Goal: Task Accomplishment & Management: Complete application form

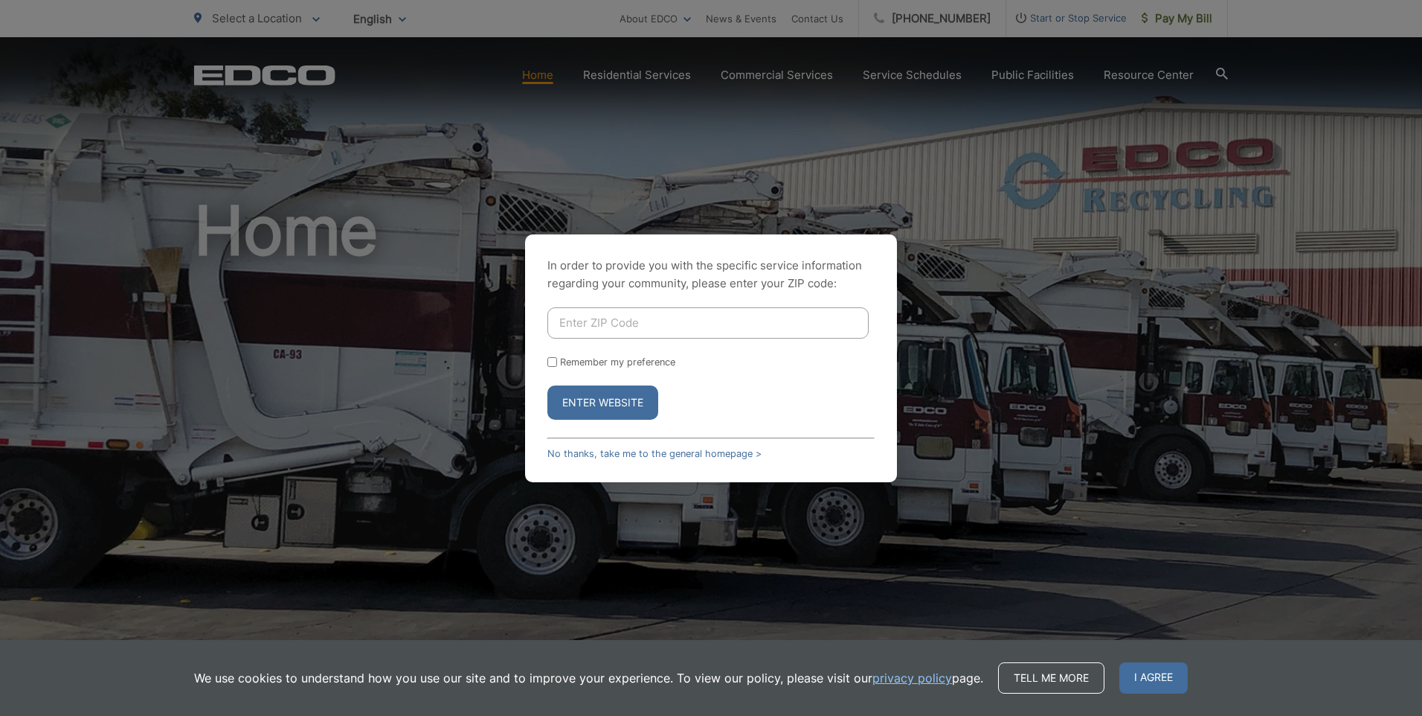
click at [630, 316] on input "Enter ZIP Code" at bounding box center [708, 322] width 321 height 31
type input "92078"
click at [548, 385] on button "Enter Website" at bounding box center [603, 402] width 111 height 34
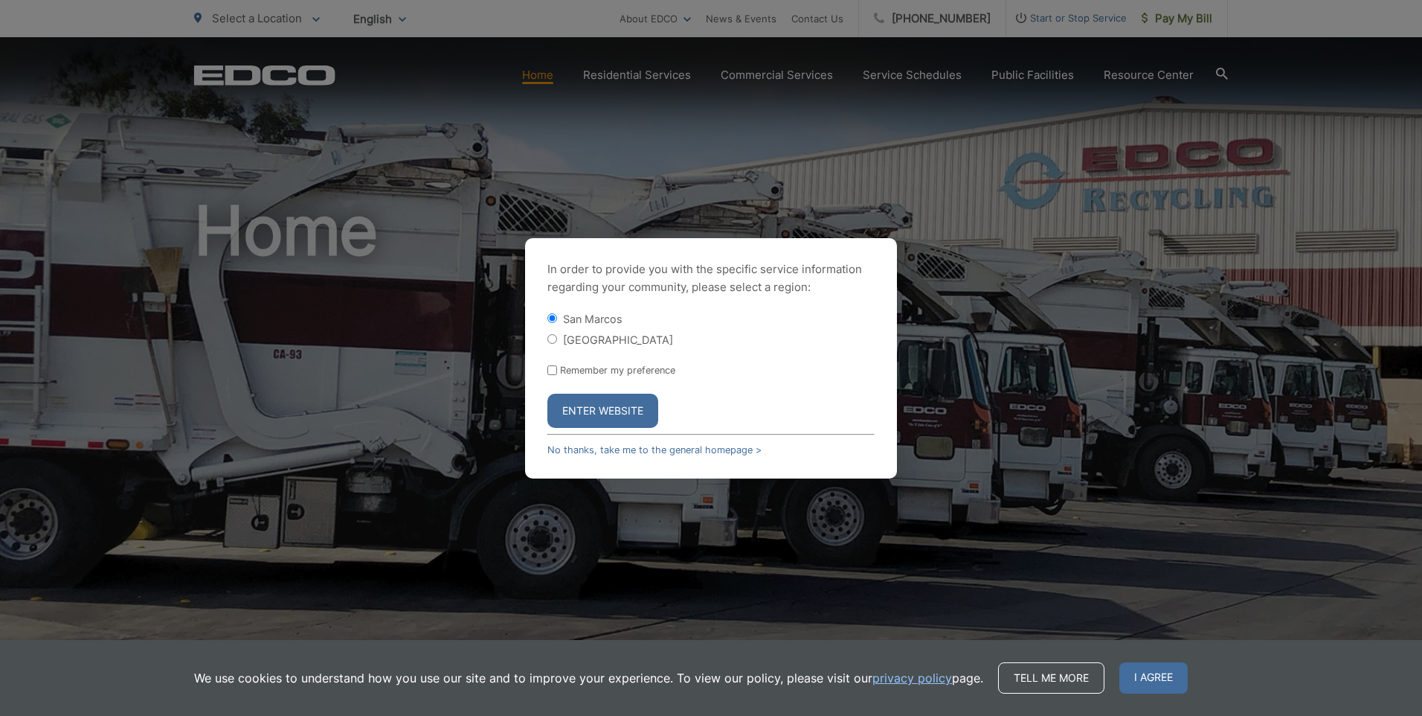
click at [632, 407] on button "Enter Website" at bounding box center [603, 411] width 111 height 34
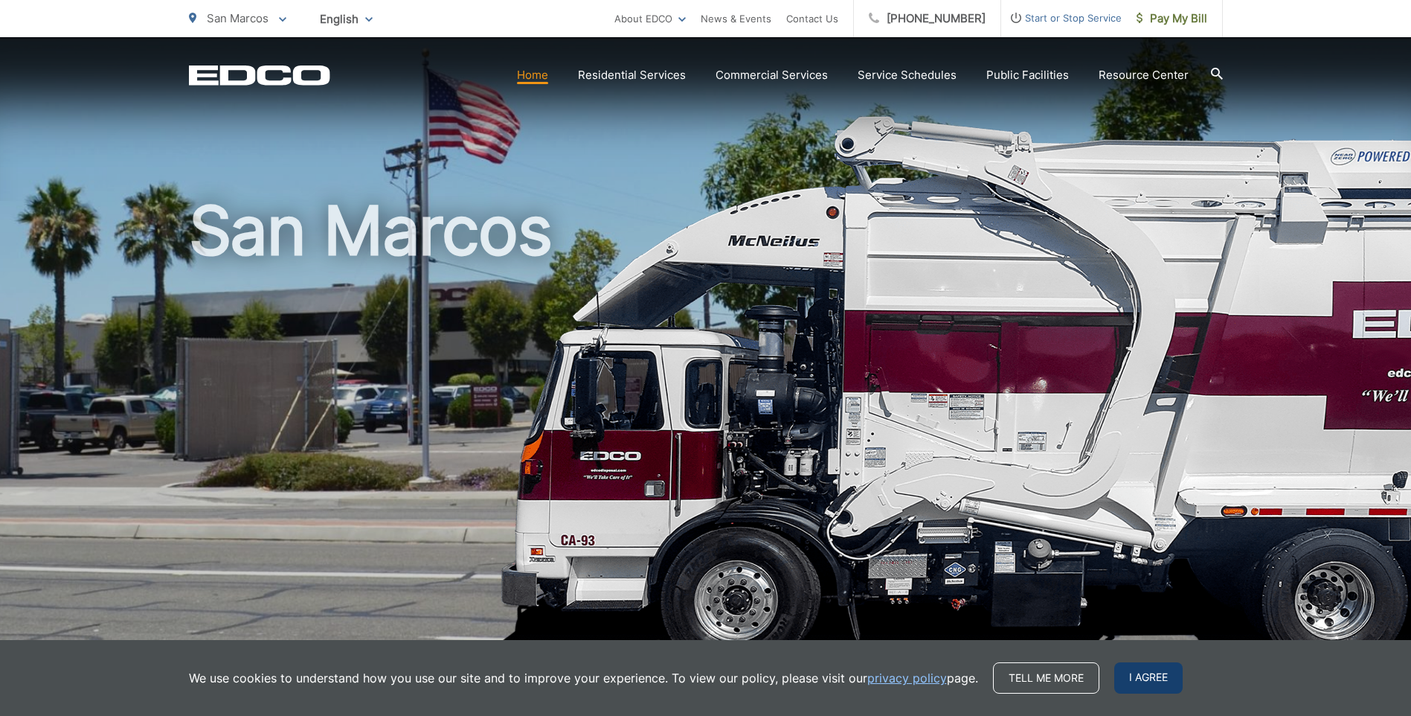
click at [1141, 680] on span "I agree" at bounding box center [1148, 677] width 68 height 31
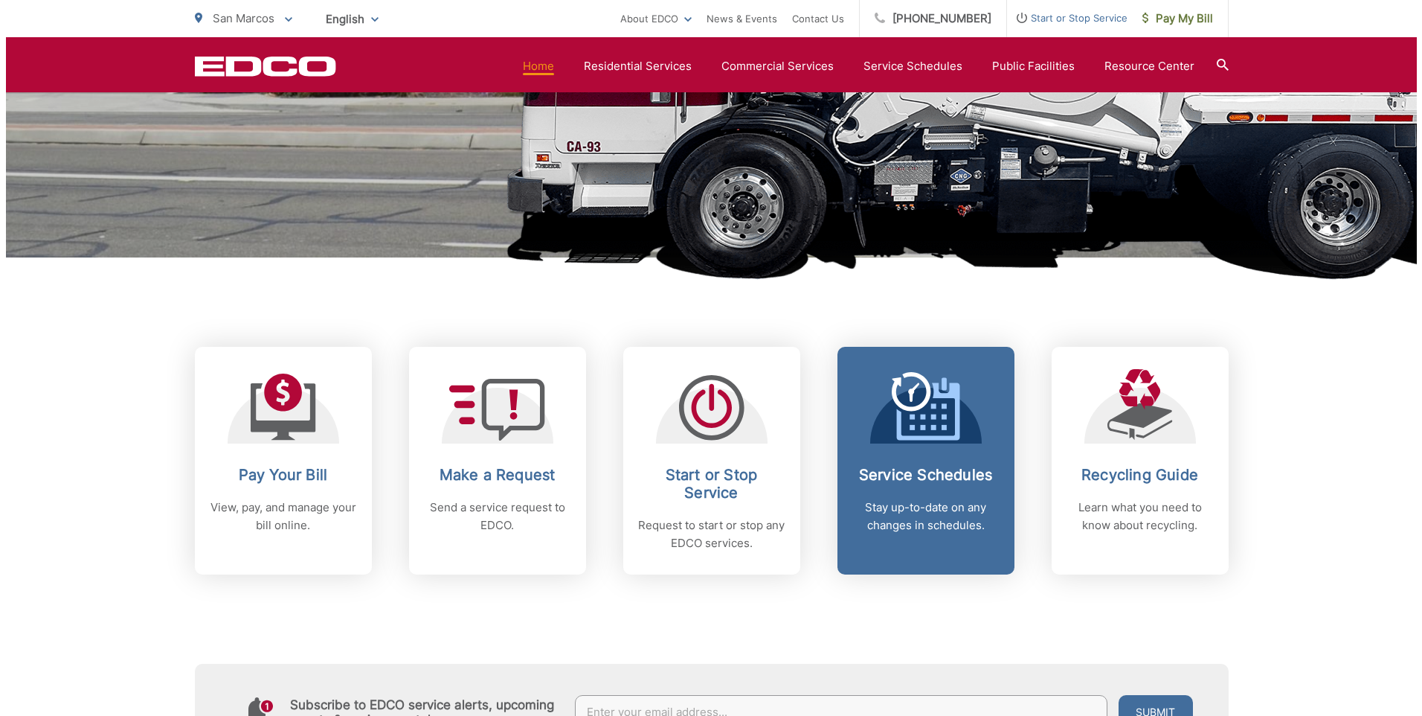
scroll to position [521, 0]
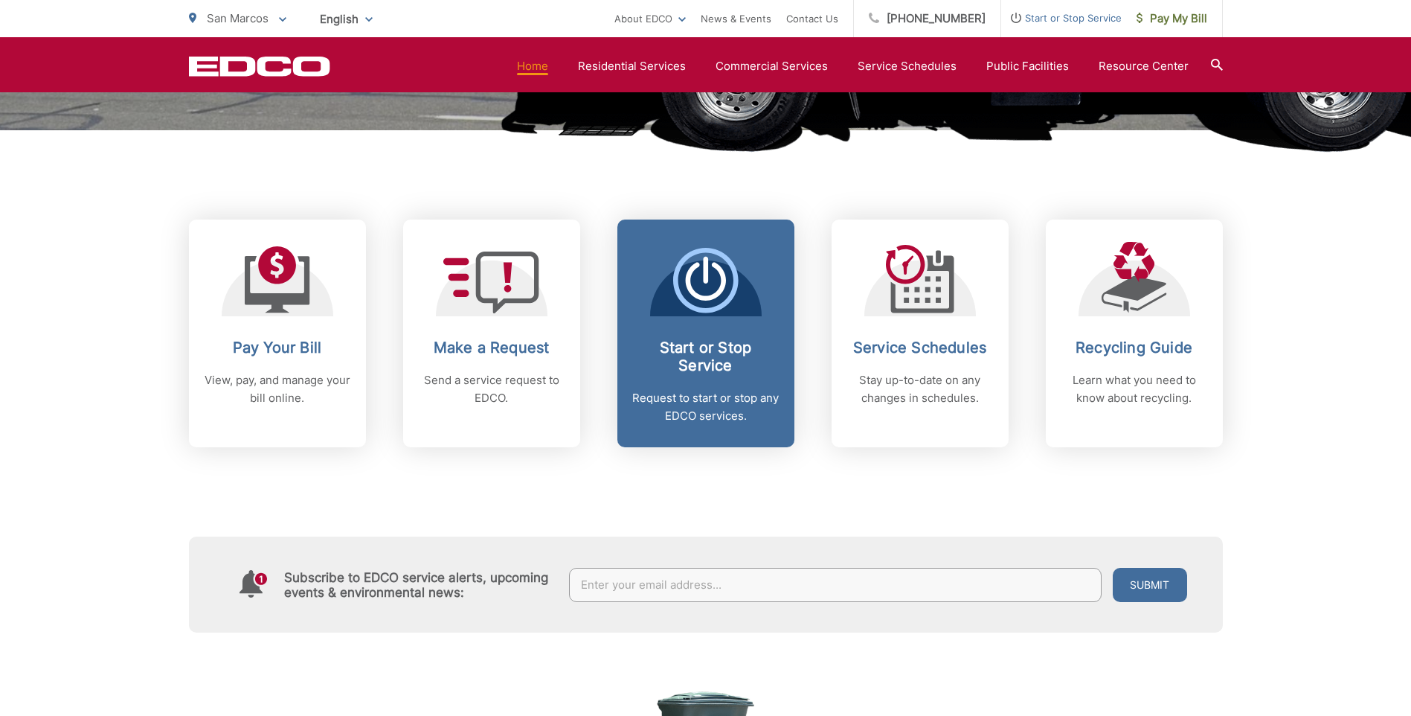
click at [702, 292] on icon at bounding box center [705, 280] width 65 height 65
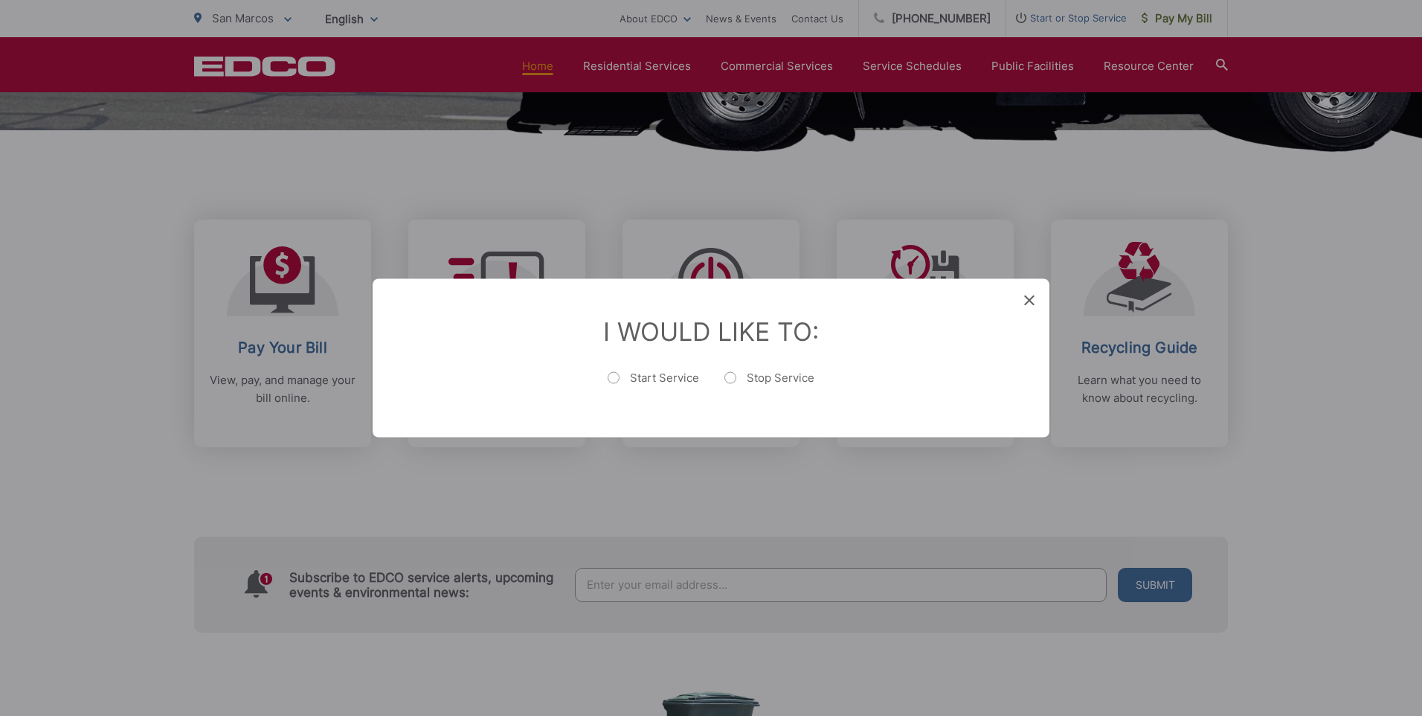
click at [661, 379] on label "Start Service" at bounding box center [654, 385] width 92 height 30
radio input "true"
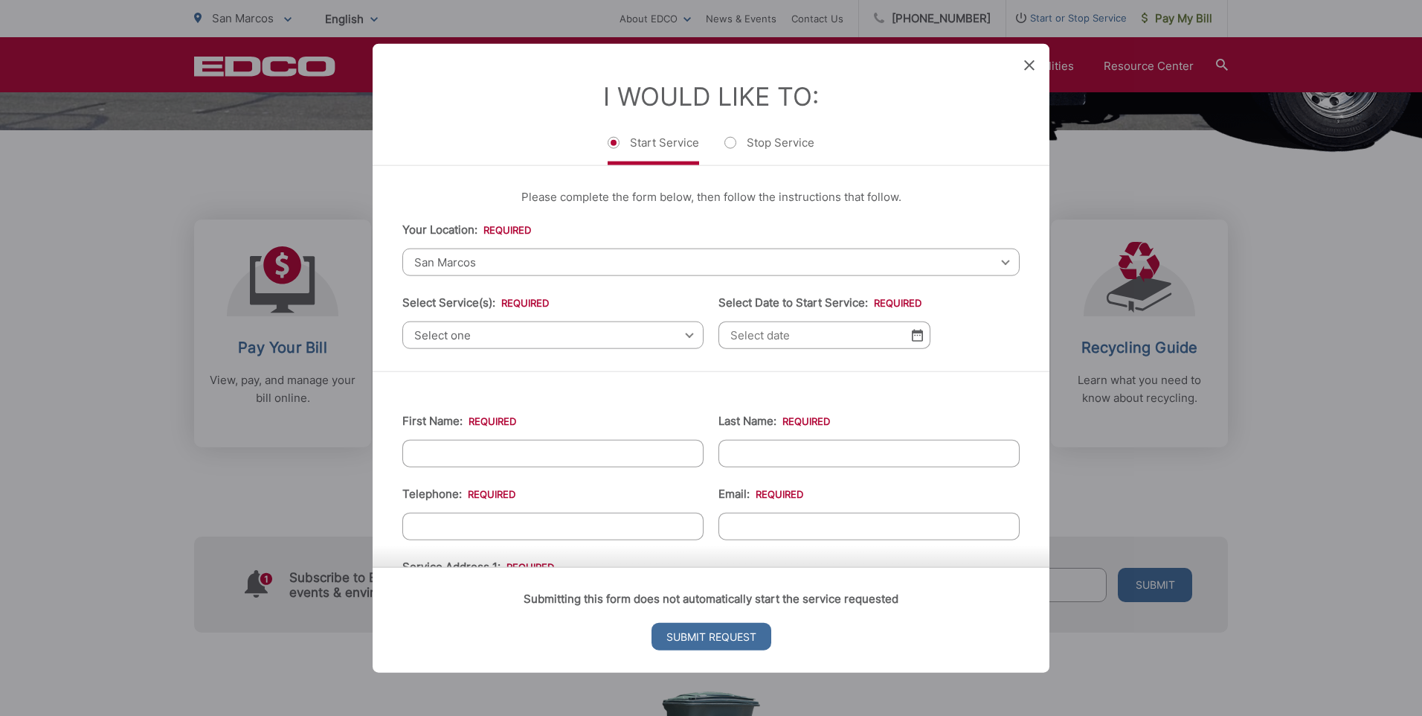
click at [548, 336] on span "Select one" at bounding box center [552, 335] width 301 height 28
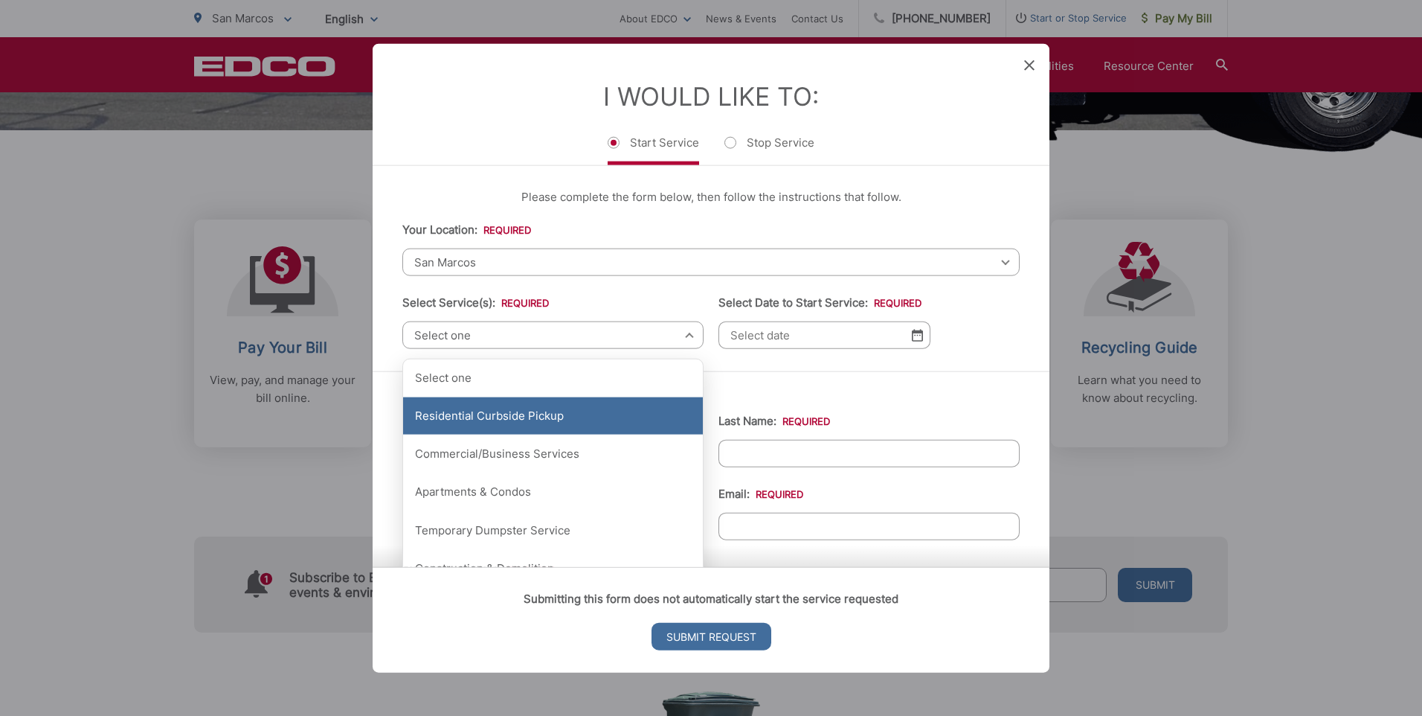
scroll to position [74, 0]
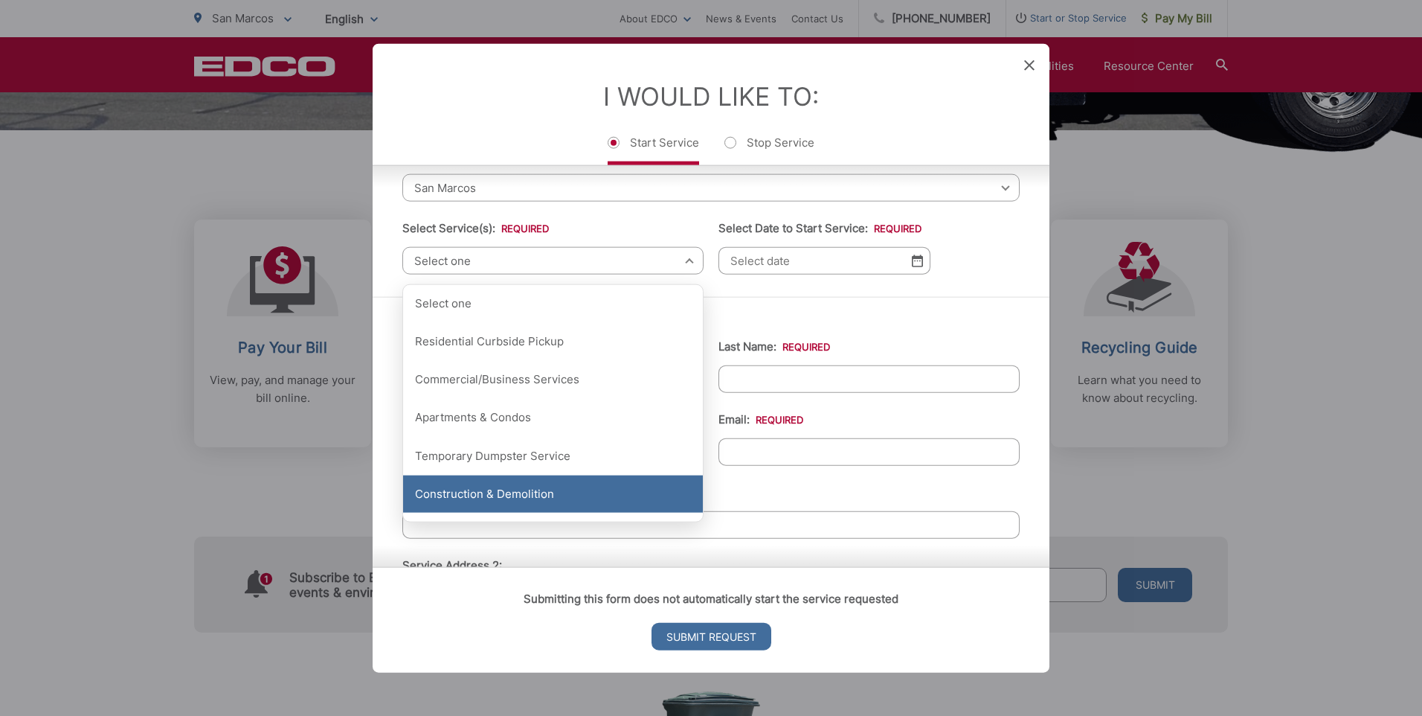
click at [525, 476] on div "Construction & Demolition" at bounding box center [553, 493] width 300 height 37
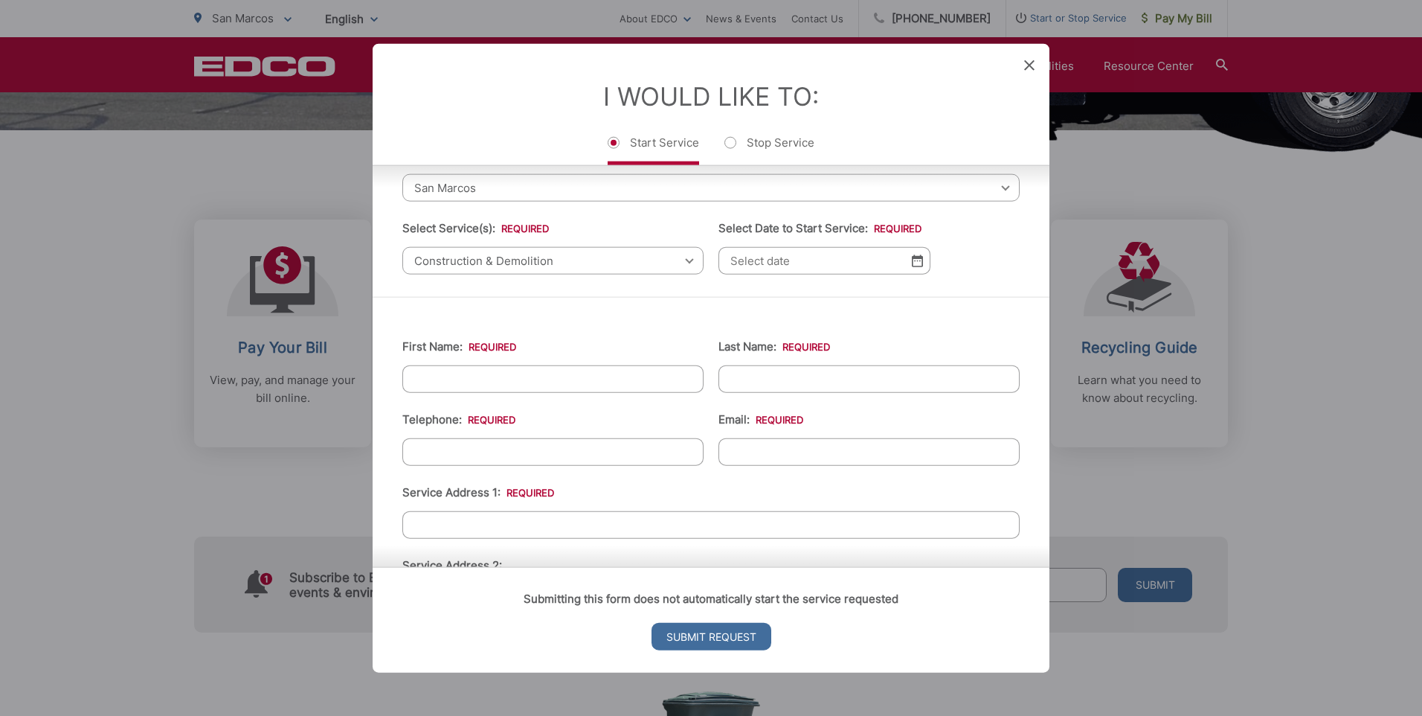
click at [764, 266] on input "Select Date to Start Service: *" at bounding box center [825, 261] width 212 height 28
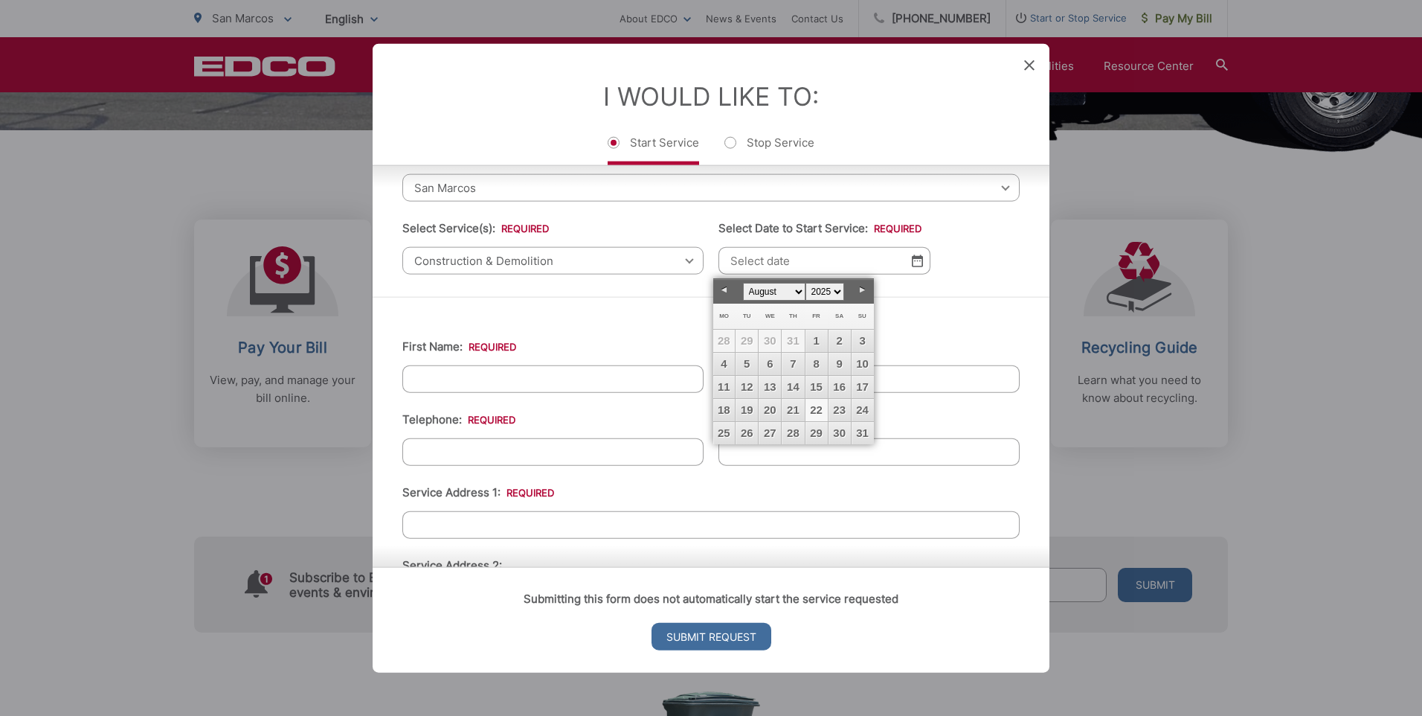
click at [816, 413] on link "22" at bounding box center [817, 410] width 22 height 22
type input "08/22/2025"
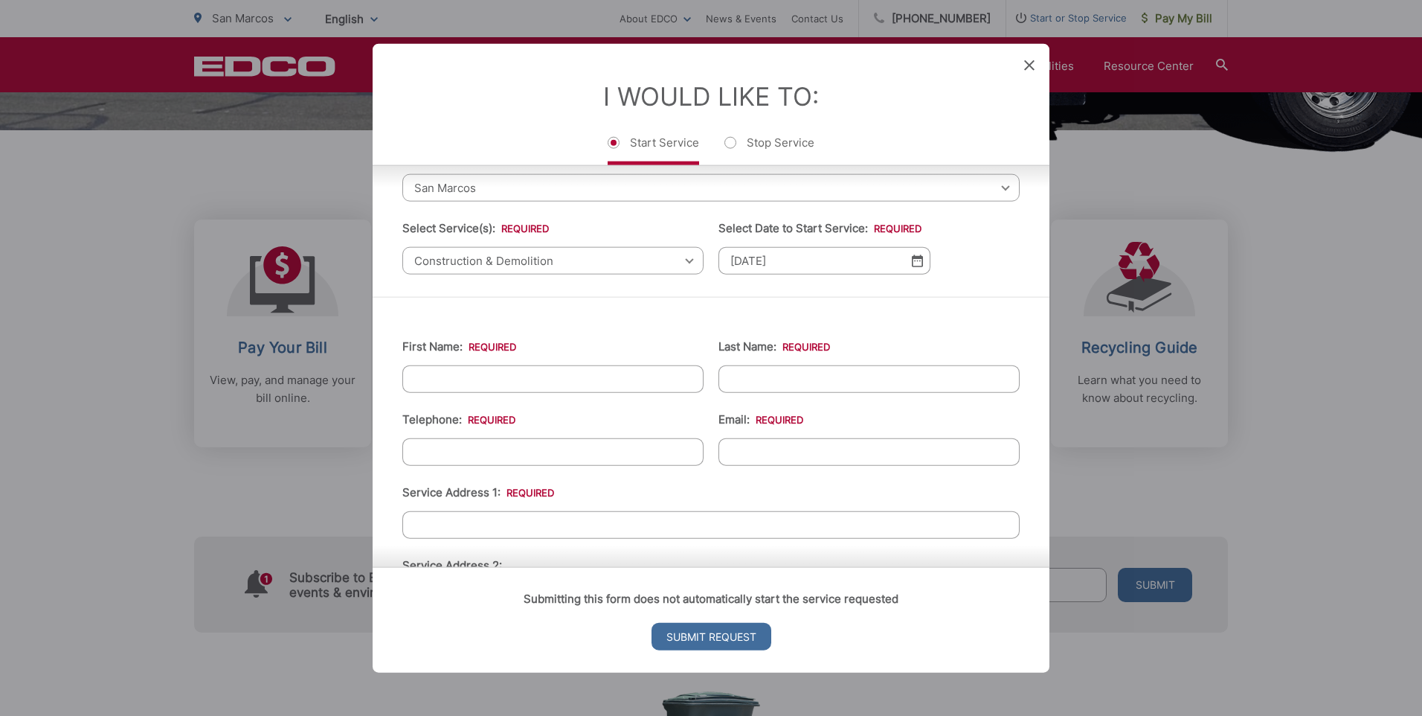
click at [565, 371] on input "First Name: *" at bounding box center [552, 379] width 301 height 28
type input "ADRIAN"
type input "GOMEZ"
type input "9518406159"
type input "agomez@kanapipeline.com"
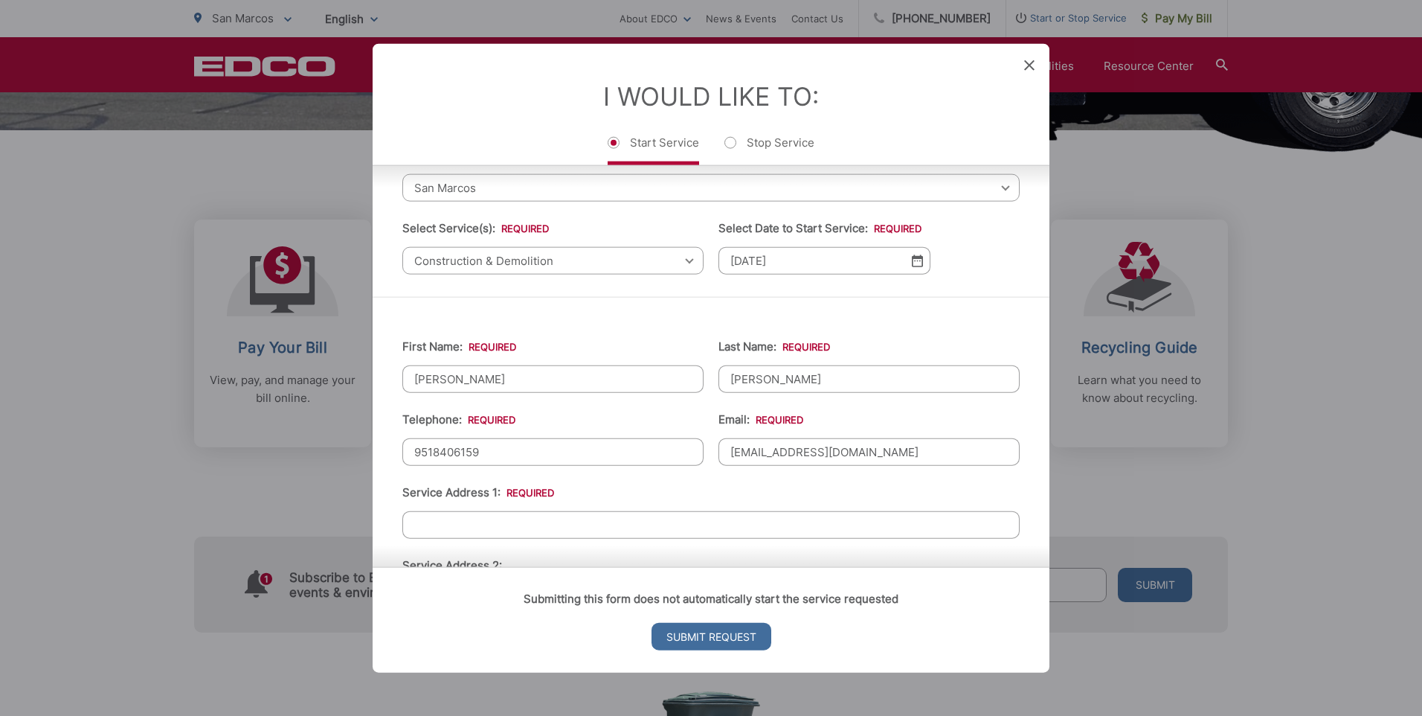
type input "Hispanic or Latino"
type input "92584"
type input "25641 driftiview cir"
type input "(951) 840-6159"
click at [697, 411] on li "Telephone: * (951) 840-6159" at bounding box center [552, 438] width 301 height 55
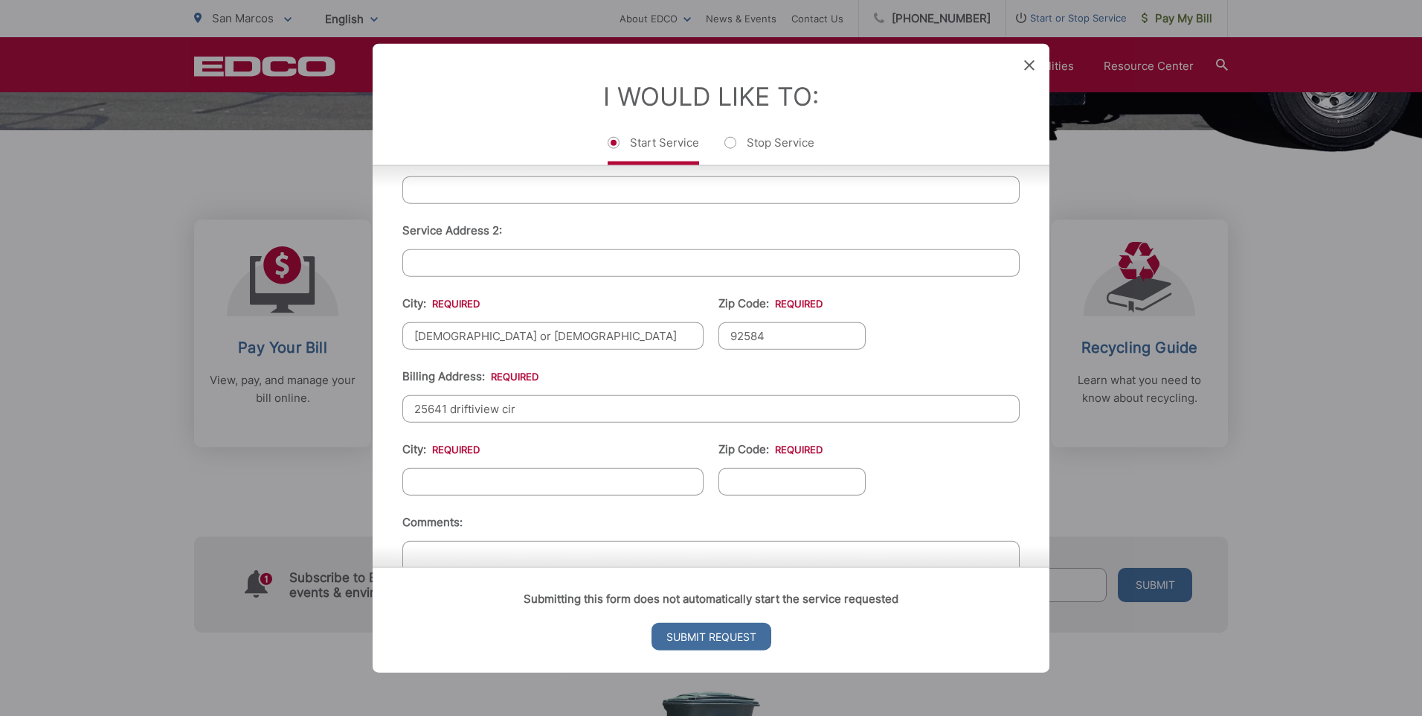
scroll to position [446, 0]
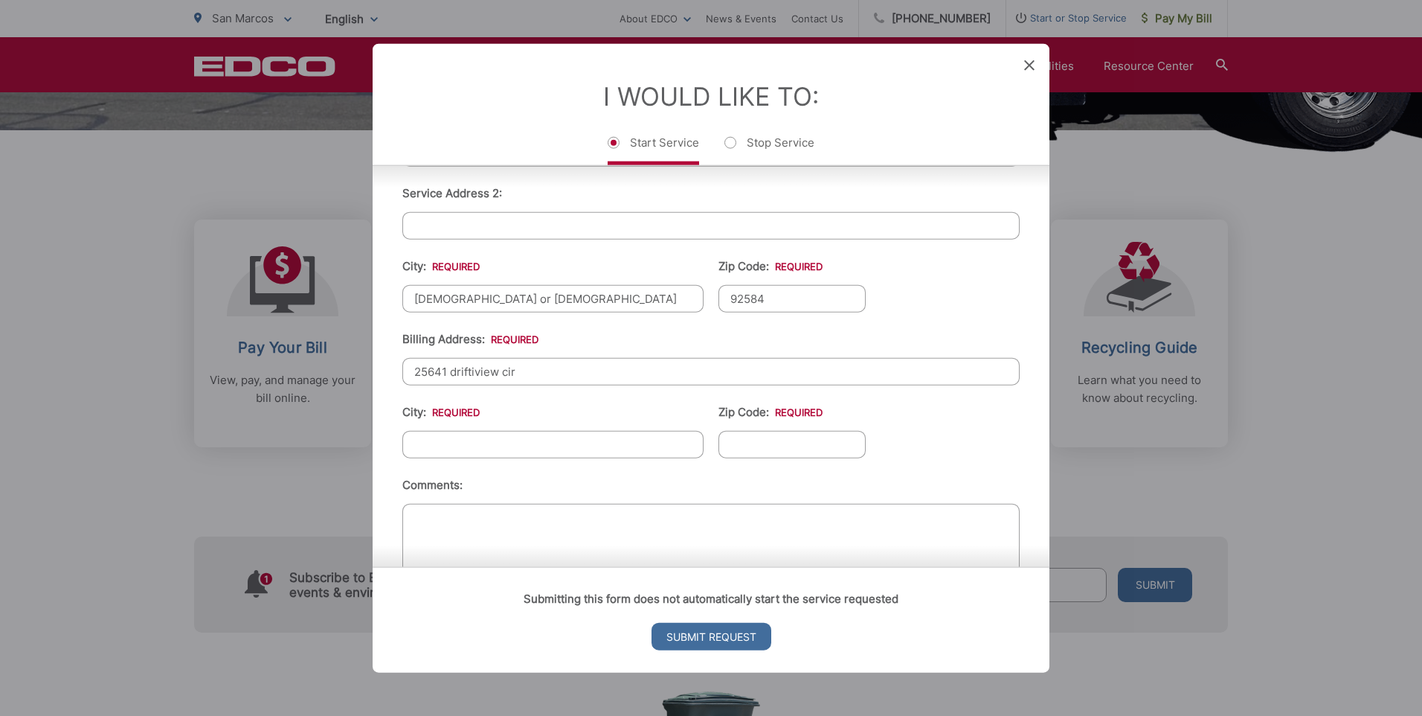
click at [548, 299] on input "Hispanic or Latino" at bounding box center [552, 299] width 301 height 28
click at [731, 353] on li "Billing Address: * 25641 driftiview cir" at bounding box center [710, 357] width 617 height 55
drag, startPoint x: 556, startPoint y: 308, endPoint x: 379, endPoint y: 305, distance: 177.1
click at [382, 304] on div "First Name: * ADRIAN Last Name: * GOMEZ Telephone: * (951) 840-6159 Email: * ag…" at bounding box center [711, 273] width 677 height 696
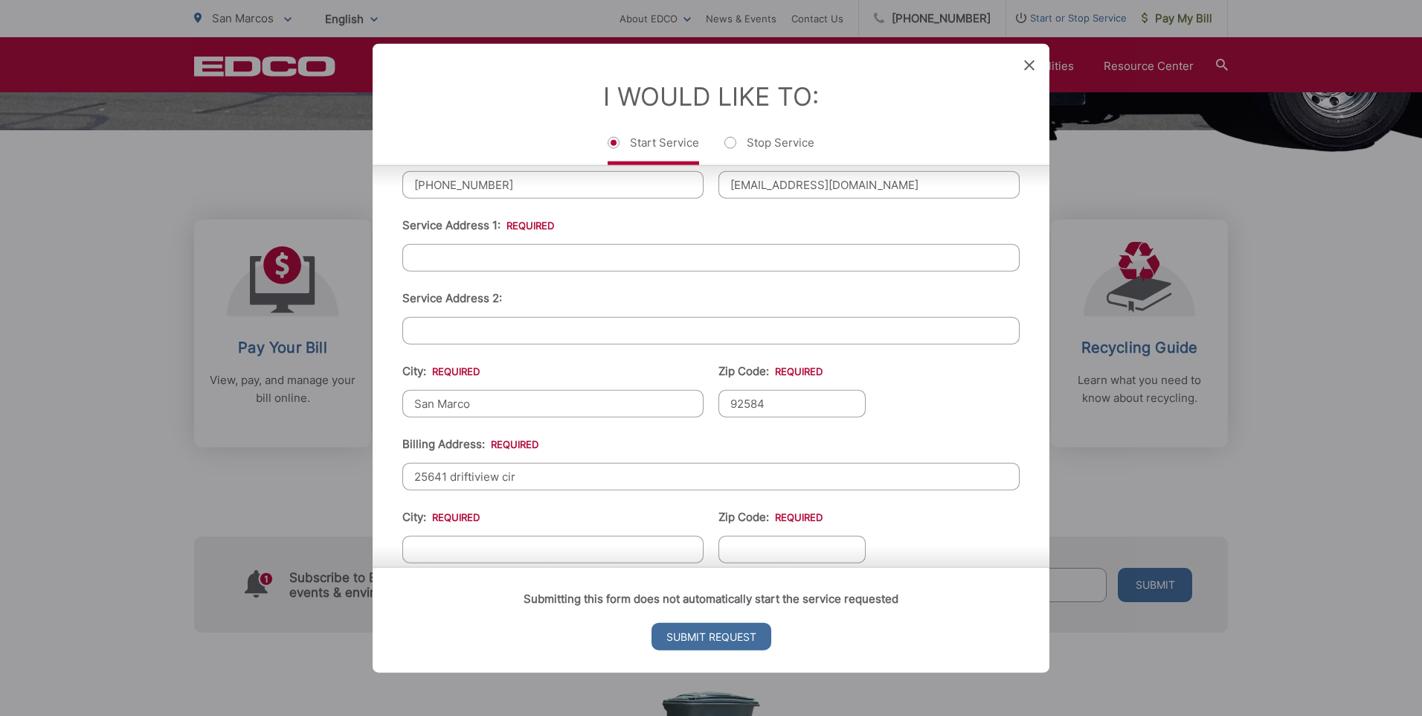
scroll to position [298, 0]
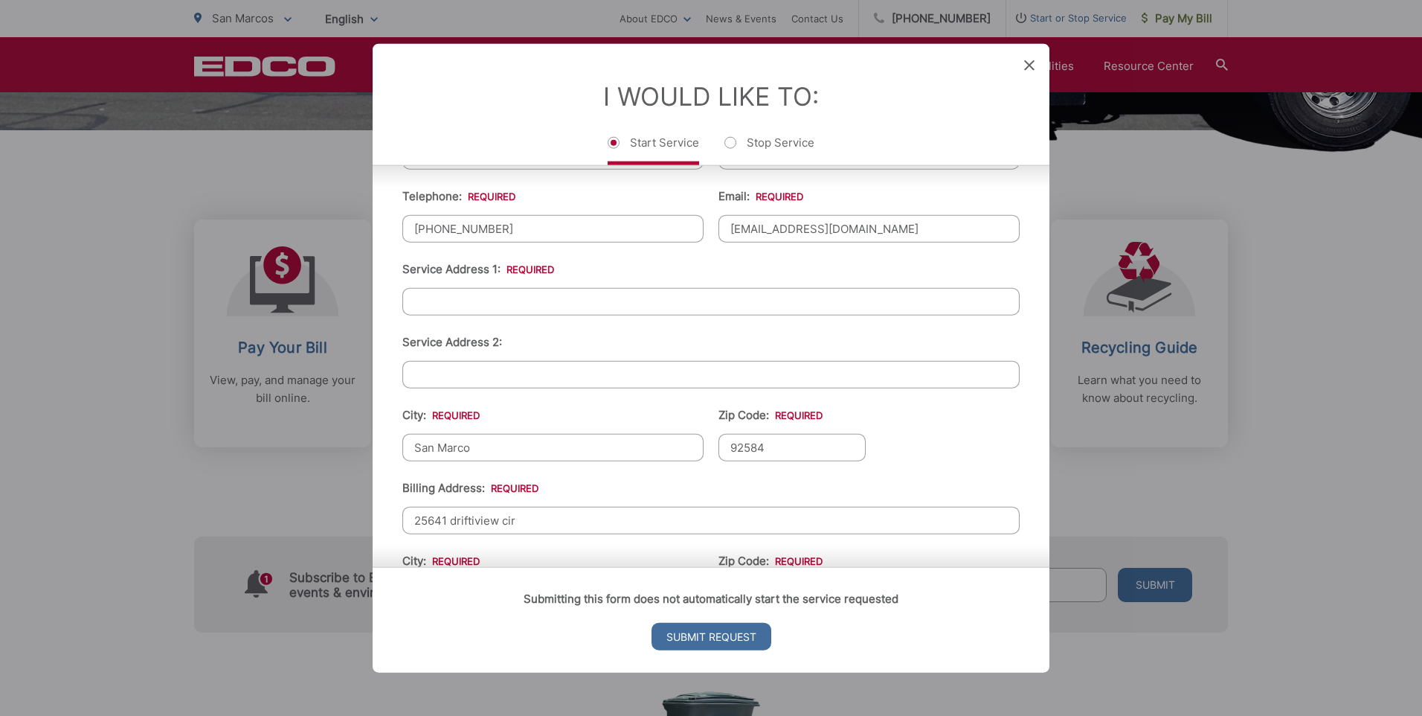
type input "San Marco"
click at [745, 449] on input "92584" at bounding box center [792, 448] width 147 height 28
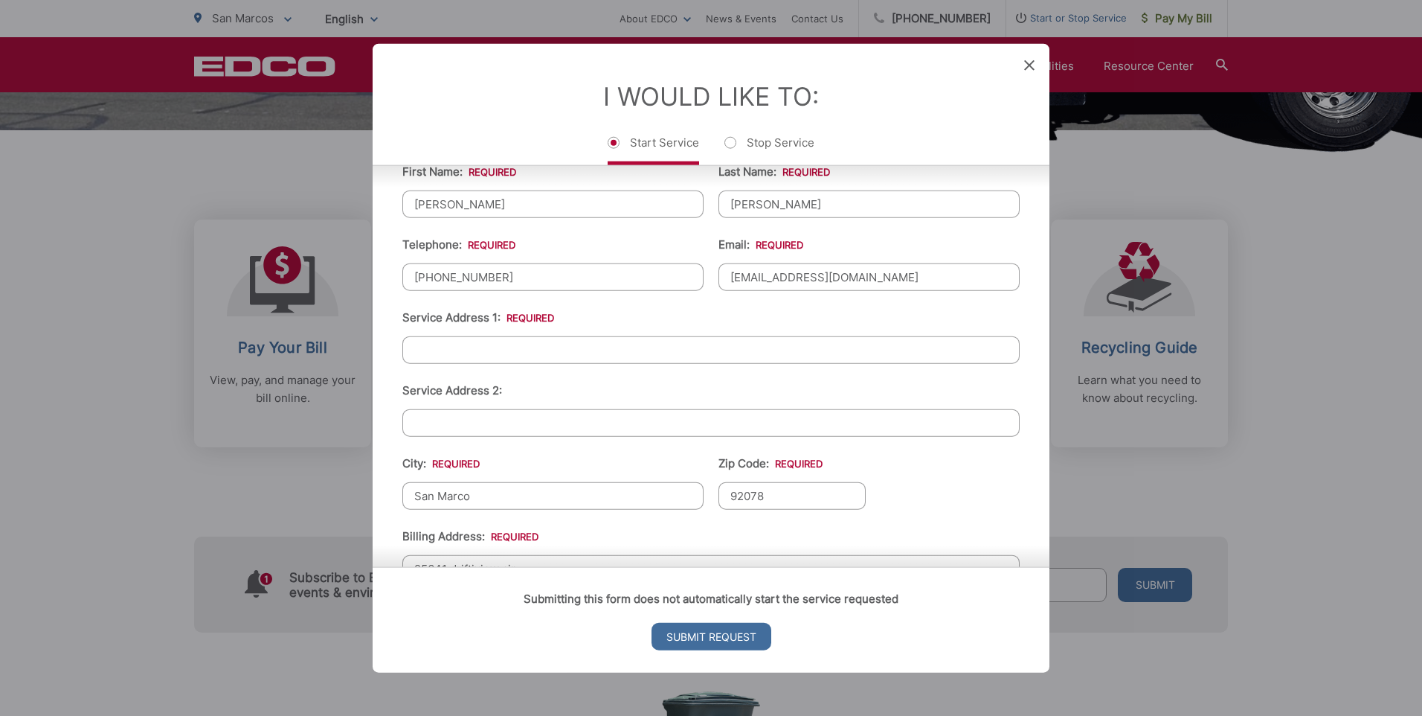
scroll to position [223, 0]
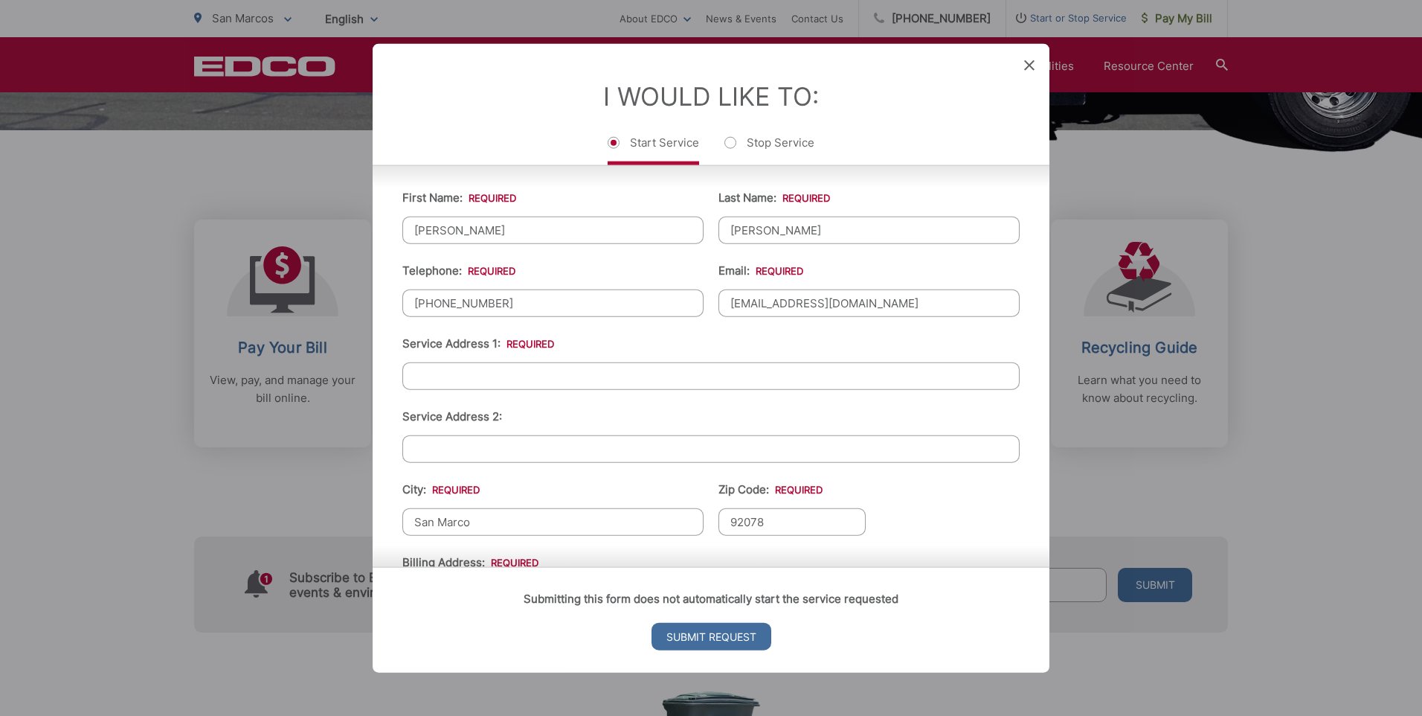
type input "92078"
click at [518, 376] on input "Service Address 1: *" at bounding box center [710, 376] width 617 height 28
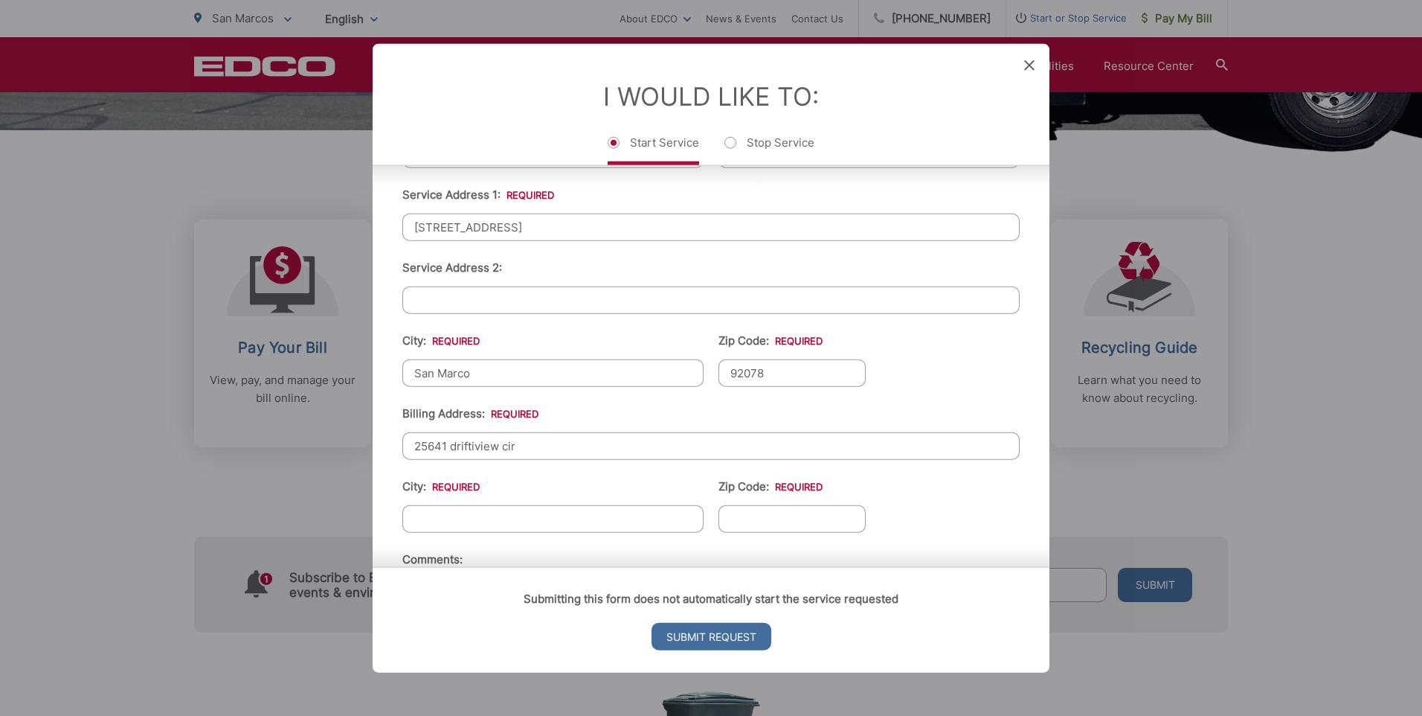
scroll to position [446, 0]
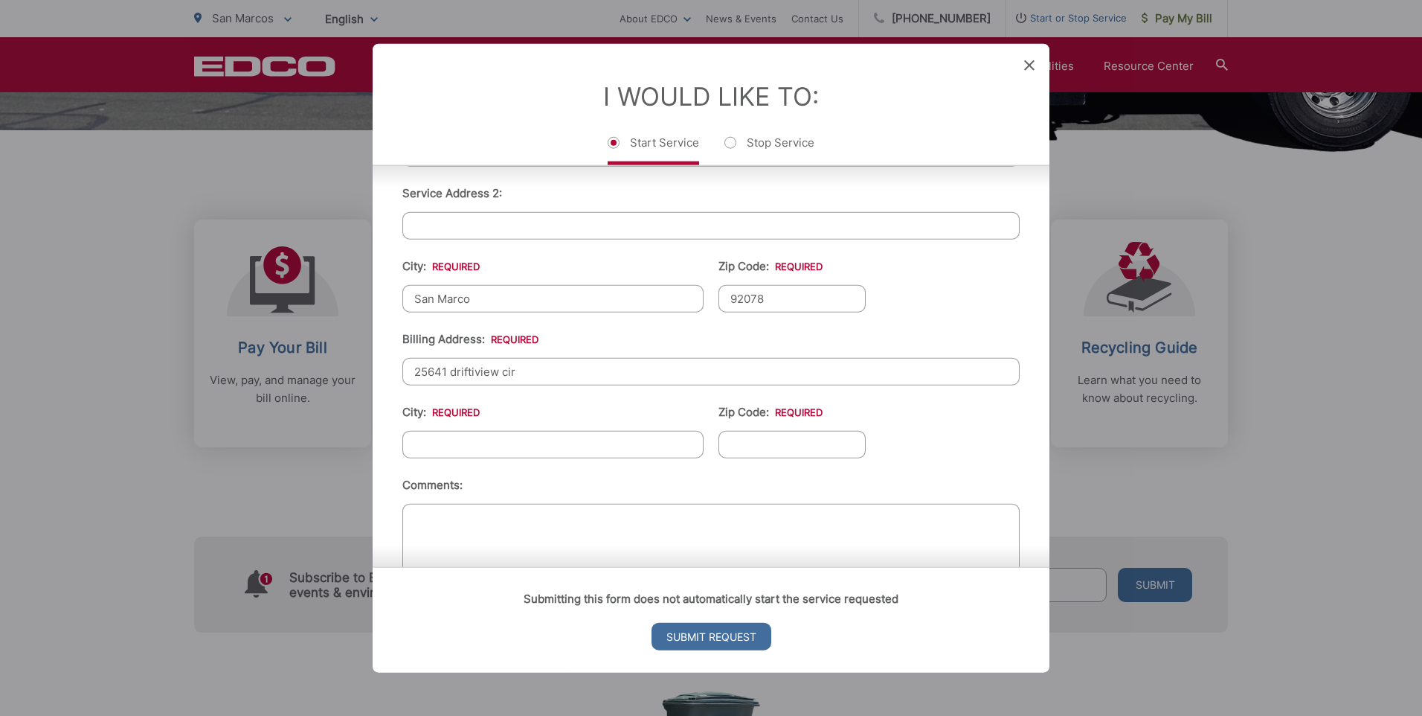
type input "1023 Grand Ave"
drag, startPoint x: 548, startPoint y: 371, endPoint x: 370, endPoint y: 378, distance: 177.9
click at [370, 378] on div "Entry Status None In Progress Completed None None In Progress Completed I Would…" at bounding box center [711, 358] width 1422 height 716
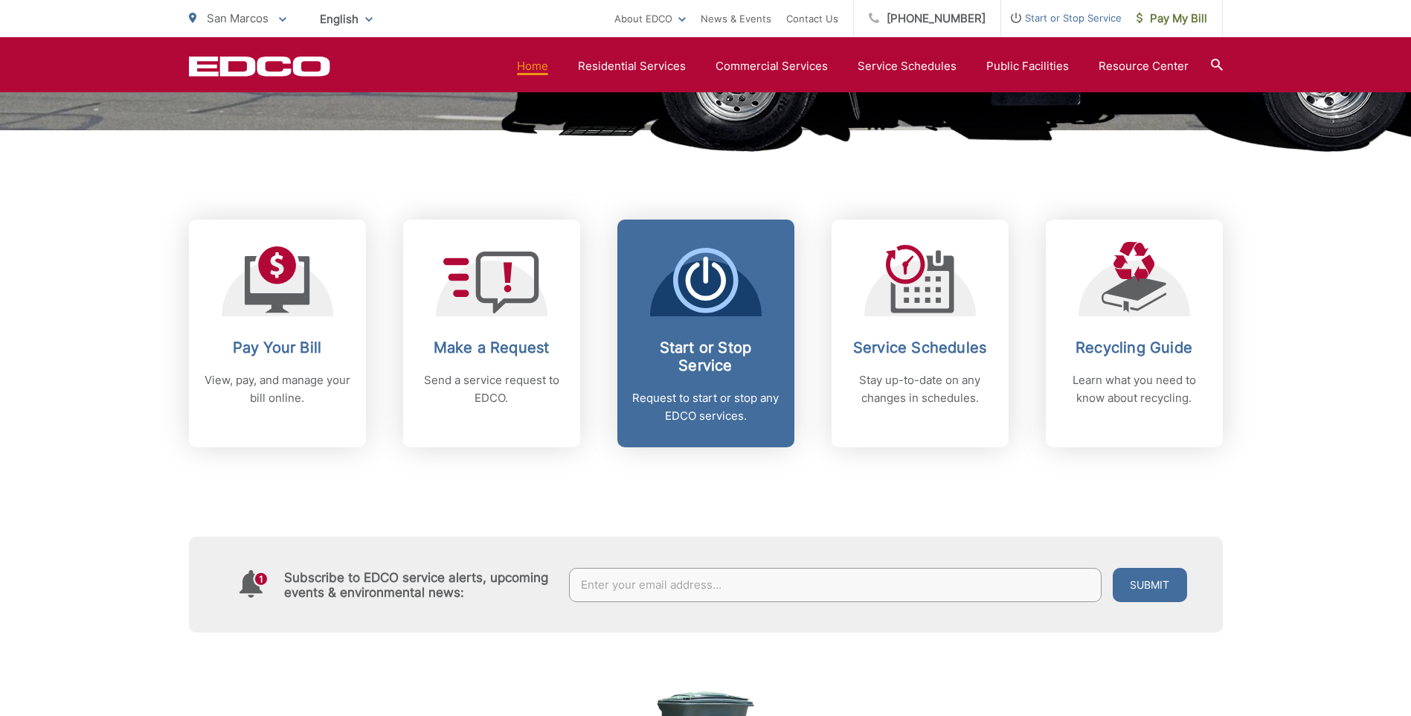
click at [713, 359] on h2 "Start or Stop Service" at bounding box center [705, 357] width 147 height 36
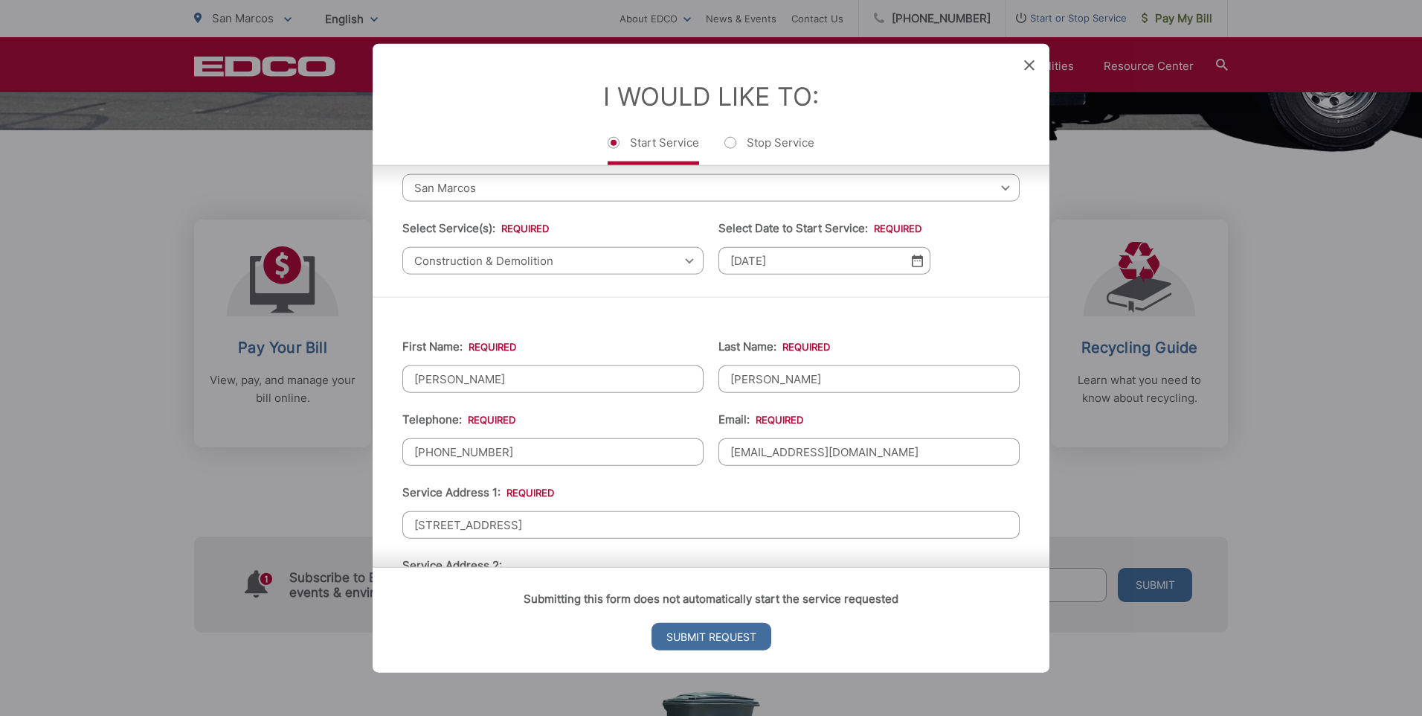
scroll to position [0, 0]
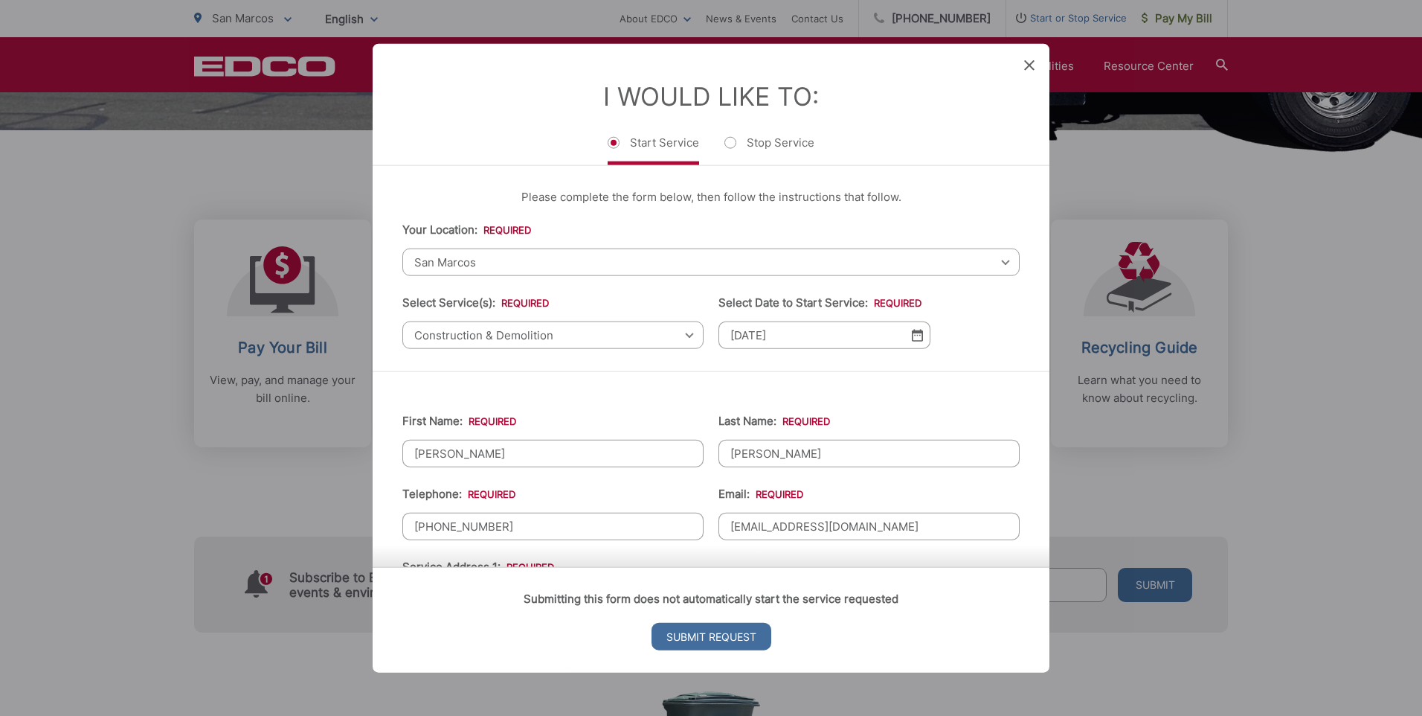
click at [912, 336] on img at bounding box center [917, 335] width 11 height 13
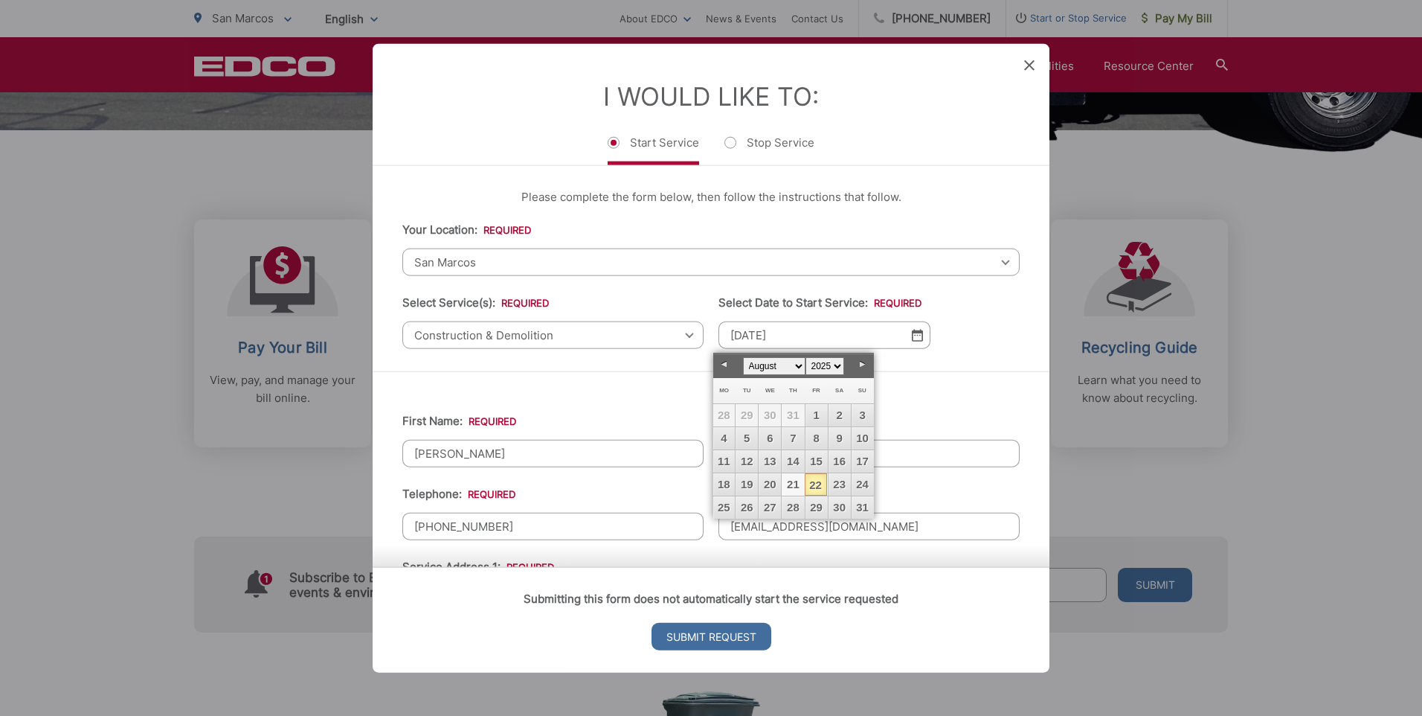
click at [795, 481] on link "21" at bounding box center [793, 484] width 22 height 22
type input "08/21/2025"
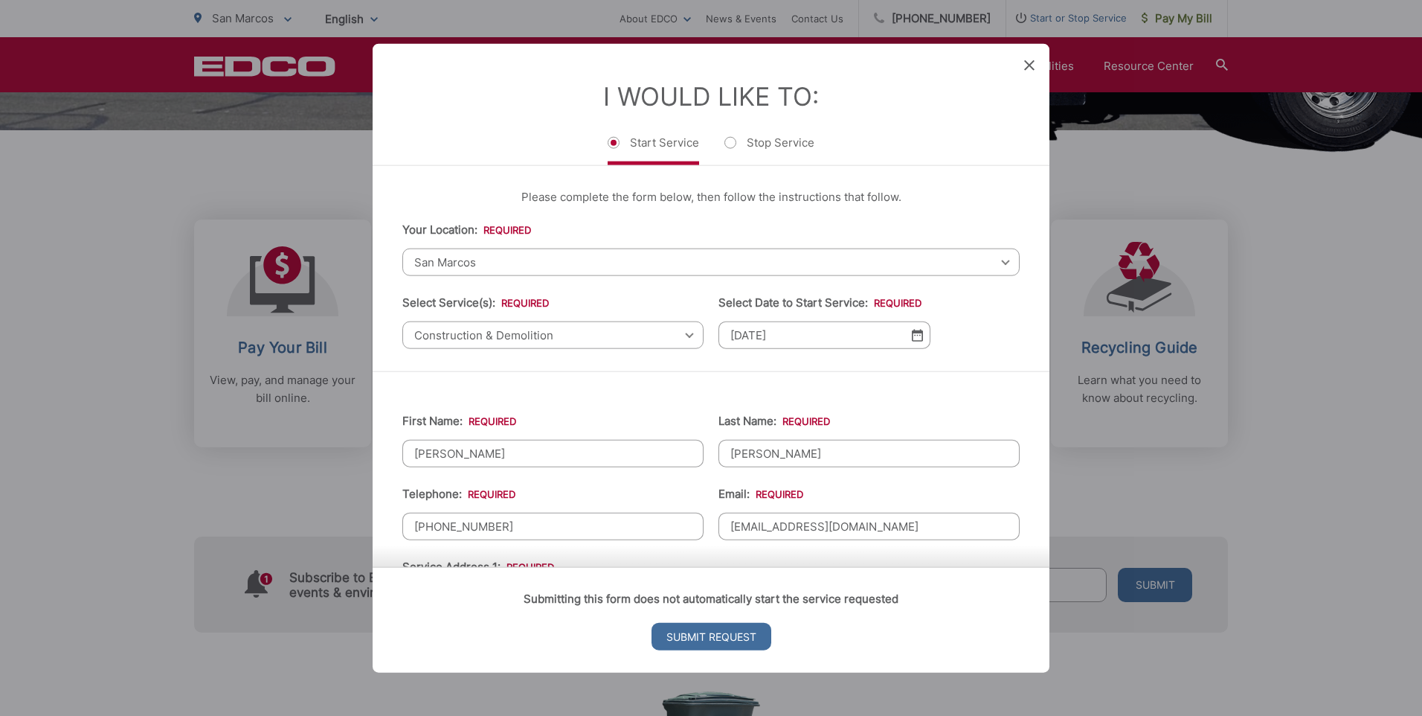
click at [686, 389] on div "First Name: * ADRIAN Last Name: * GOMEZ Telephone: * (951) 840-6159 Email: * ag…" at bounding box center [711, 719] width 677 height 696
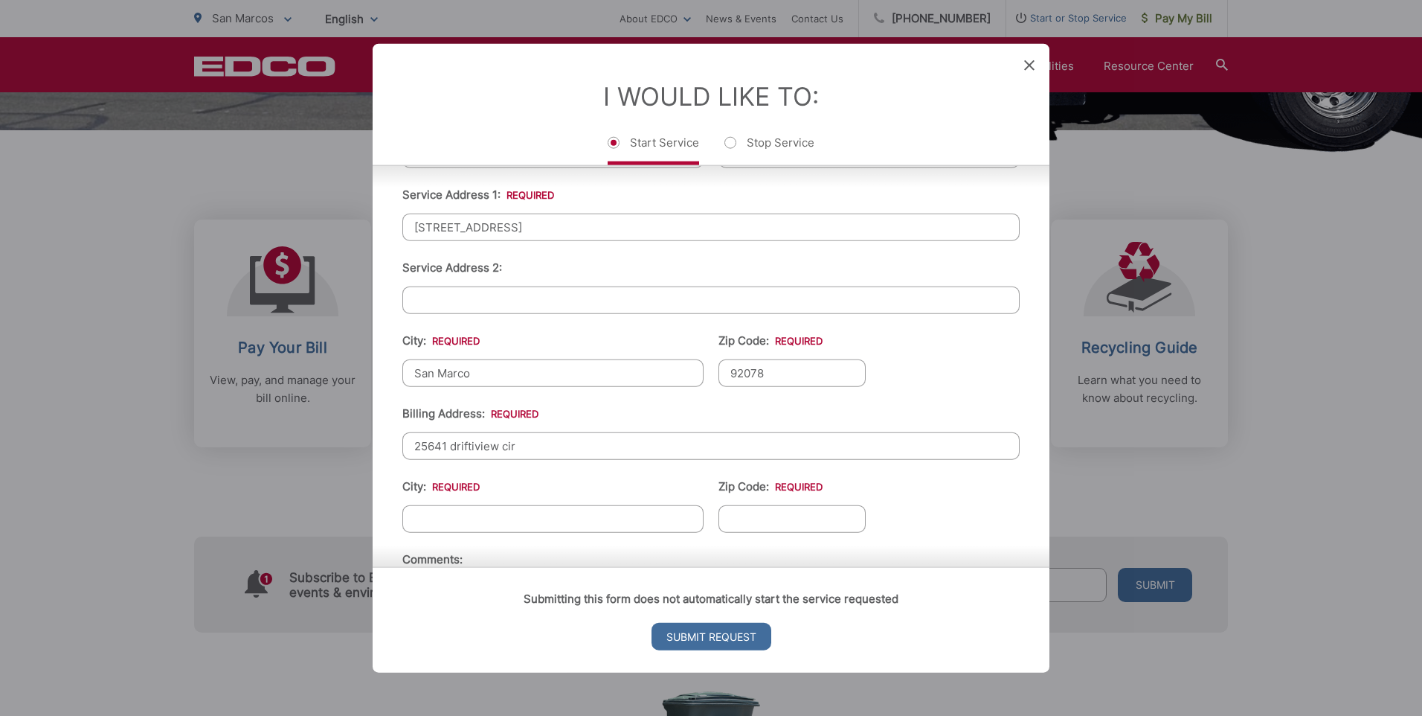
scroll to position [446, 0]
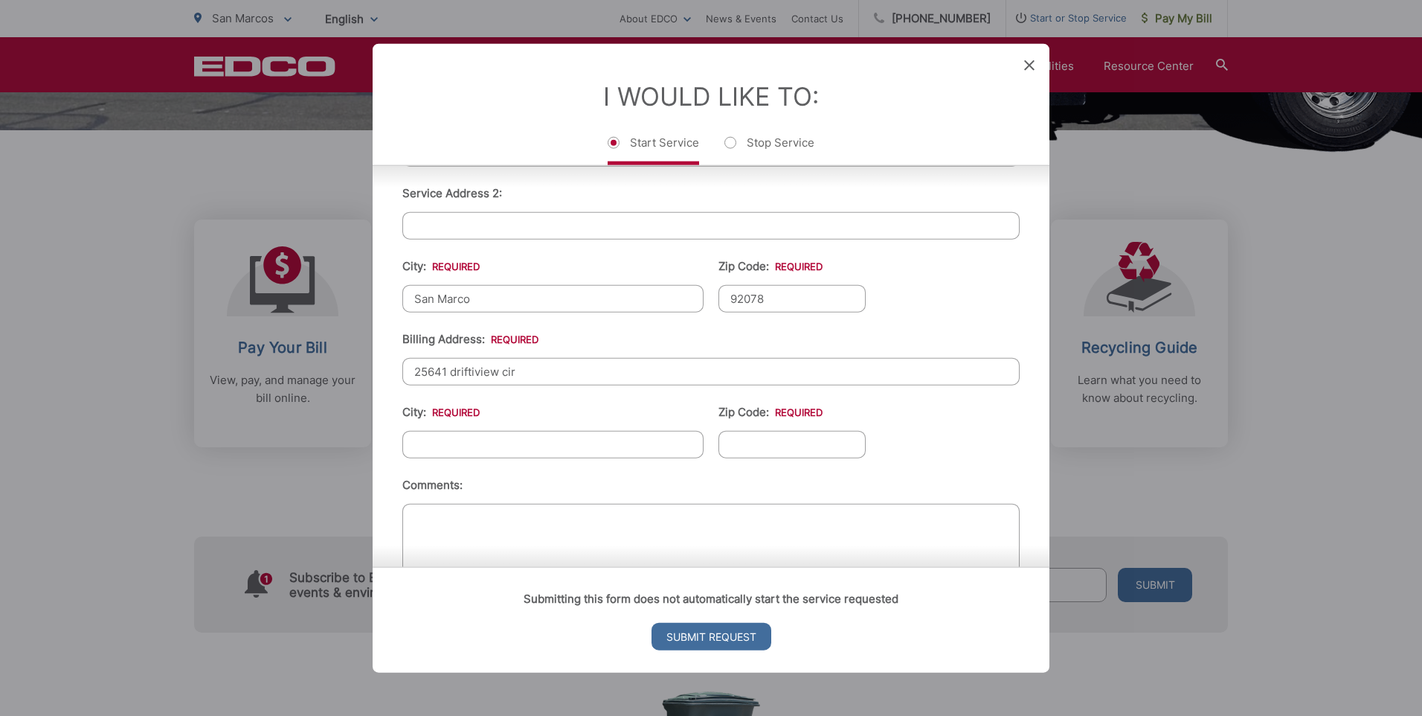
drag, startPoint x: 583, startPoint y: 376, endPoint x: 414, endPoint y: 379, distance: 168.9
click at [414, 379] on input "25641 driftiview cir" at bounding box center [710, 372] width 617 height 28
type input "12620 Magnolia Ave"
click at [545, 440] on input "City: *" at bounding box center [552, 445] width 301 height 28
type input "menifee"
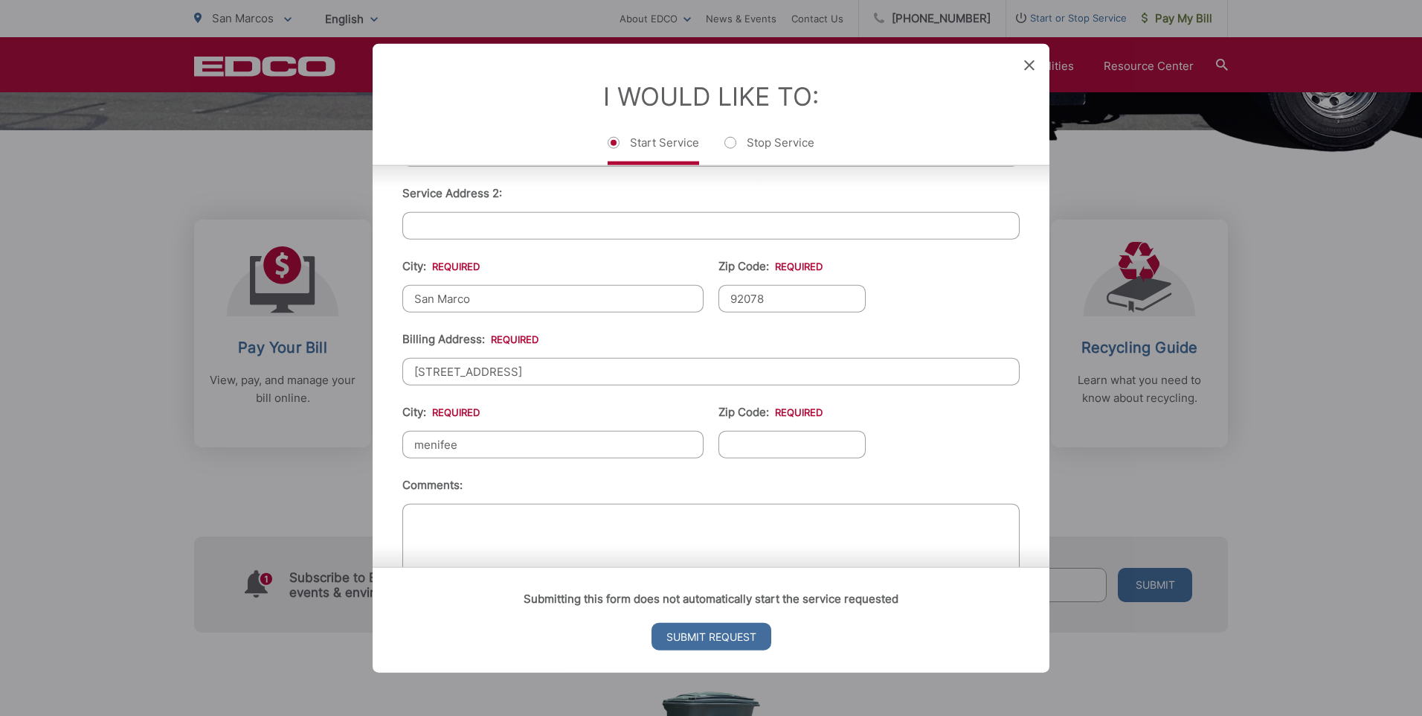
type input "92584"
click at [552, 446] on input "menifee" at bounding box center [552, 445] width 301 height 28
click at [530, 436] on input "City: *" at bounding box center [552, 445] width 301 height 28
type input "Riverside"
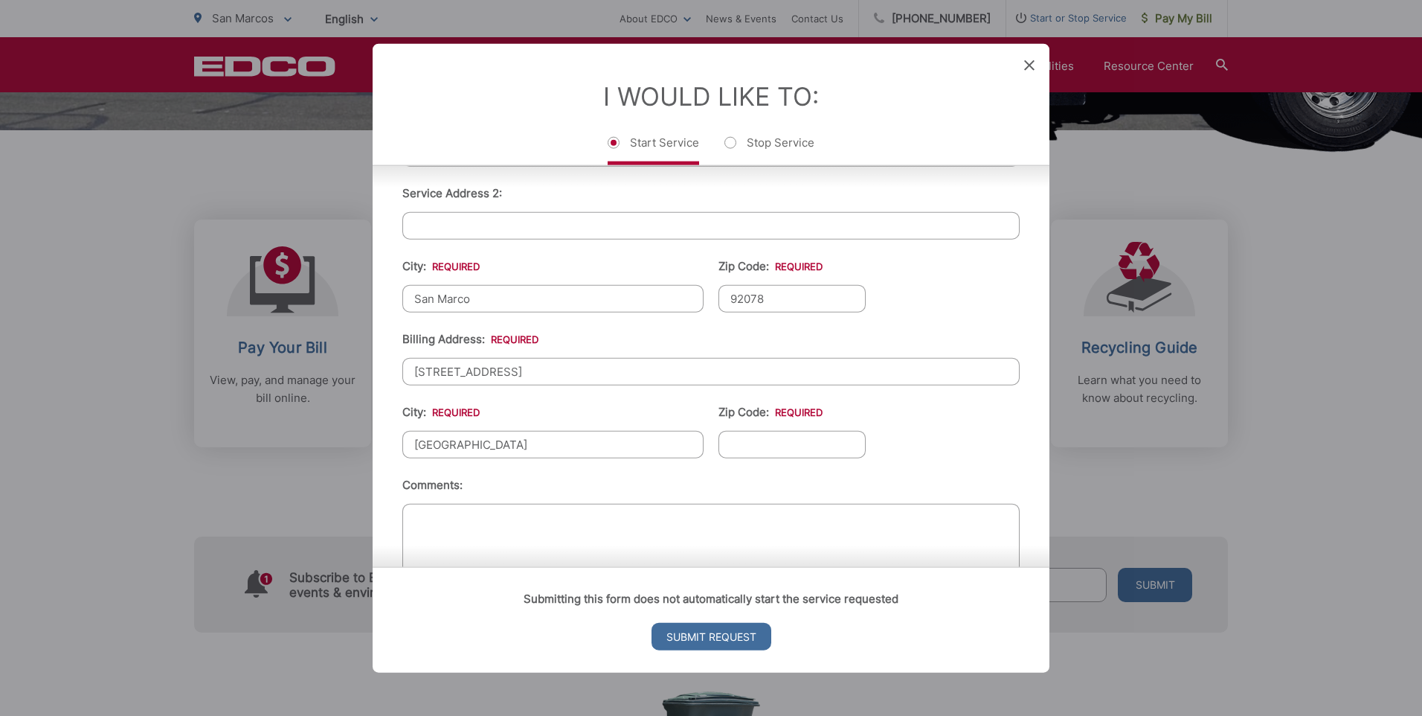
type input "92503"
click at [741, 472] on ul "First Name: * ADRIAN Last Name: * GOMEZ Telephone: * (951) 840-6159 Email: * ag…" at bounding box center [710, 273] width 617 height 650
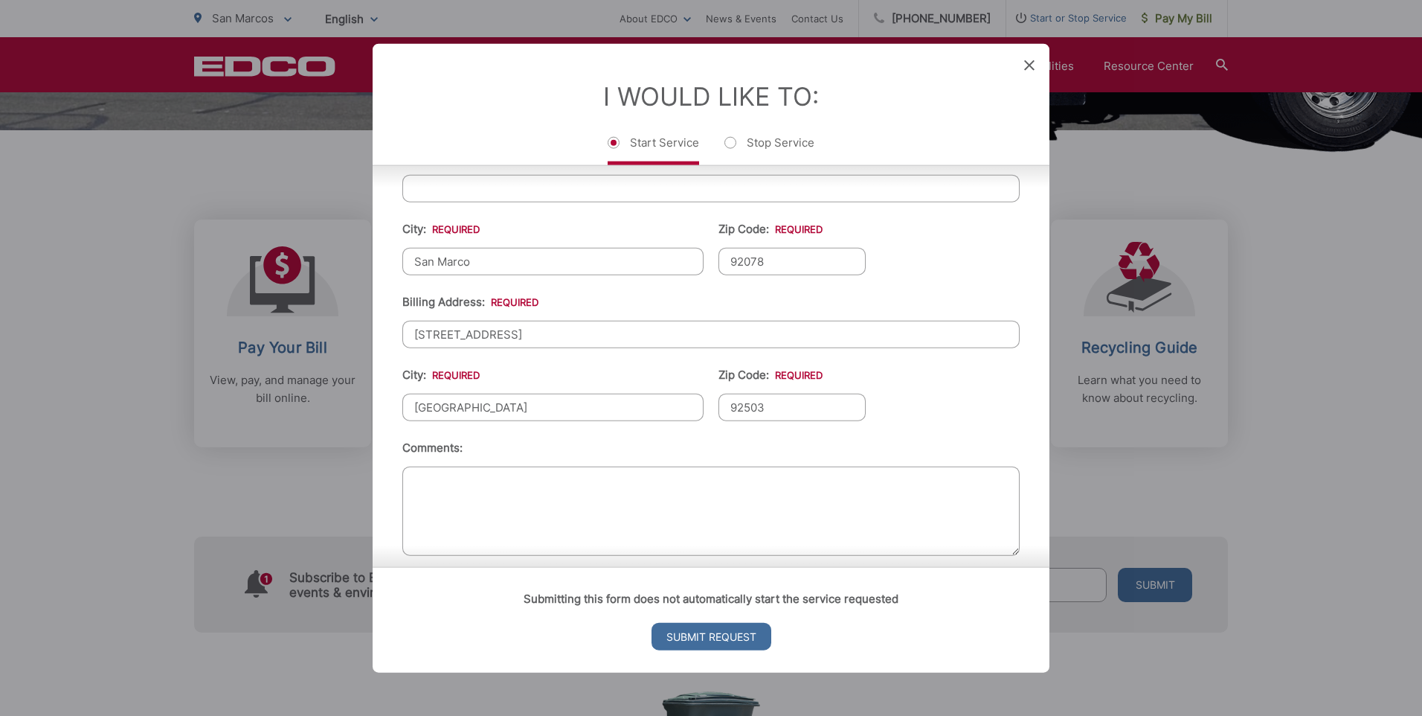
scroll to position [500, 0]
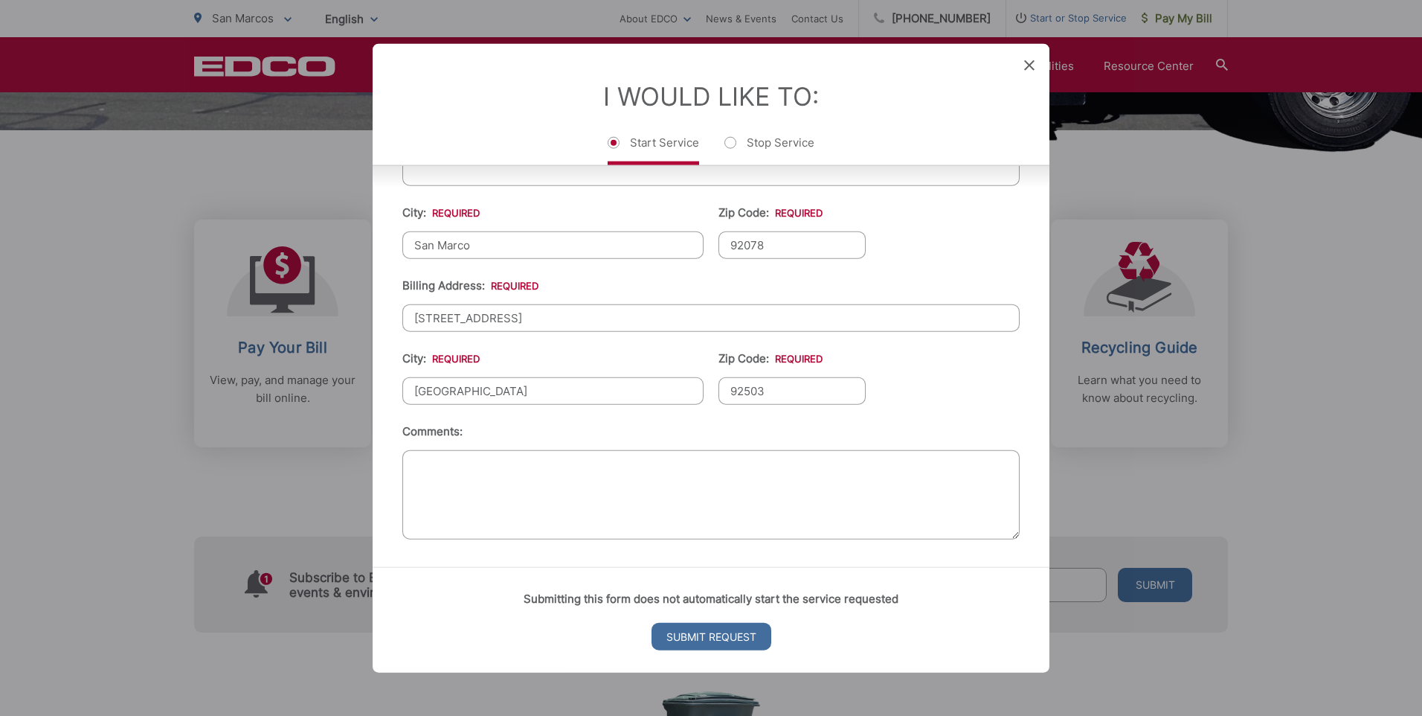
click at [621, 470] on textarea "Comments:" at bounding box center [710, 494] width 617 height 89
type textarea "40yd dumpster"
click at [728, 433] on li "Comments: 40yd dumpster" at bounding box center [710, 484] width 617 height 122
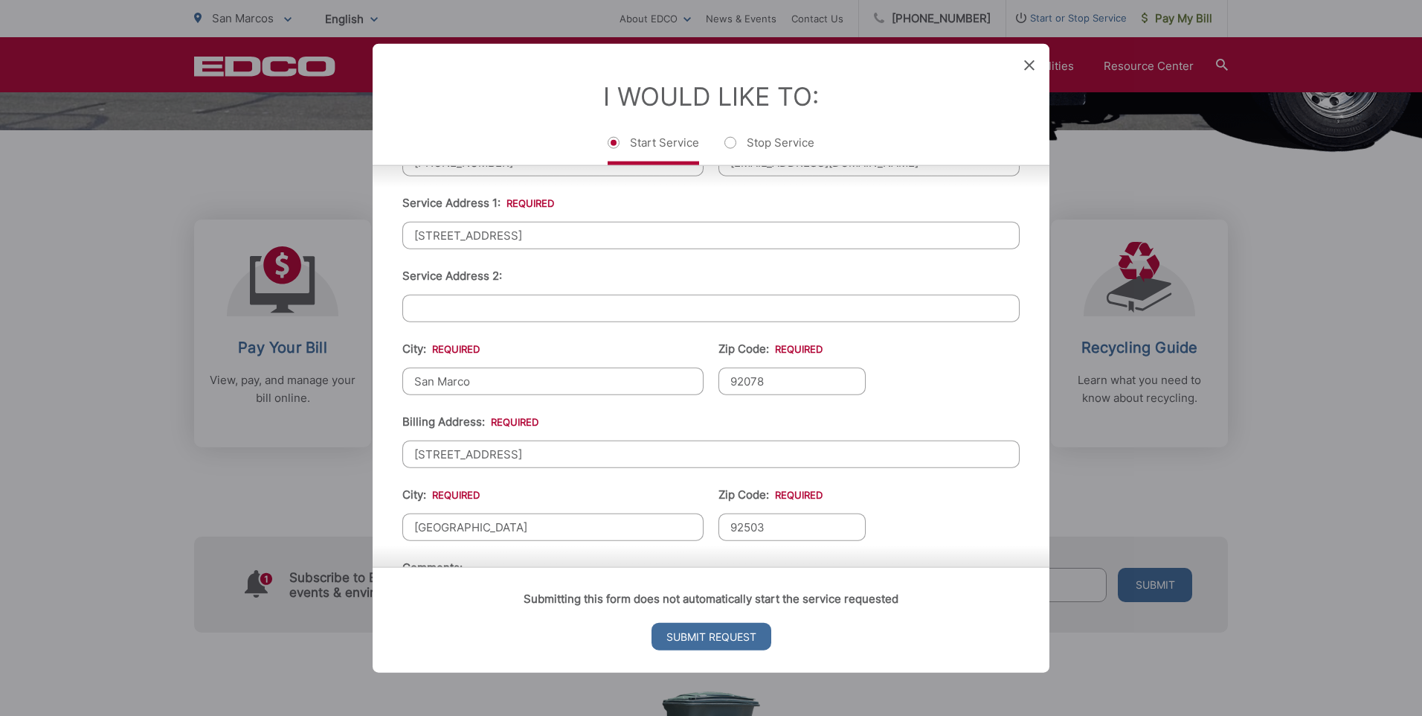
scroll to position [277, 0]
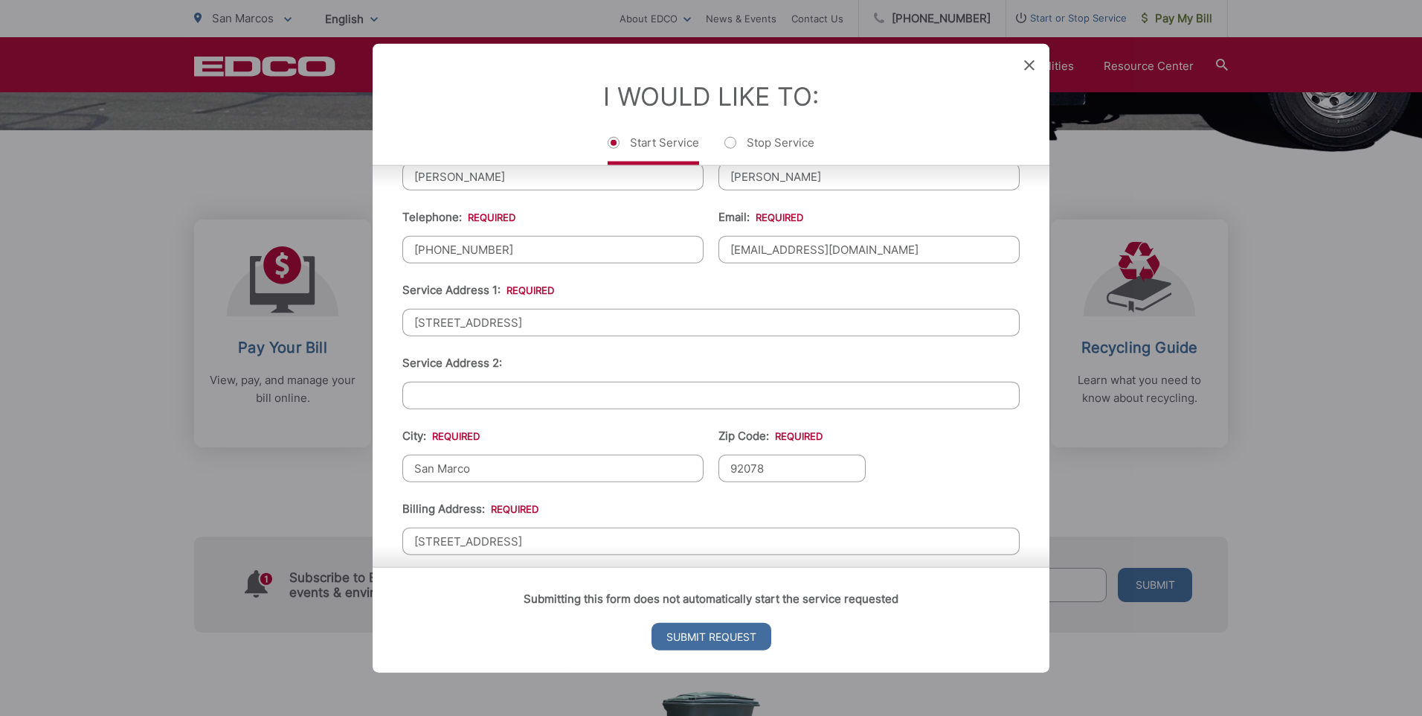
click at [682, 359] on li "Service Address 2:" at bounding box center [710, 381] width 617 height 55
click at [550, 467] on input "San Marco" at bounding box center [552, 469] width 301 height 28
type input "San Marcos"
click at [568, 440] on li "City: * San Marcos" at bounding box center [552, 454] width 301 height 55
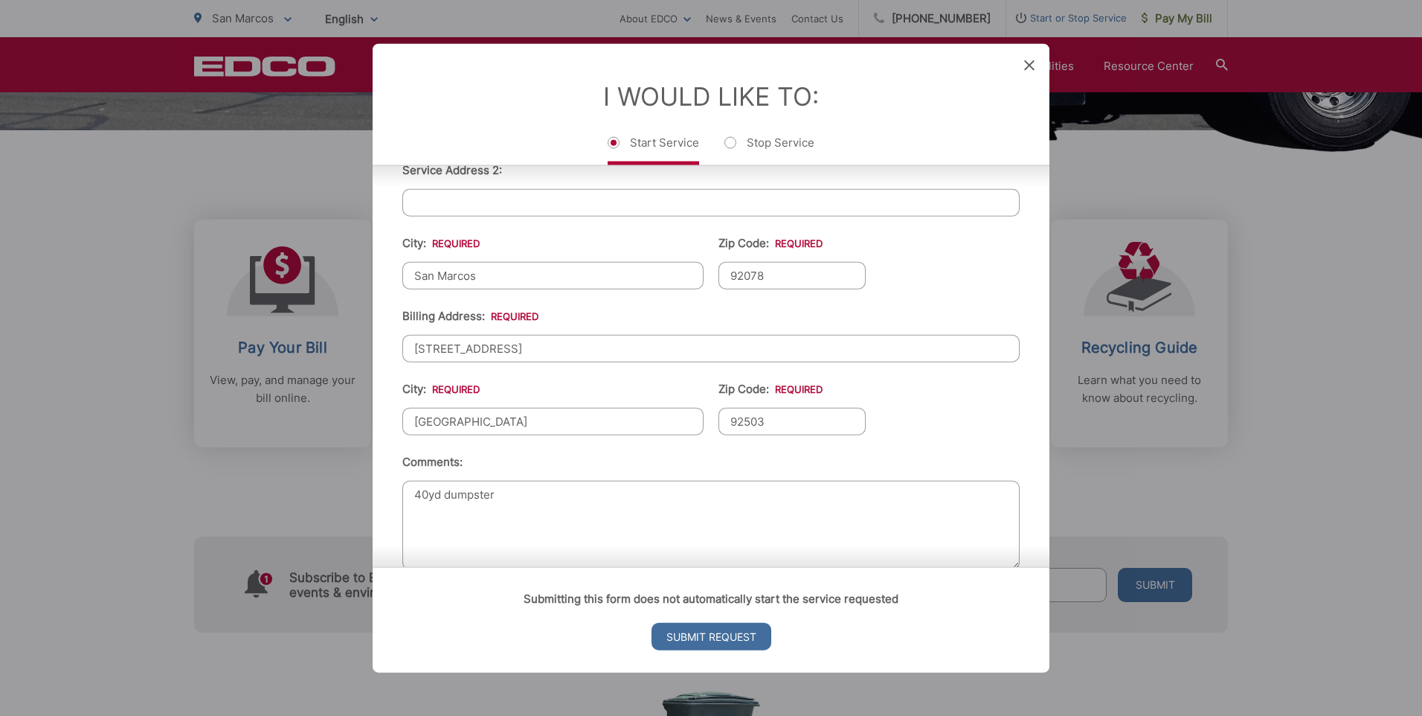
scroll to position [500, 0]
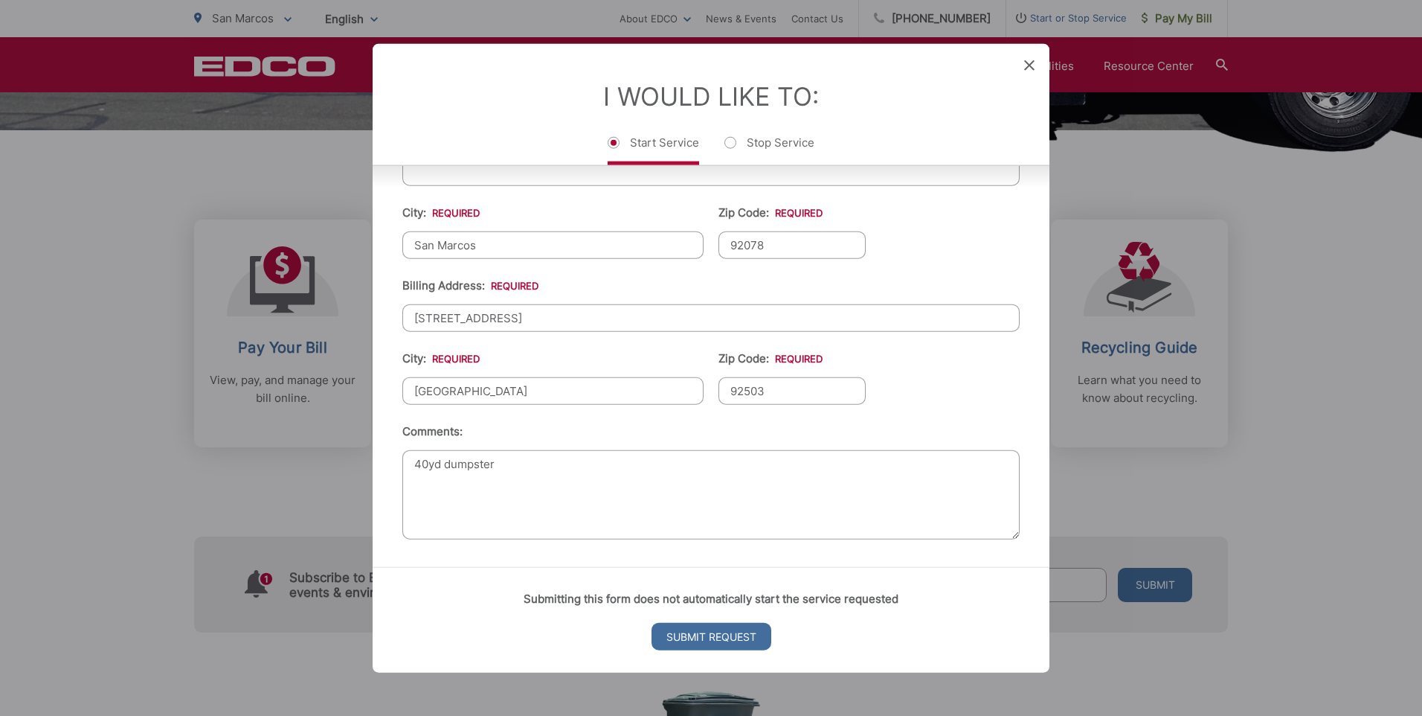
drag, startPoint x: 533, startPoint y: 478, endPoint x: 434, endPoint y: 475, distance: 99.0
click at [458, 475] on textarea "40yd dumpster" at bounding box center [710, 494] width 617 height 89
click at [463, 472] on textarea "40yd dumpster" at bounding box center [710, 494] width 617 height 89
drag, startPoint x: 429, startPoint y: 467, endPoint x: 396, endPoint y: 470, distance: 33.6
click at [396, 470] on div "First Name: * ADRIAN Last Name: * GOMEZ Telephone: * (951) 840-6159 Email: * ag…" at bounding box center [711, 219] width 677 height 696
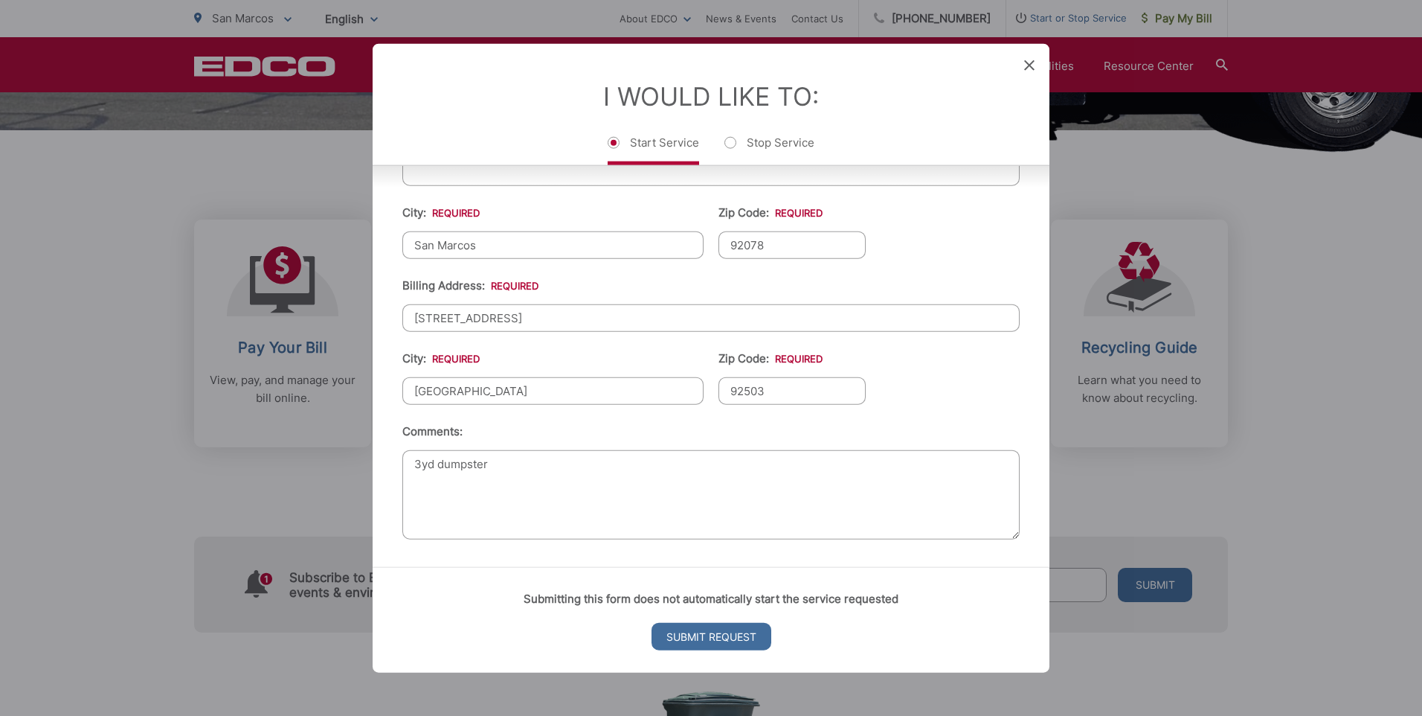
click at [514, 463] on textarea "3yd dumpster" at bounding box center [710, 494] width 617 height 89
type textarea "3yd dumpster"
click at [530, 434] on li "Comments: 3yd dumpster" at bounding box center [710, 484] width 617 height 122
click at [536, 428] on li "Comments: 3yd dumpster" at bounding box center [710, 484] width 617 height 122
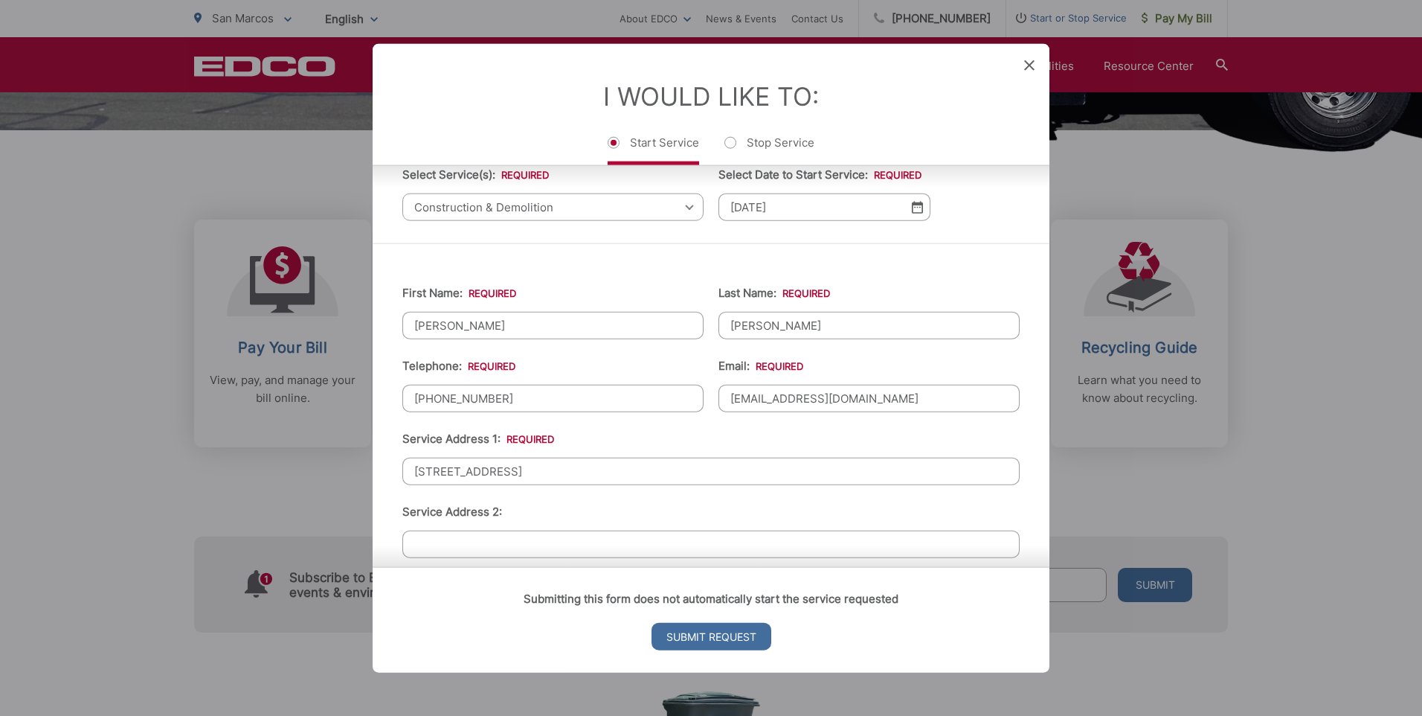
scroll to position [0, 0]
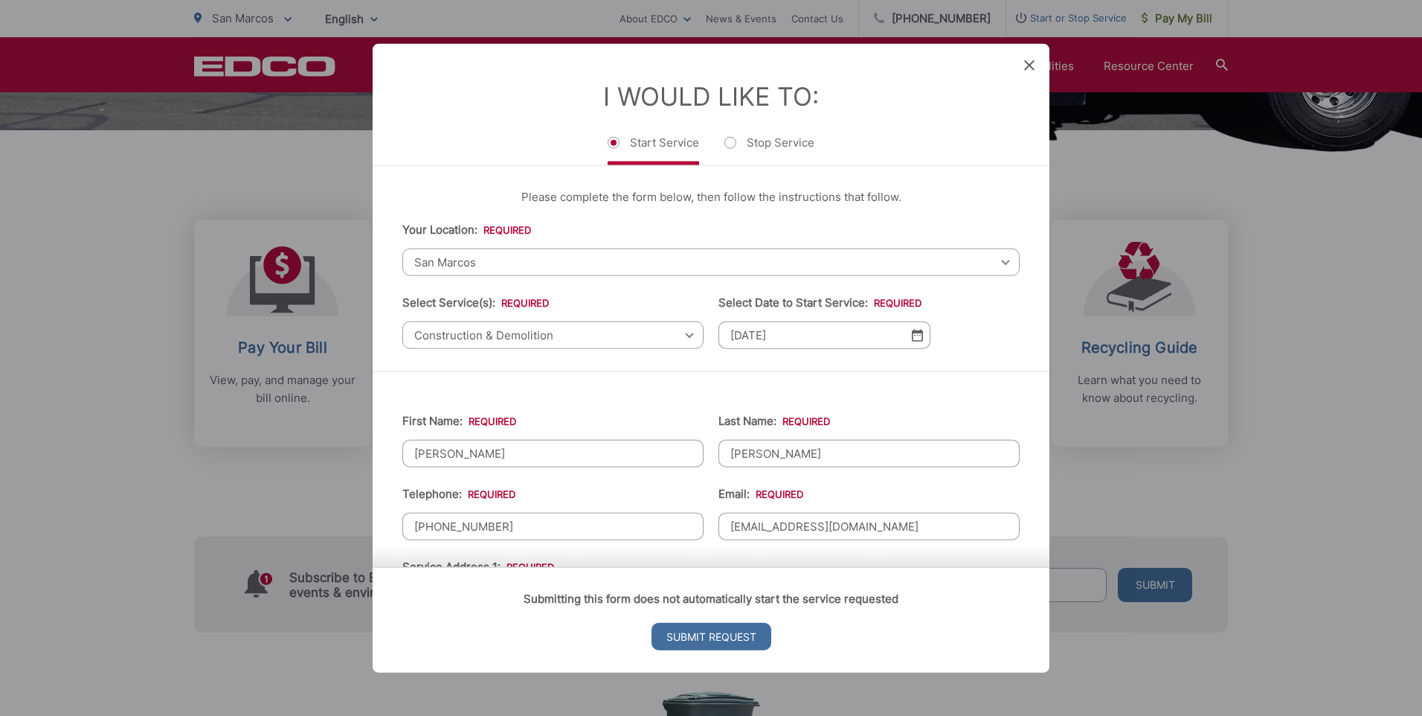
click at [596, 336] on span "Construction & Demolition" at bounding box center [552, 335] width 301 height 28
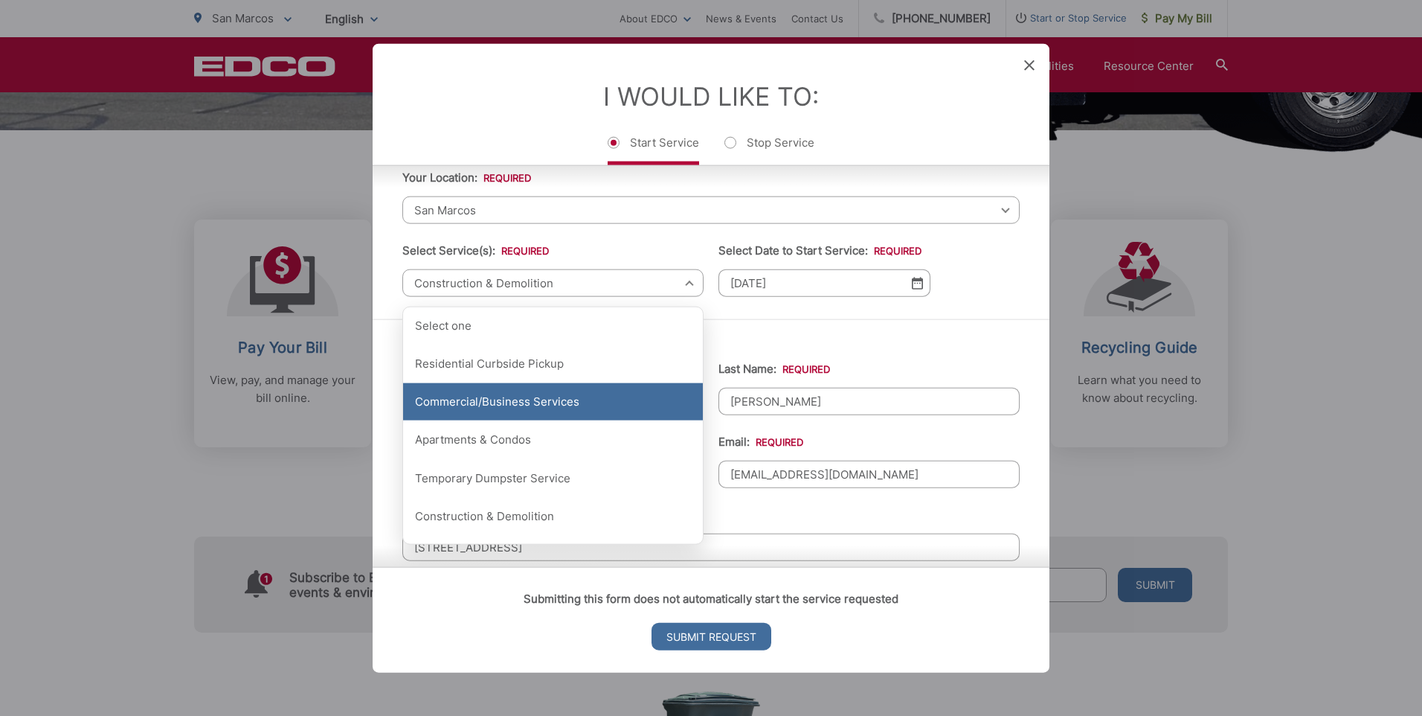
scroll to position [74, 0]
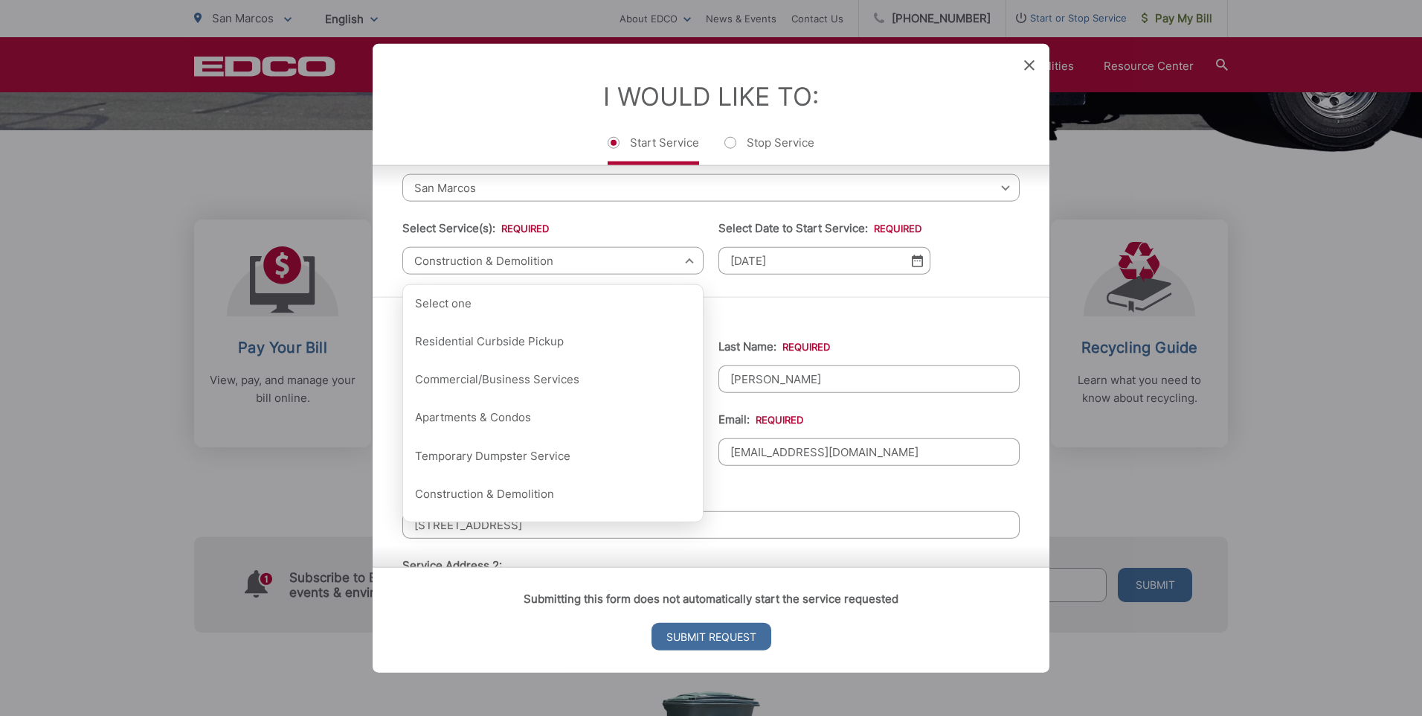
click at [777, 309] on div "First Name: * ADRIAN Last Name: * GOMEZ Telephone: * (951) 840-6159 Email: * ag…" at bounding box center [711, 645] width 677 height 696
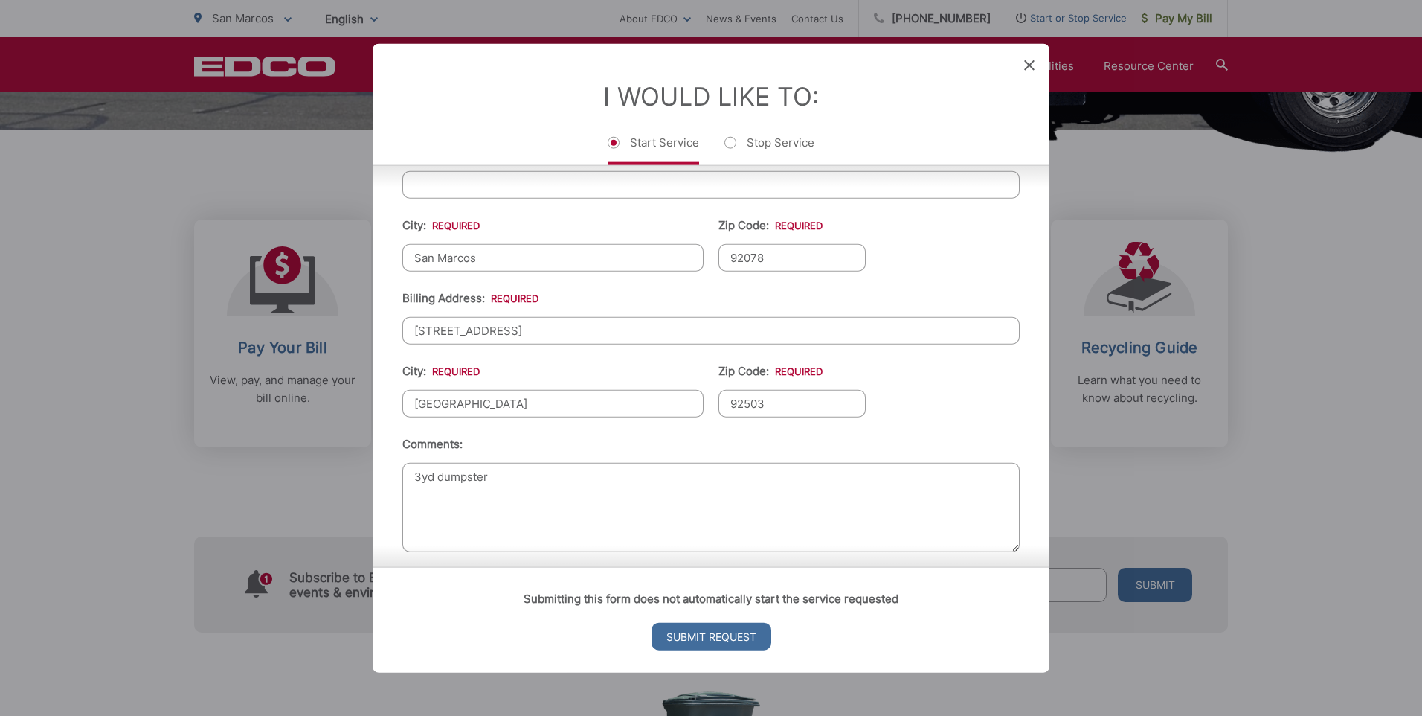
scroll to position [500, 0]
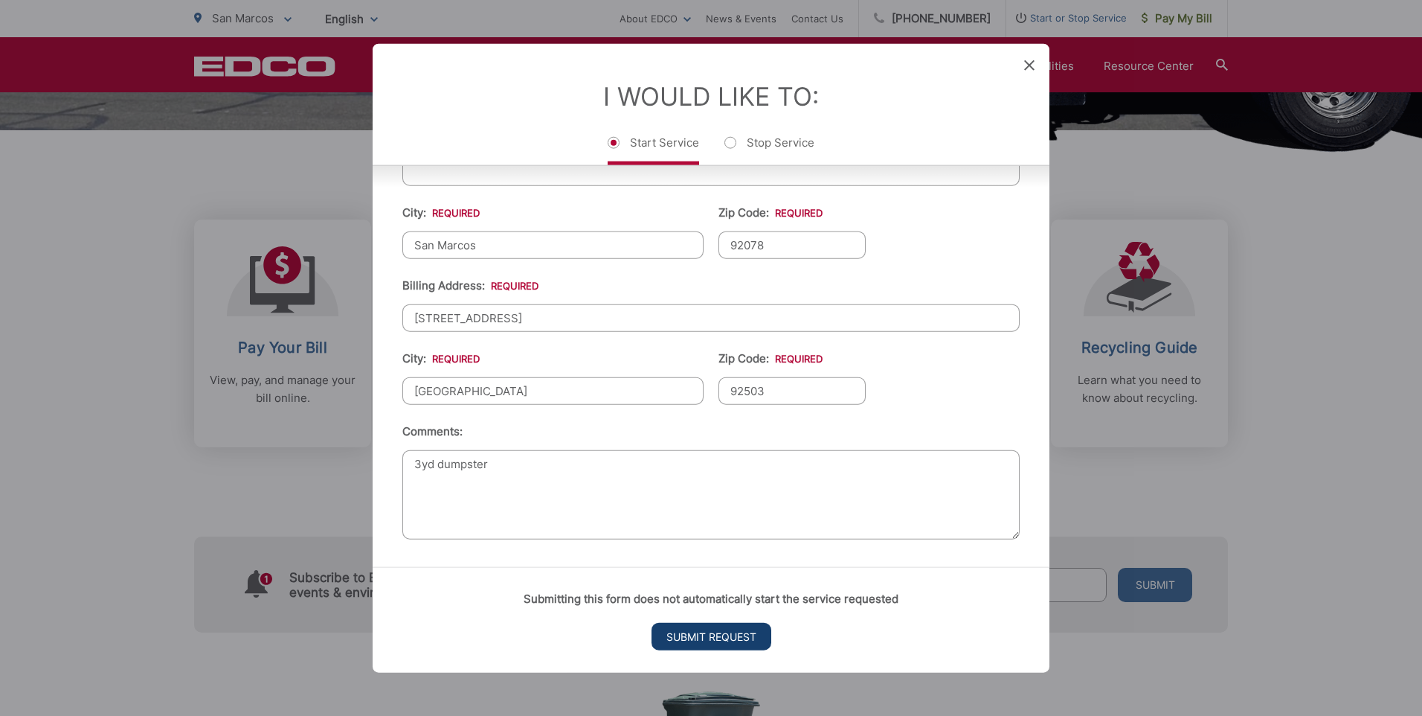
click at [667, 626] on input "Submit Request" at bounding box center [712, 636] width 120 height 28
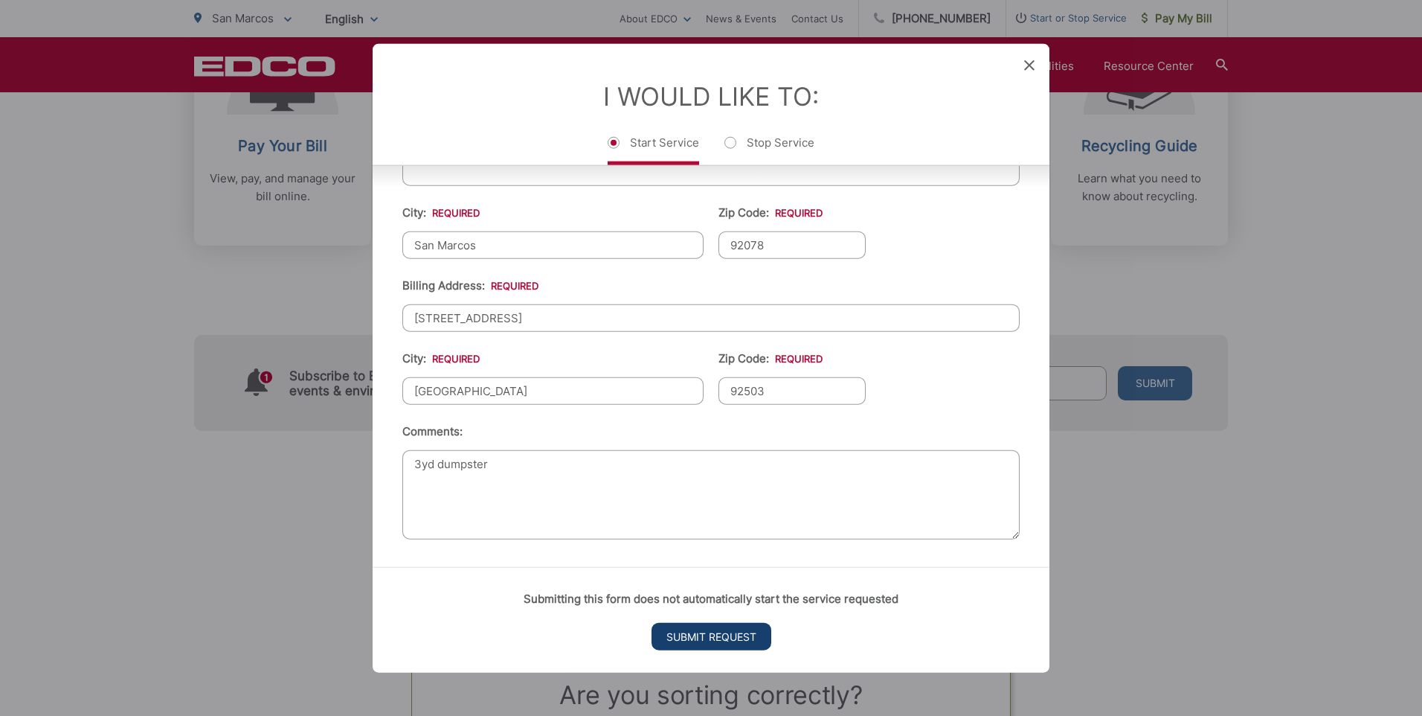
scroll to position [0, 0]
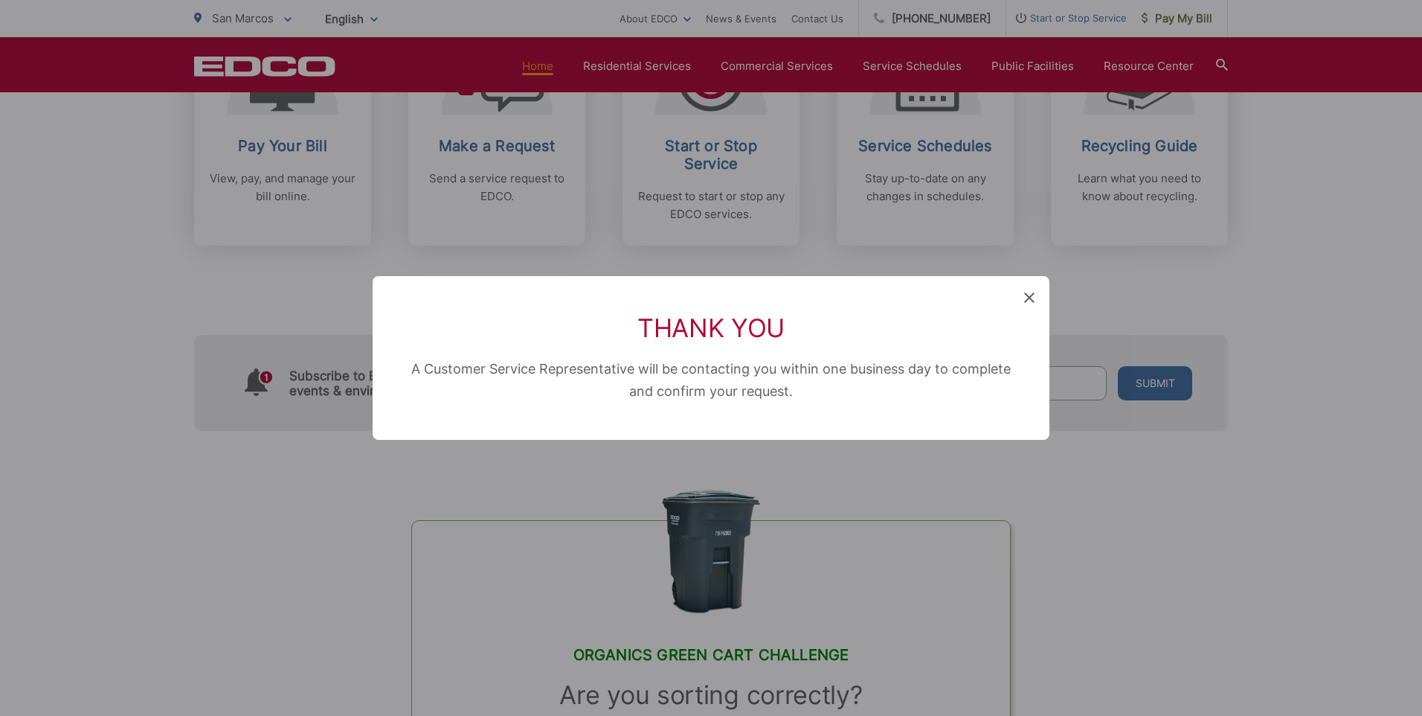
click at [1024, 296] on div "Thank You A Customer Service Representative will be contacting you within one b…" at bounding box center [711, 358] width 677 height 164
click at [1029, 300] on icon at bounding box center [1029, 297] width 10 height 10
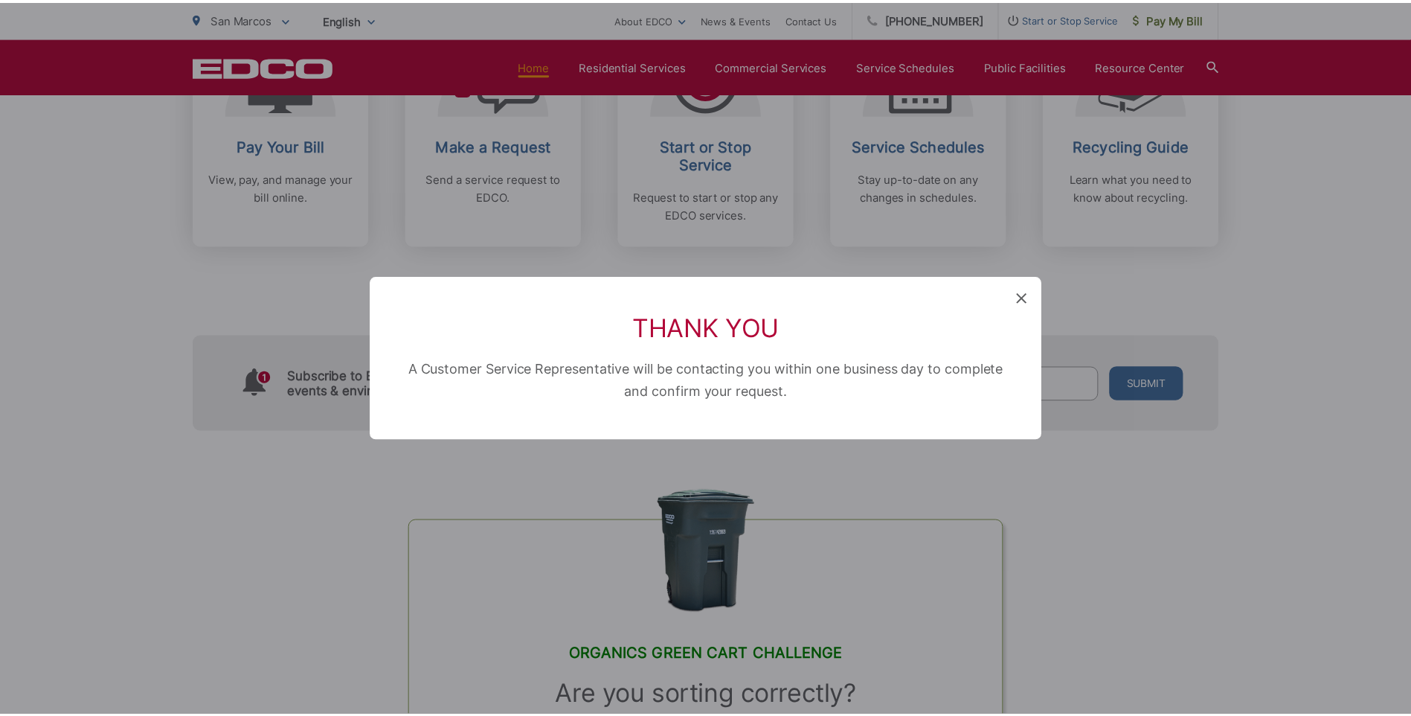
scroll to position [521, 0]
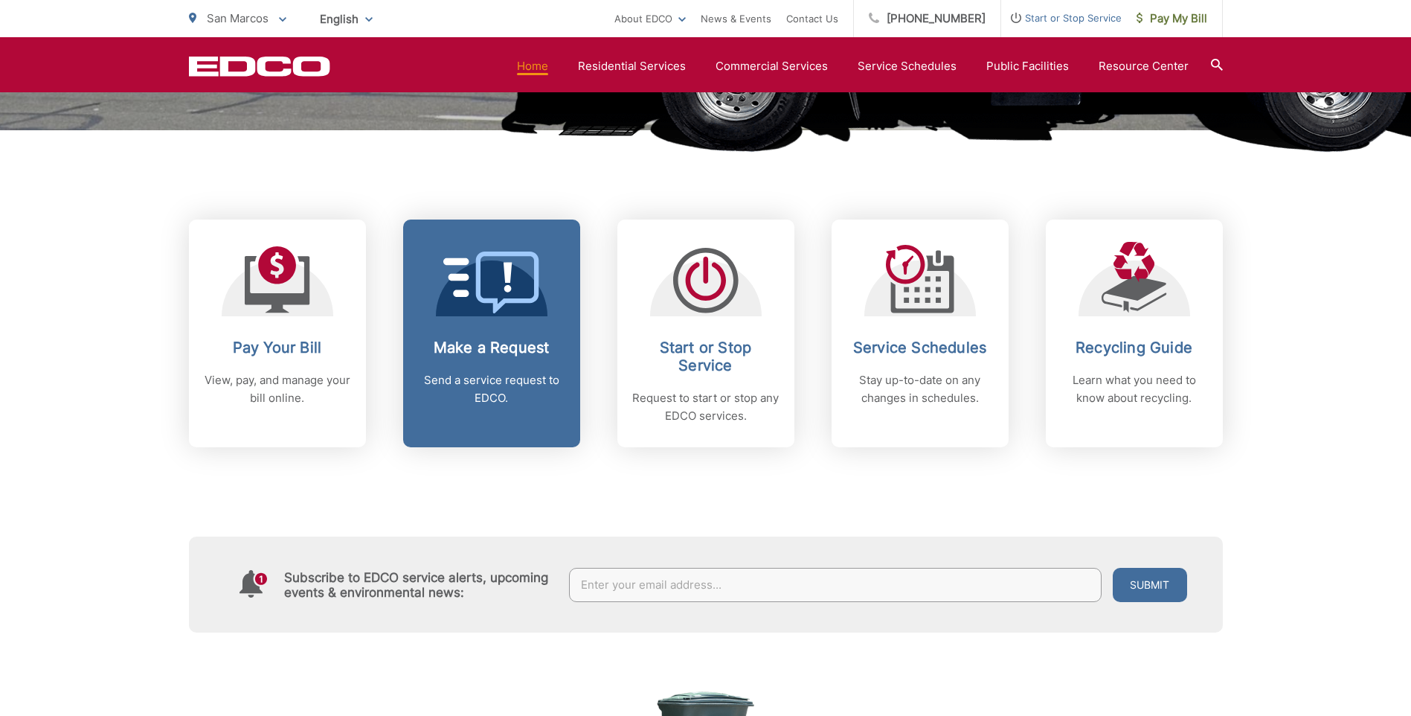
click at [502, 360] on div "Make a Request Send a service request to EDCO." at bounding box center [491, 373] width 147 height 68
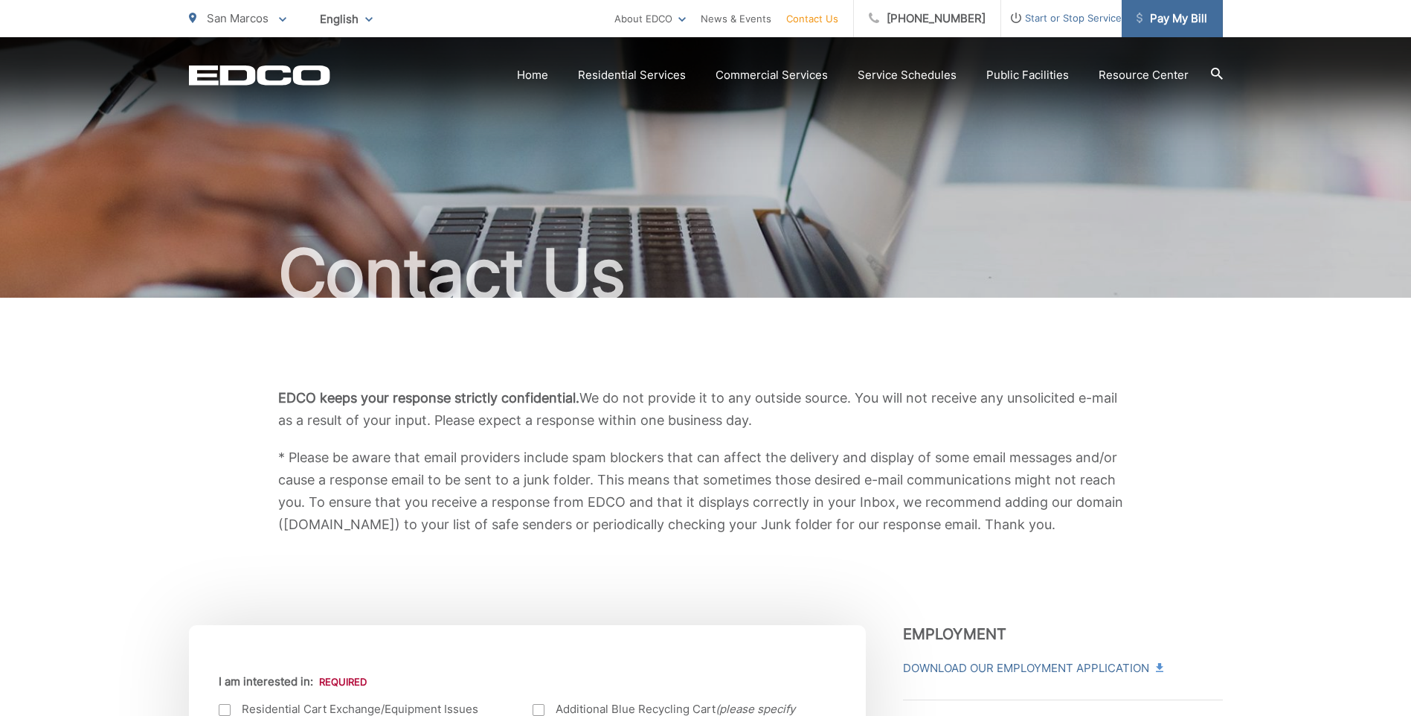
click at [1158, 19] on span "Pay My Bill" at bounding box center [1172, 19] width 71 height 18
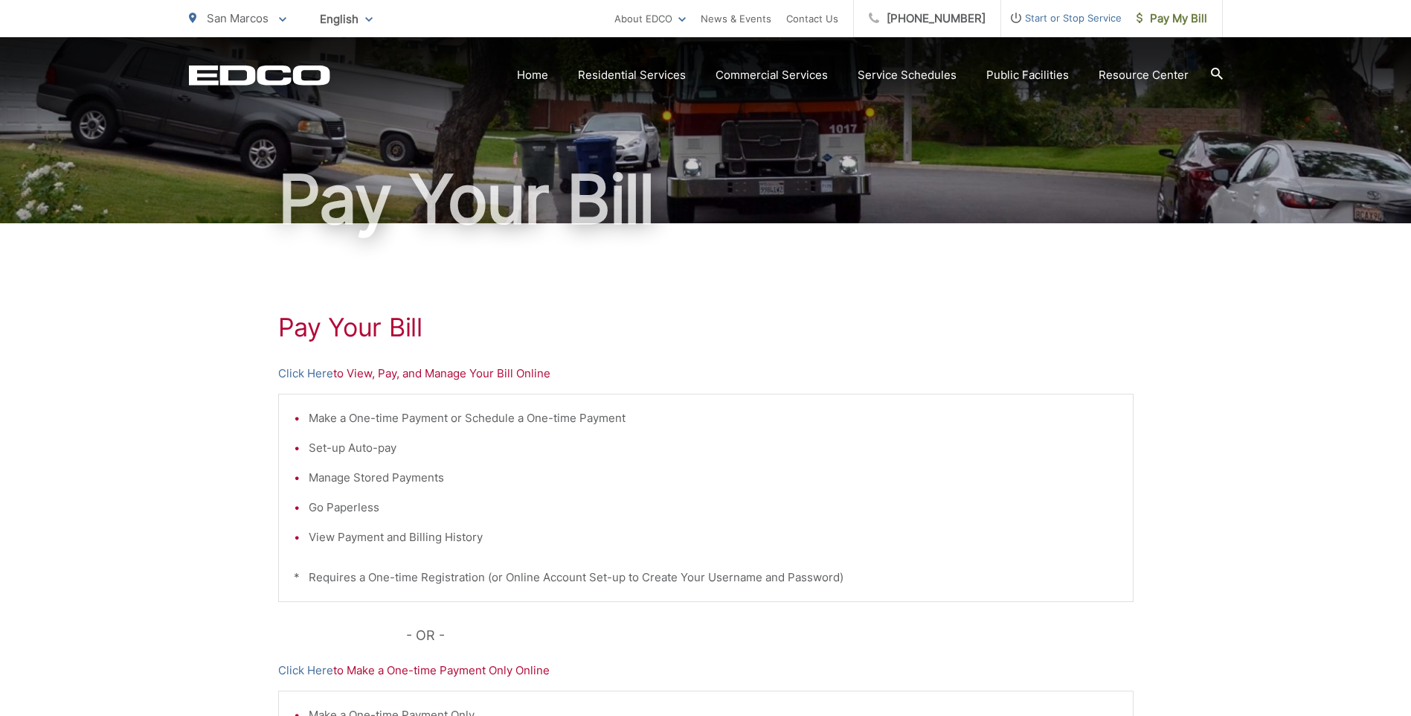
scroll to position [149, 0]
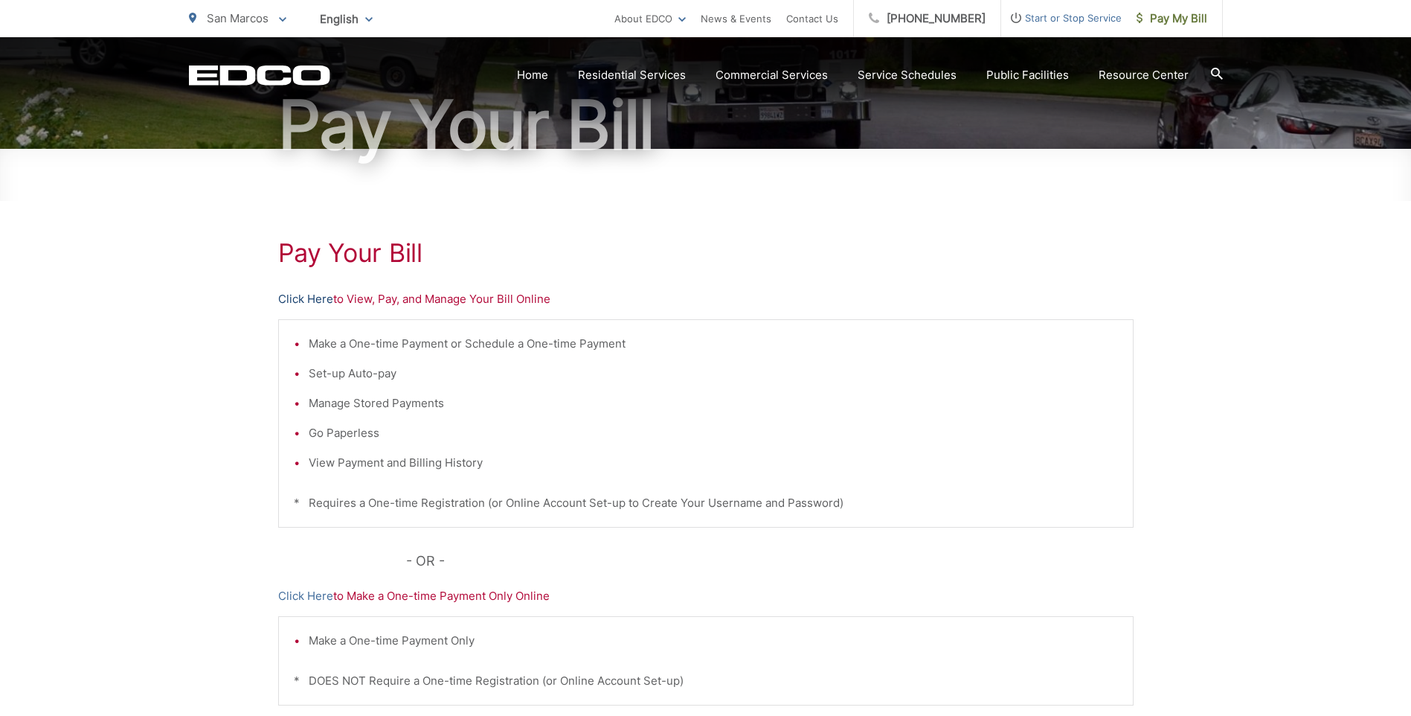
click at [310, 300] on link "Click Here" at bounding box center [305, 299] width 55 height 18
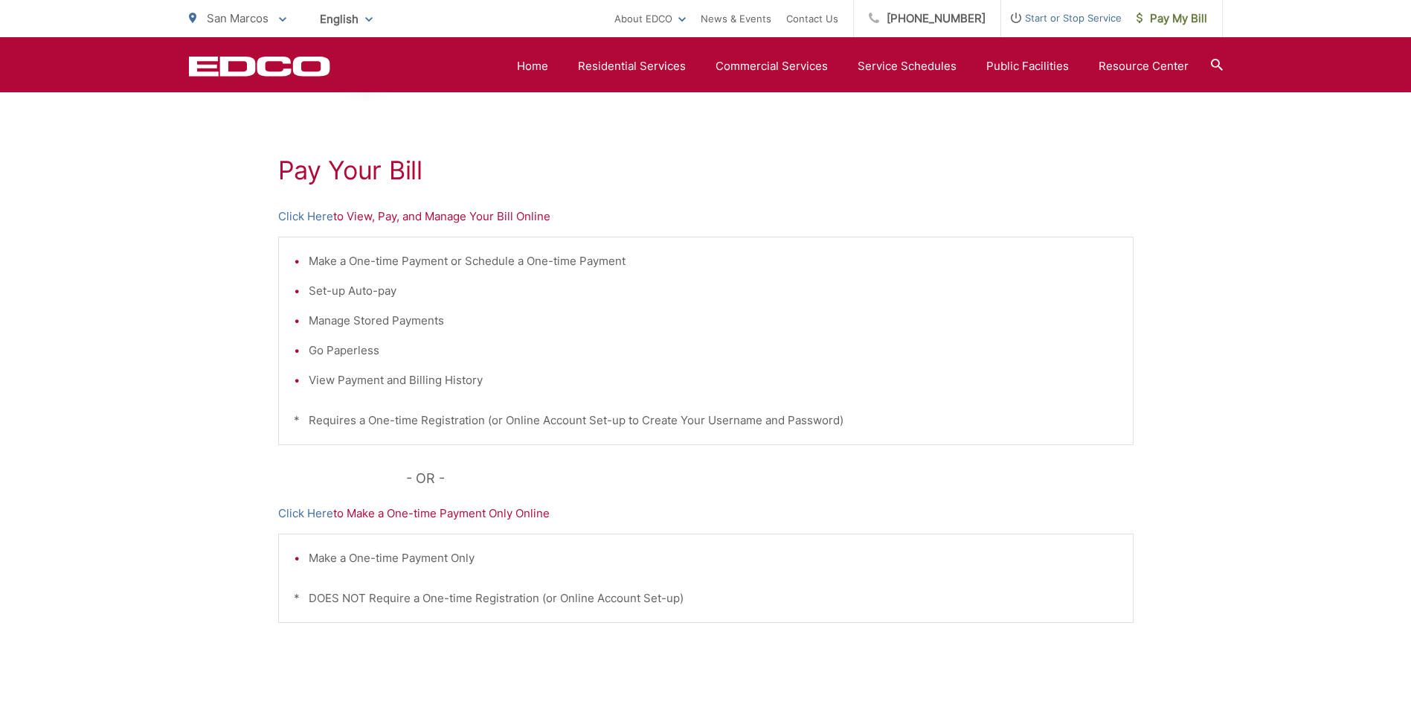
scroll to position [119, 0]
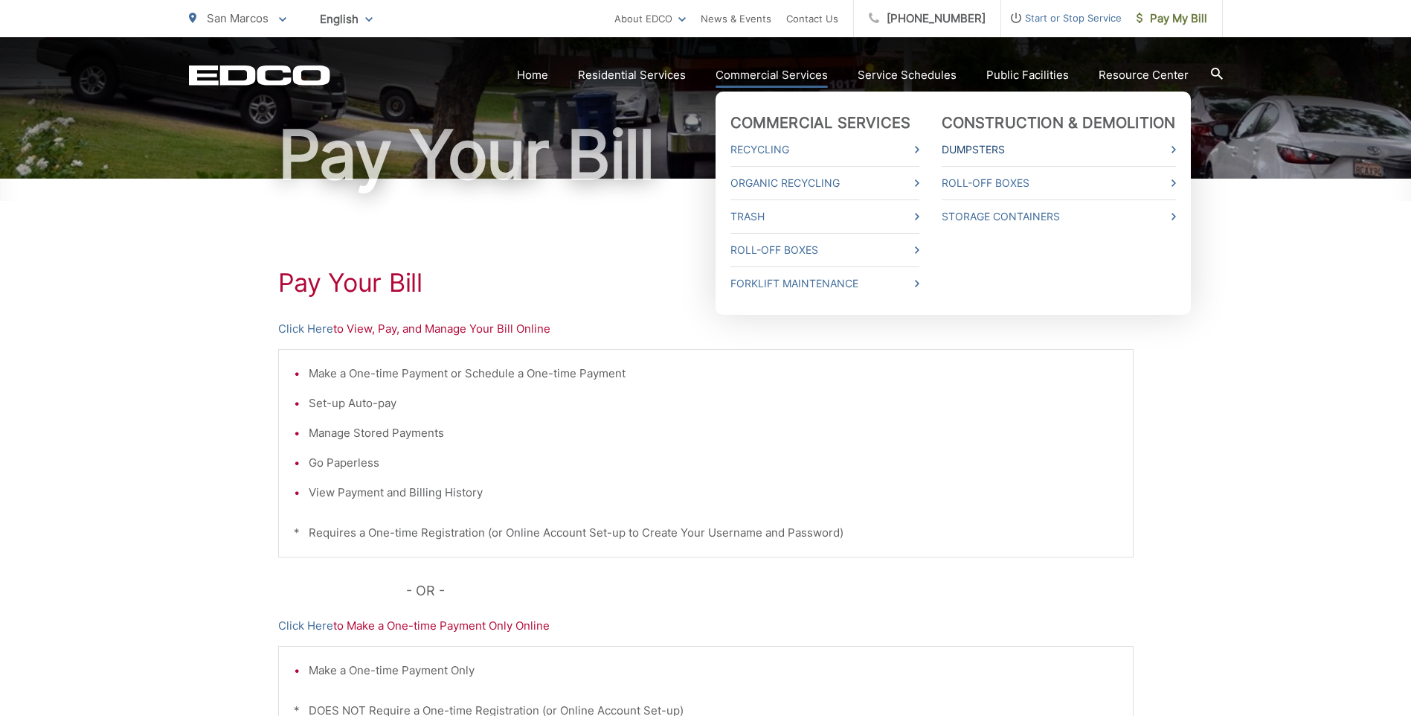
click at [973, 150] on link "Dumpsters" at bounding box center [1059, 150] width 234 height 18
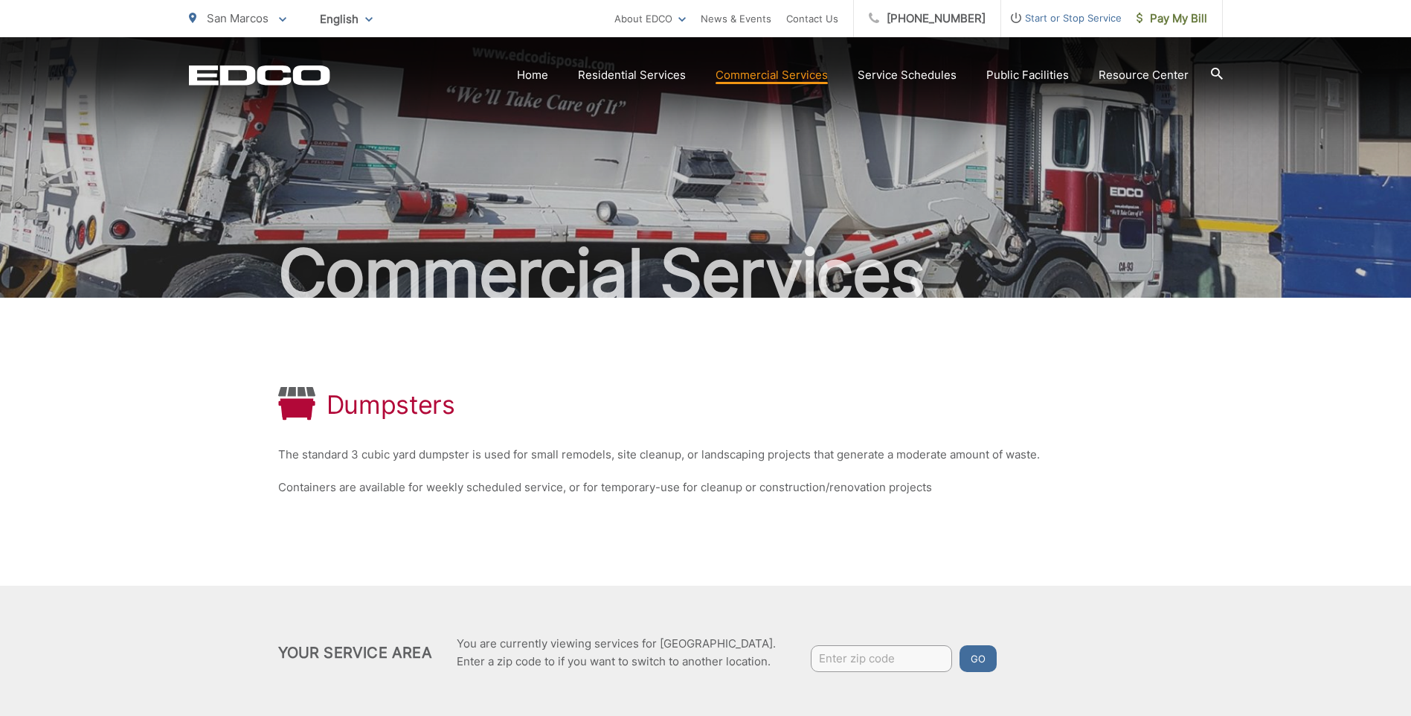
click at [1074, 17] on span "Start or Stop Service" at bounding box center [1061, 18] width 121 height 18
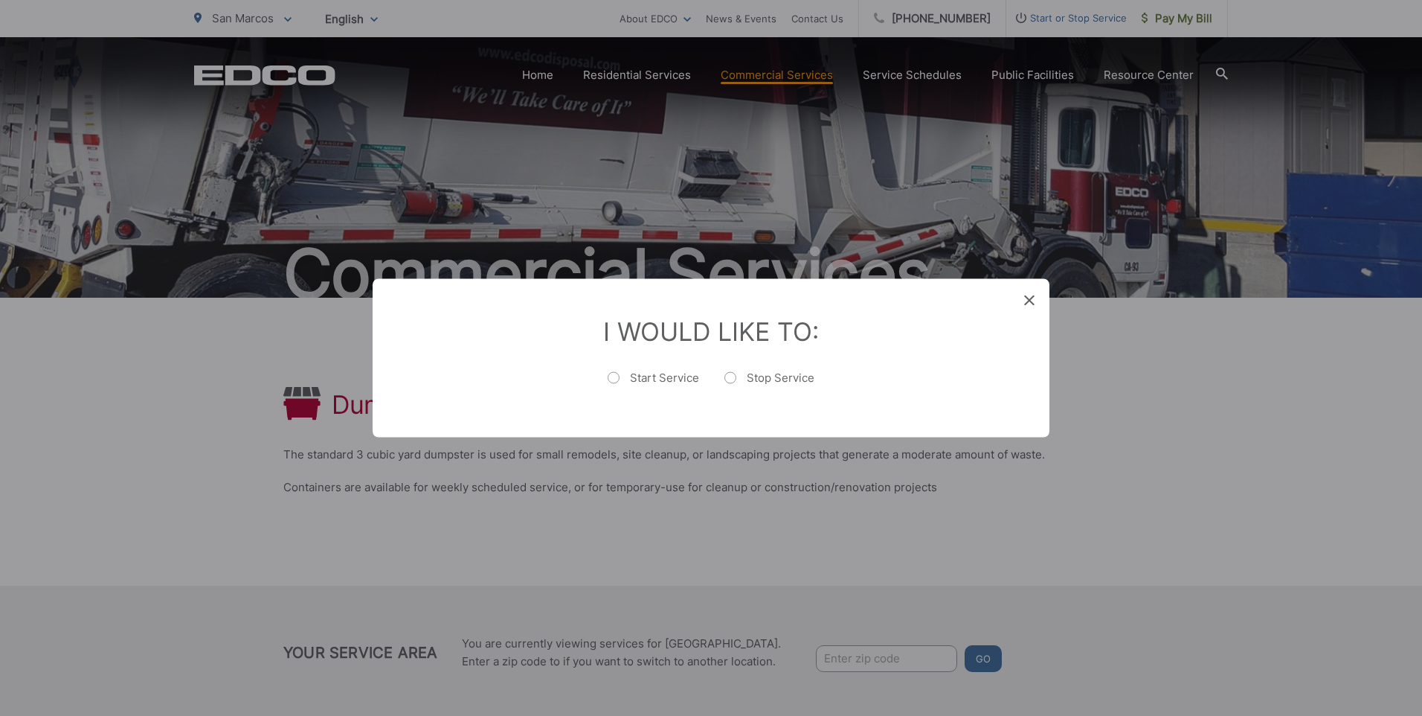
click at [647, 380] on label "Start Service" at bounding box center [654, 385] width 92 height 30
radio input "true"
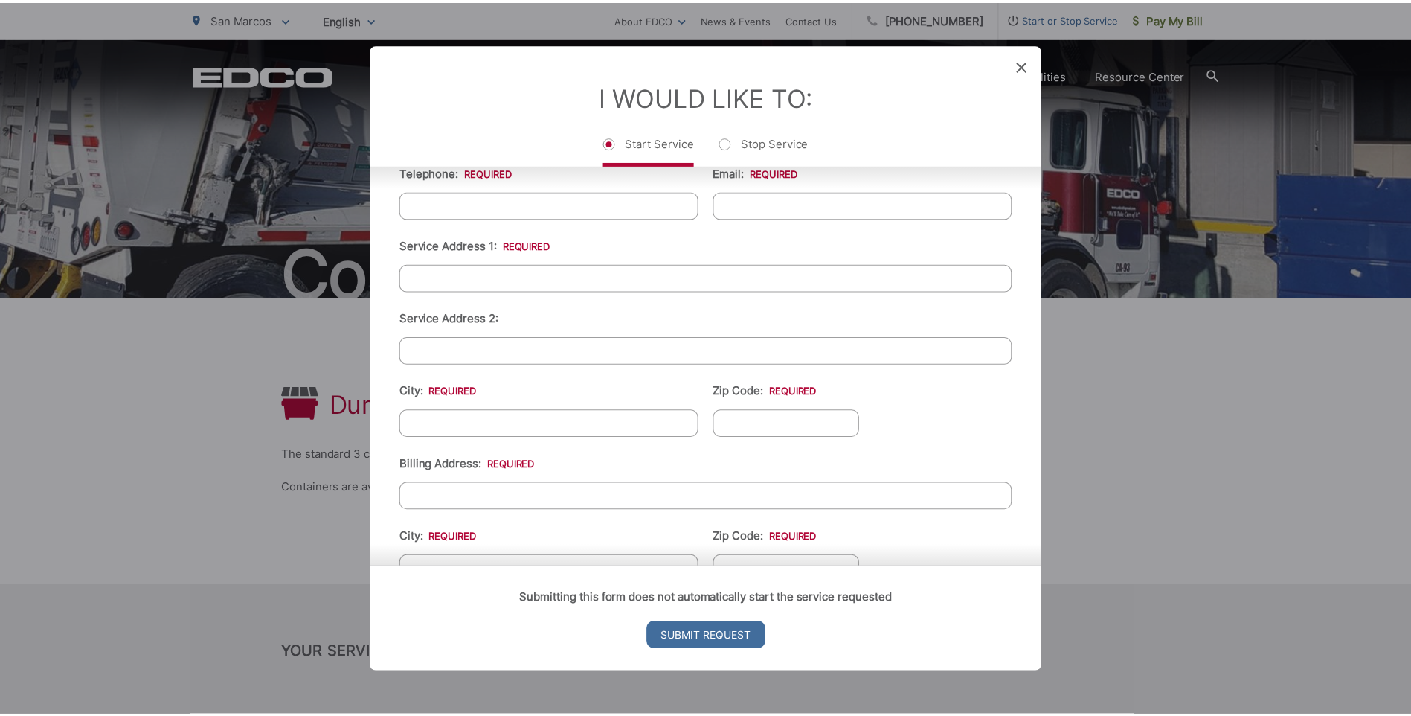
scroll to position [128, 0]
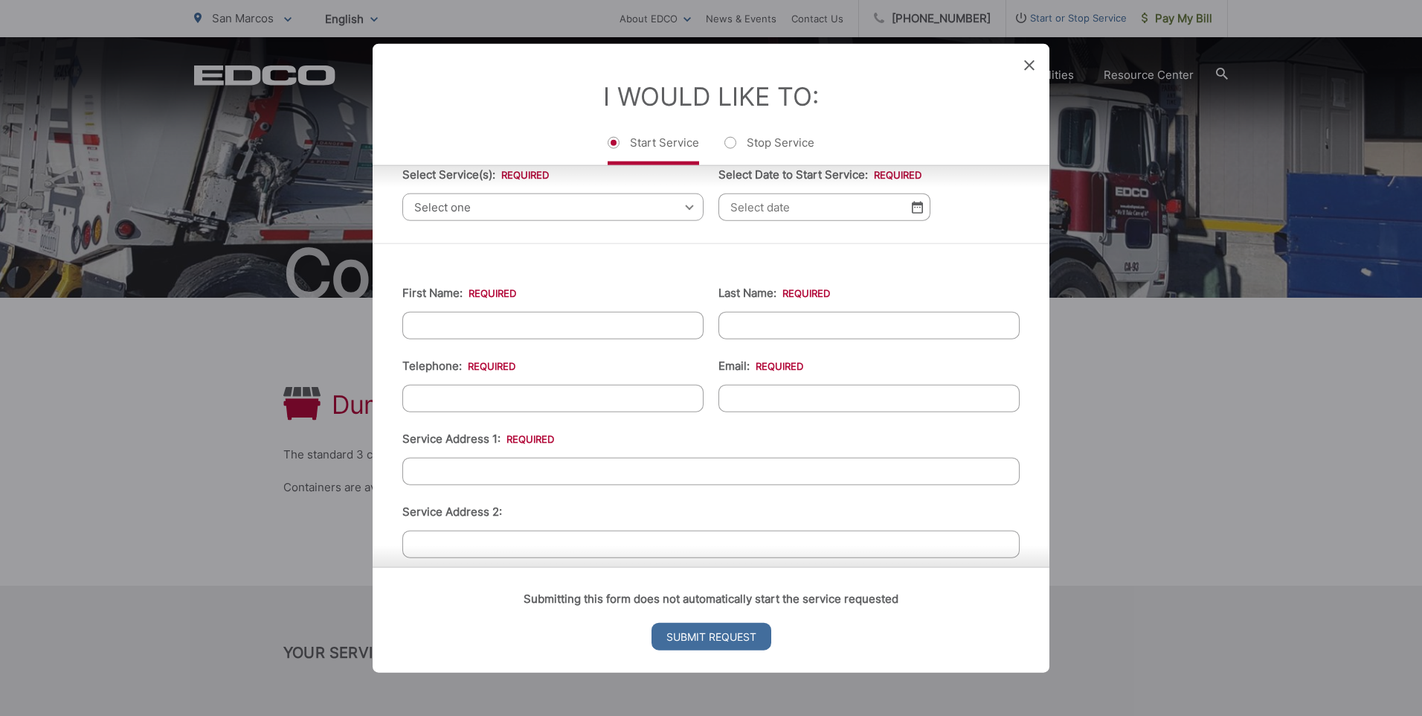
click at [1029, 68] on icon at bounding box center [1029, 65] width 10 height 10
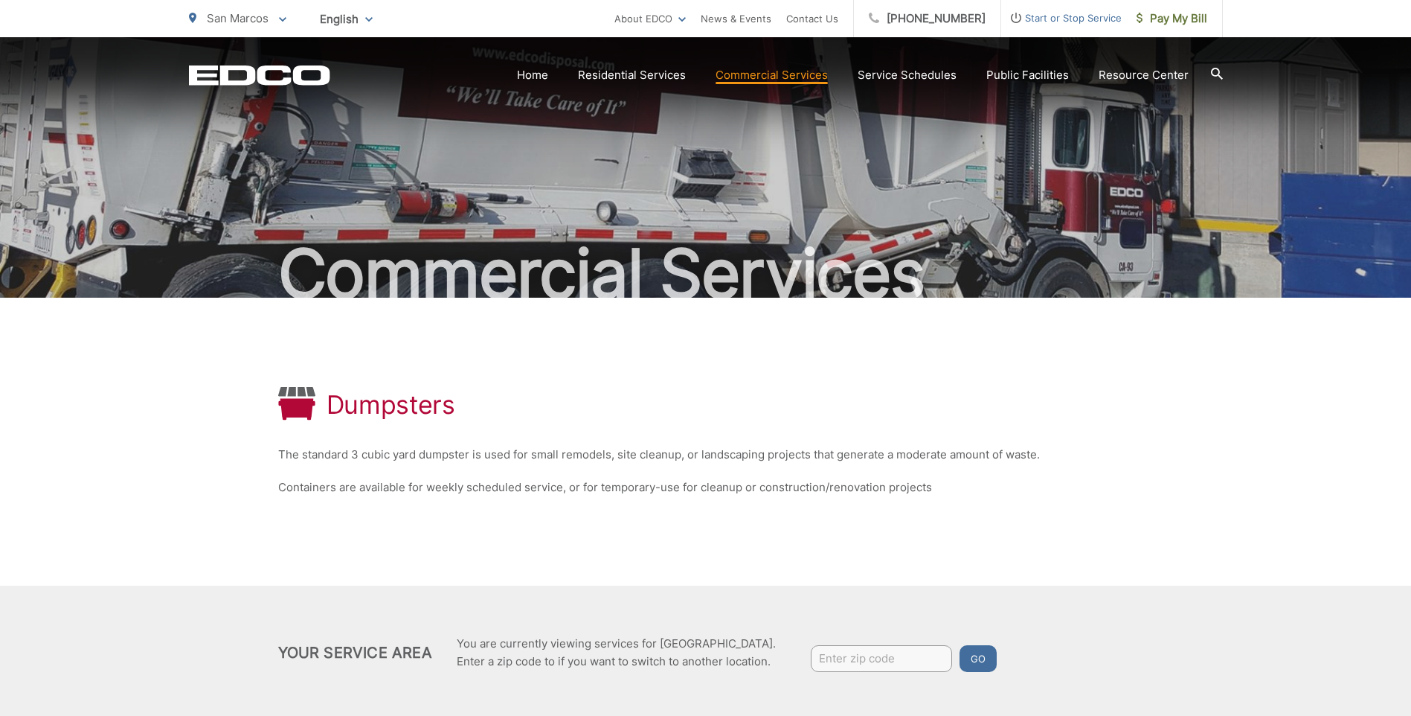
click at [547, 436] on div "Dumpsters The standard 3 cubic yard dumpster is used for small remodels, site c…" at bounding box center [706, 442] width 856 height 288
click at [370, 465] on div "Dumpsters The standard 3 cubic yard dumpster is used for small remodels, site c…" at bounding box center [706, 442] width 856 height 288
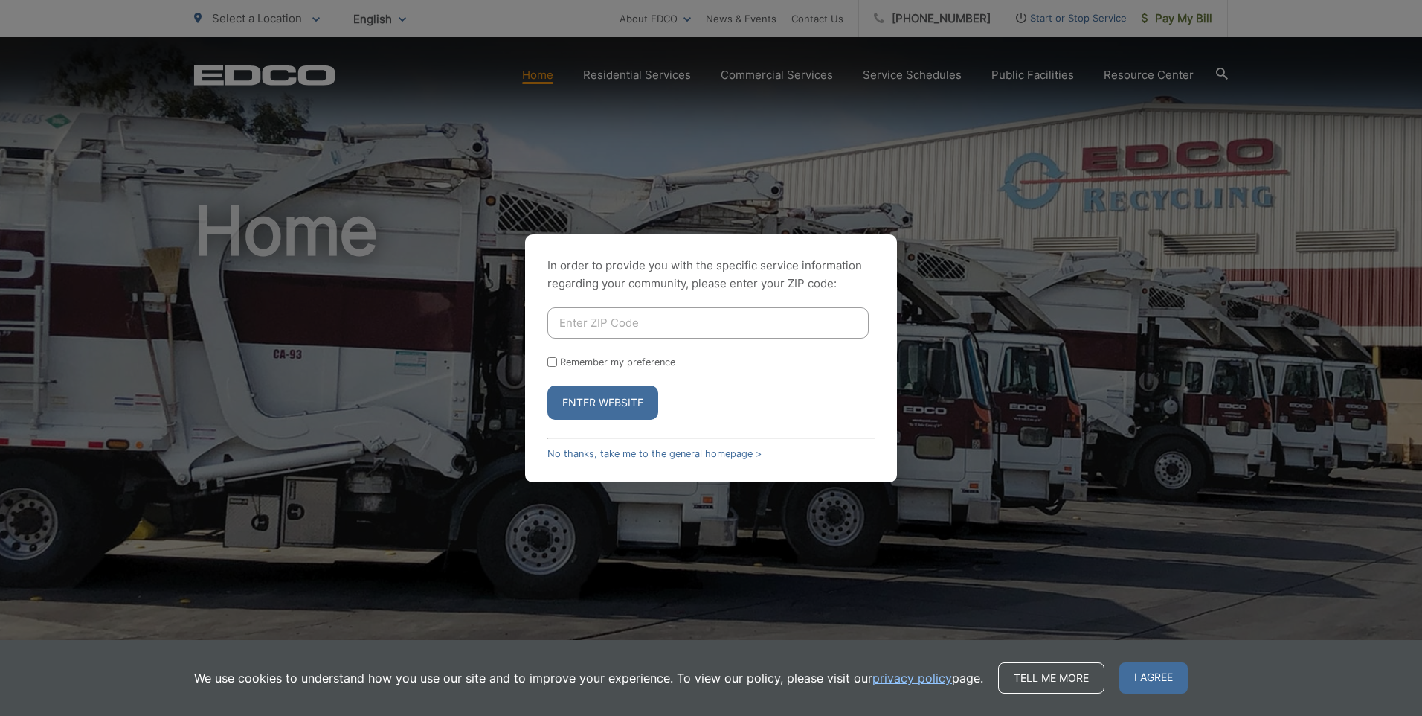
click at [634, 323] on input "Enter ZIP Code" at bounding box center [708, 322] width 321 height 31
type input "92503"
click at [623, 330] on input "92503" at bounding box center [708, 322] width 321 height 31
type input "92078"
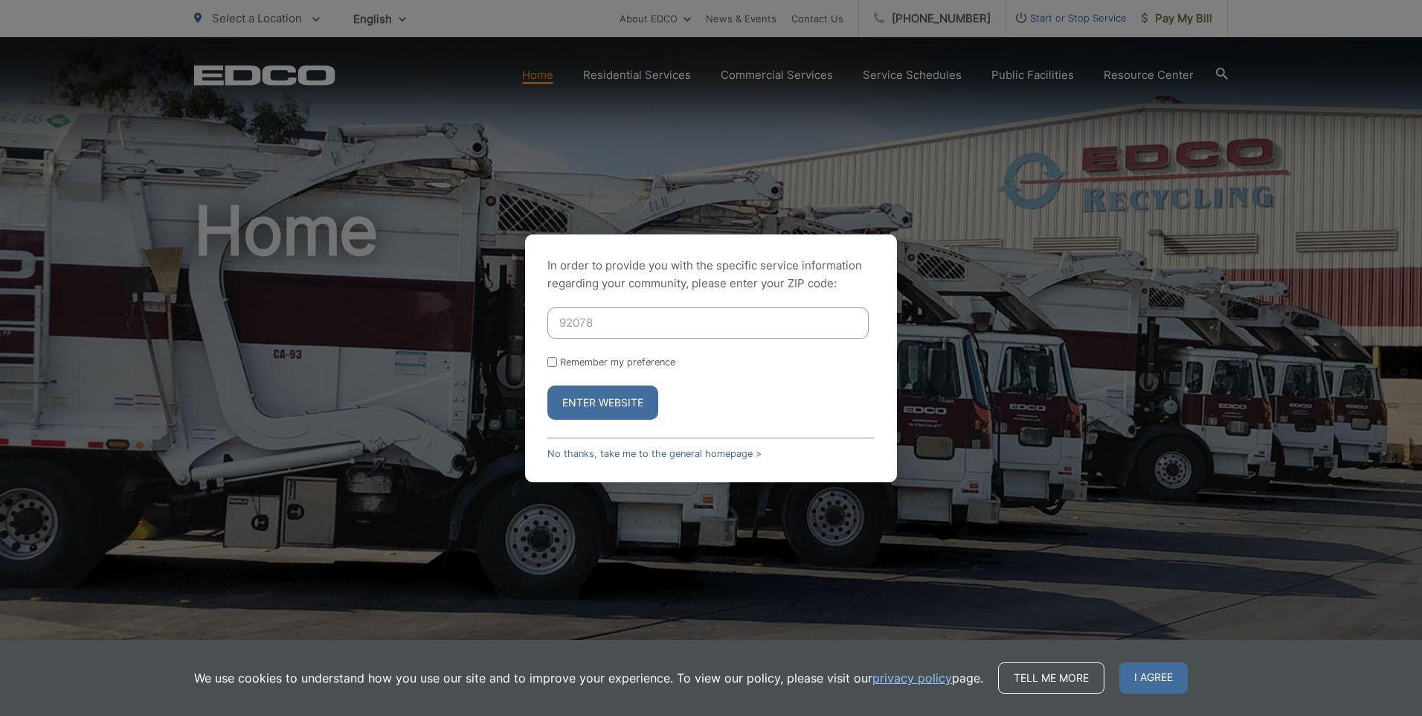
click at [548, 385] on button "Enter Website" at bounding box center [603, 402] width 111 height 34
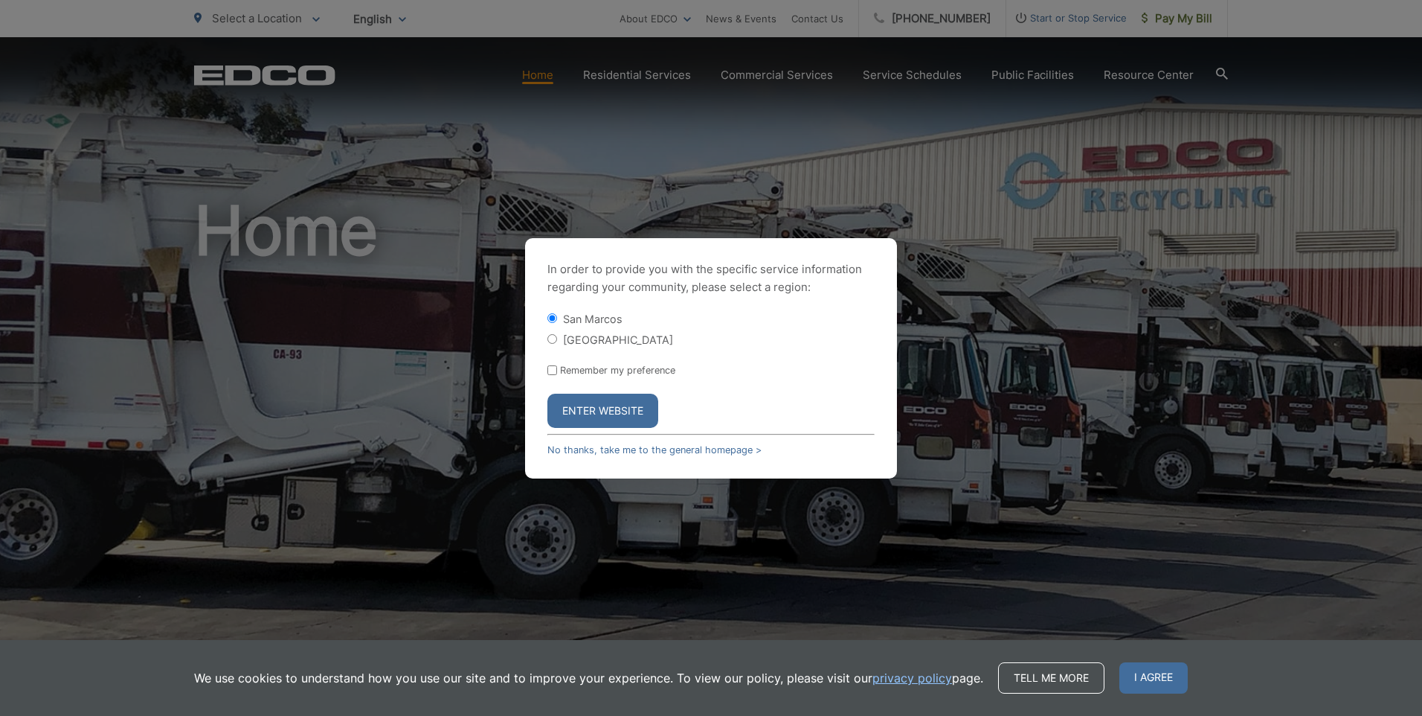
click at [584, 400] on button "Enter Website" at bounding box center [603, 411] width 111 height 34
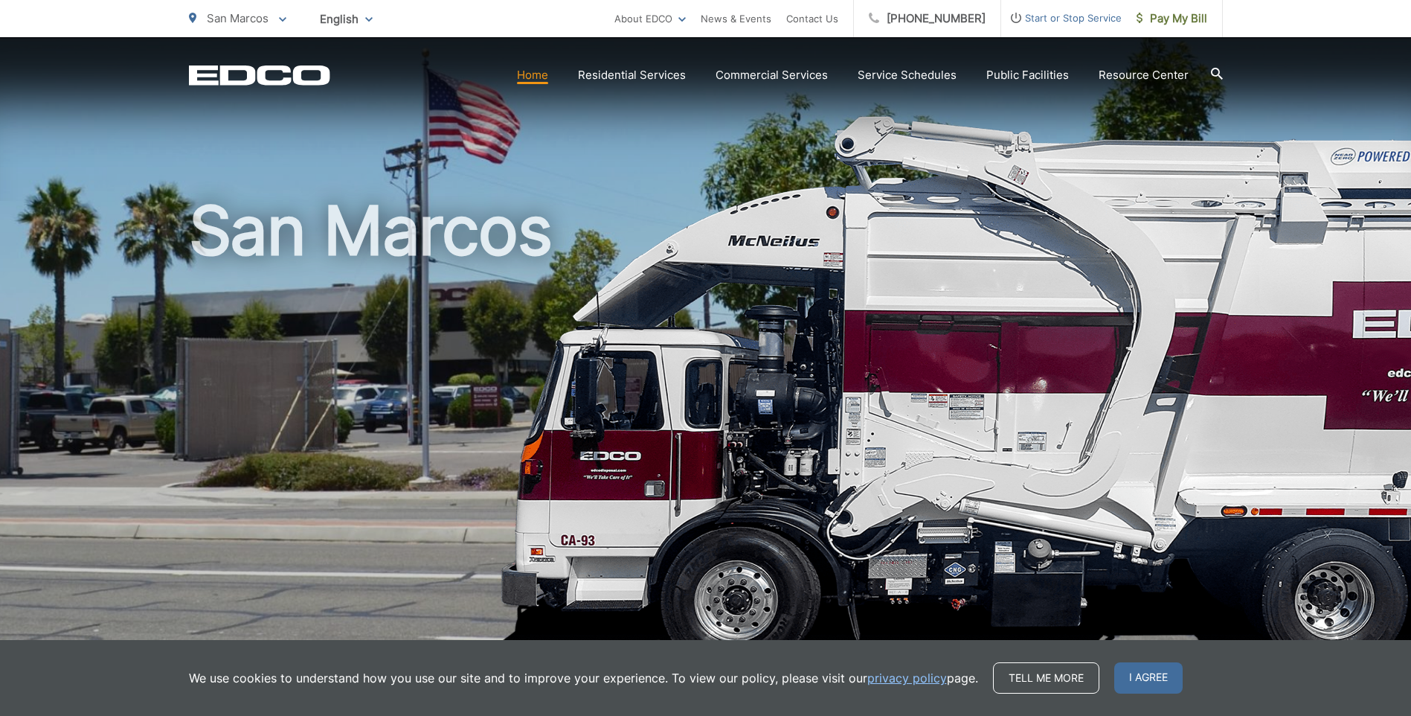
click at [1143, 693] on div "We use cookies to understand how you use our site and to improve your experienc…" at bounding box center [705, 678] width 1411 height 76
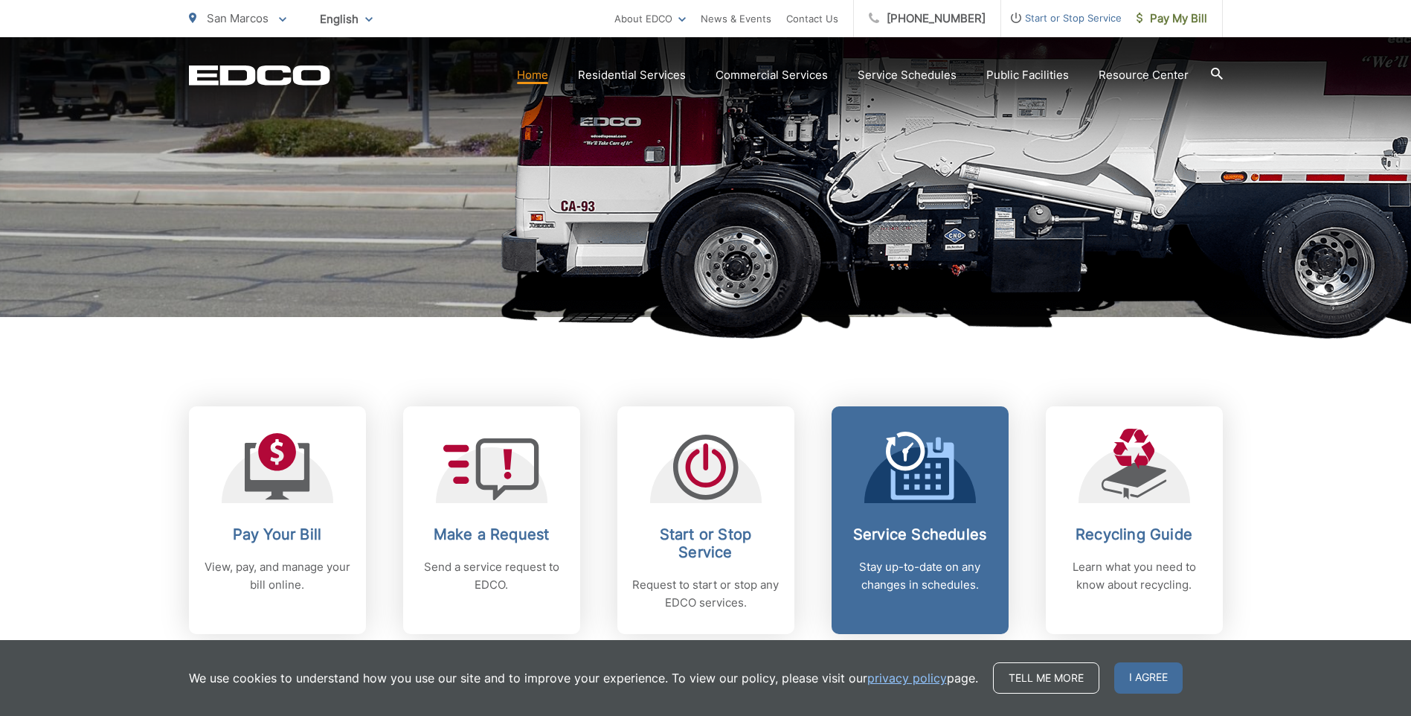
scroll to position [446, 0]
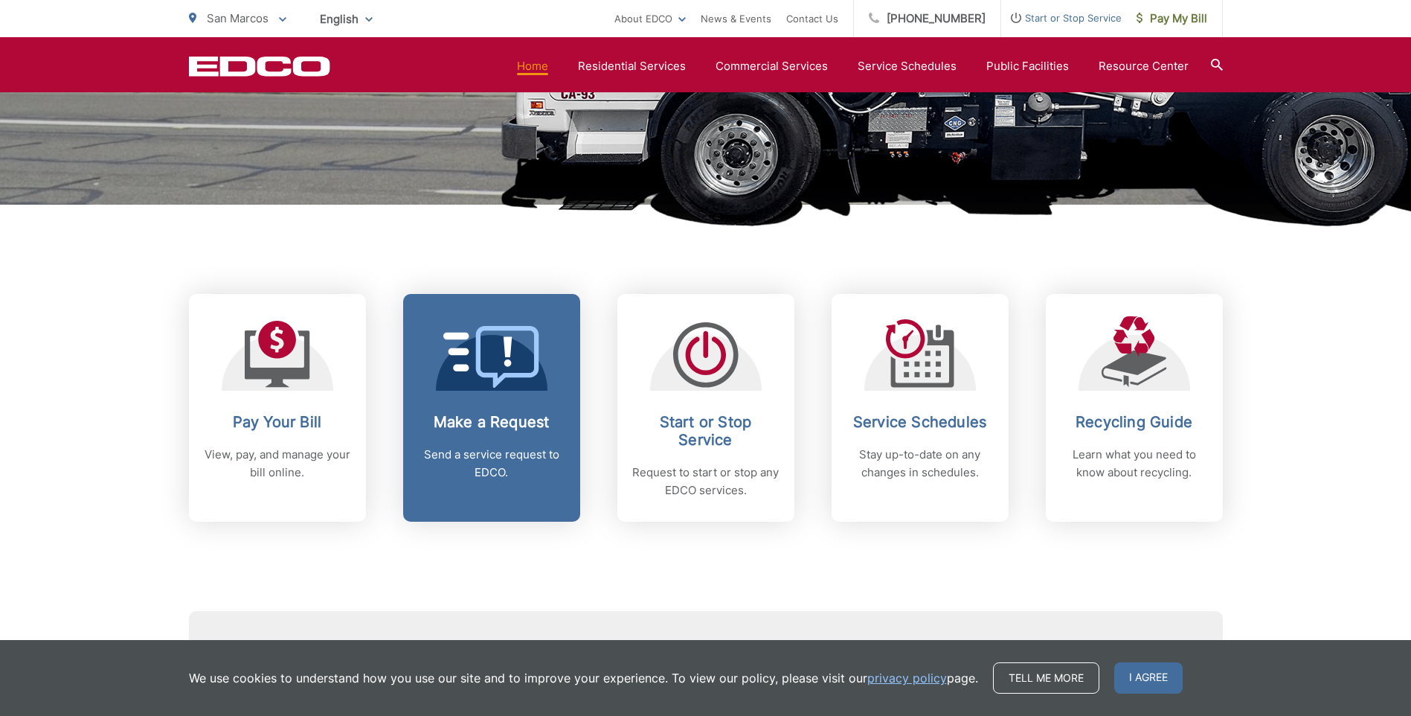
click at [505, 469] on p "Send a service request to EDCO." at bounding box center [491, 464] width 147 height 36
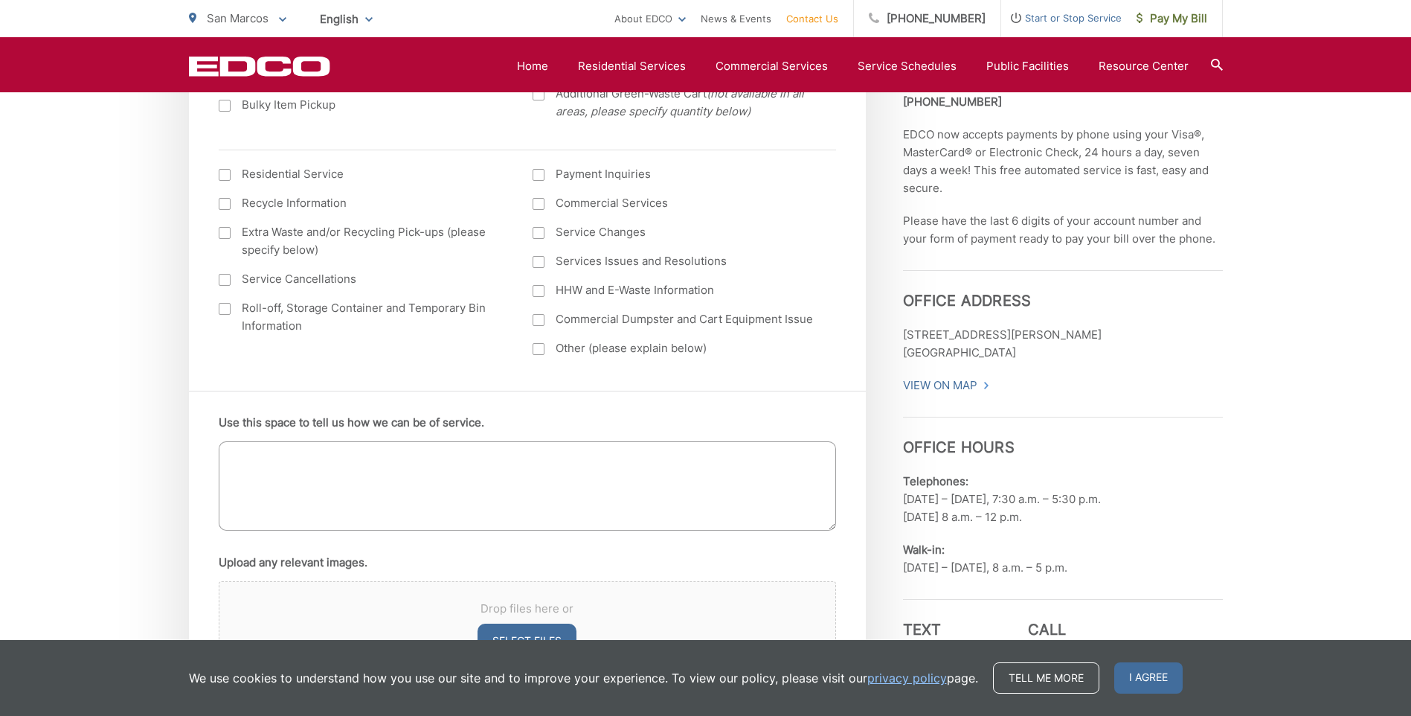
scroll to position [670, 0]
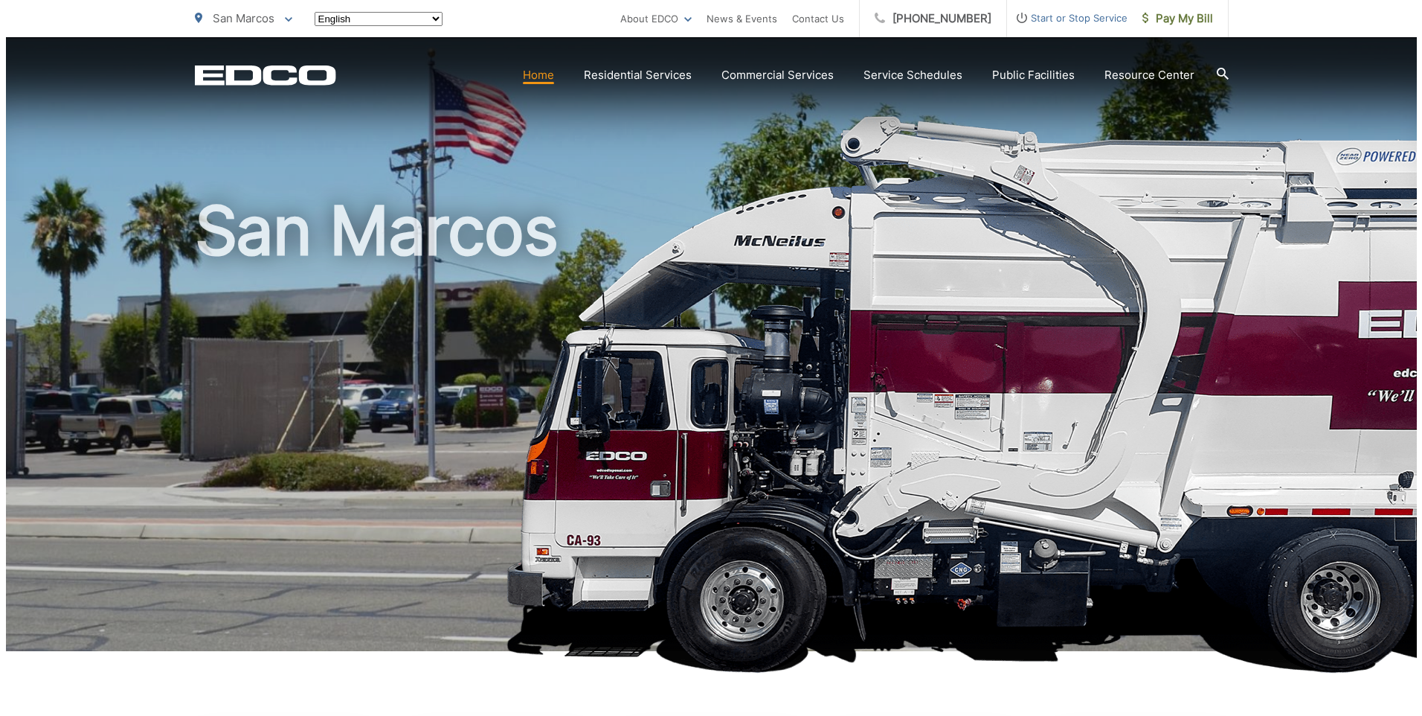
scroll to position [446, 0]
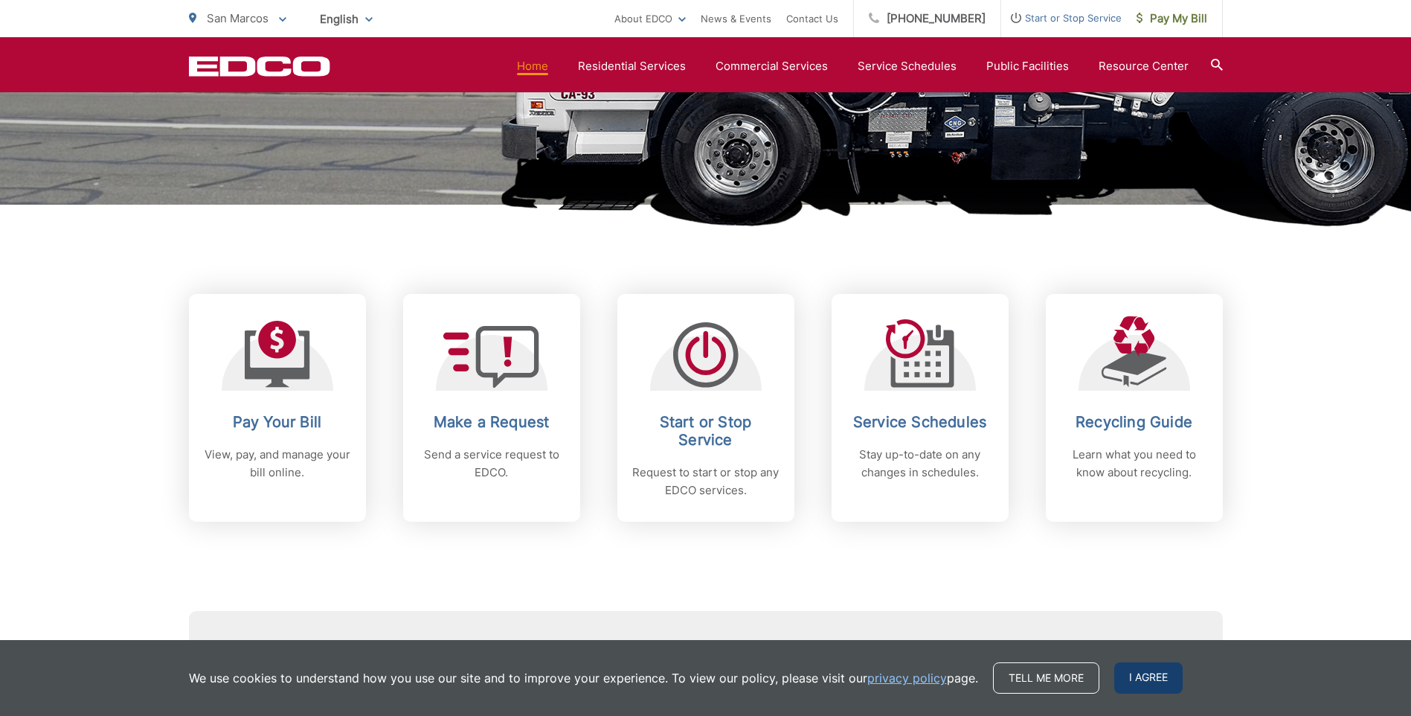
click at [1133, 676] on span "I agree" at bounding box center [1148, 677] width 68 height 31
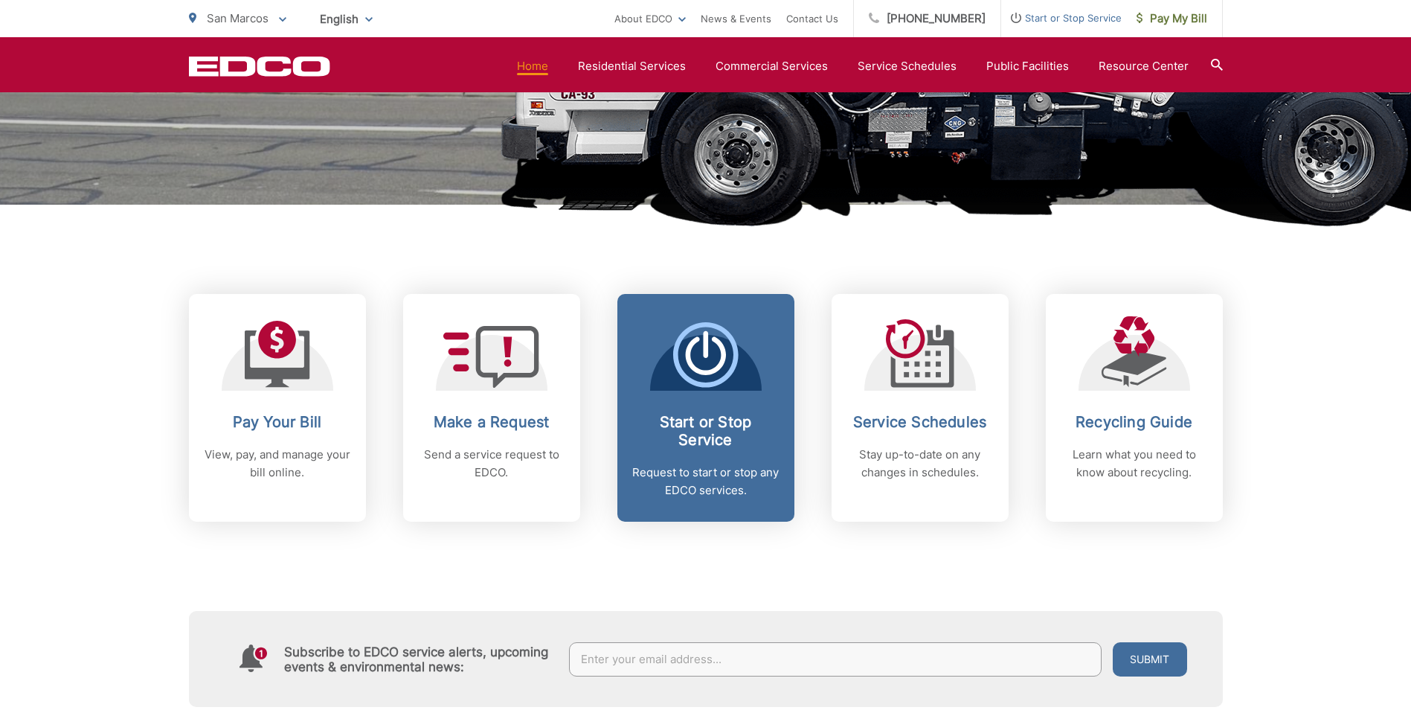
click at [710, 437] on h2 "Start or Stop Service" at bounding box center [705, 431] width 147 height 36
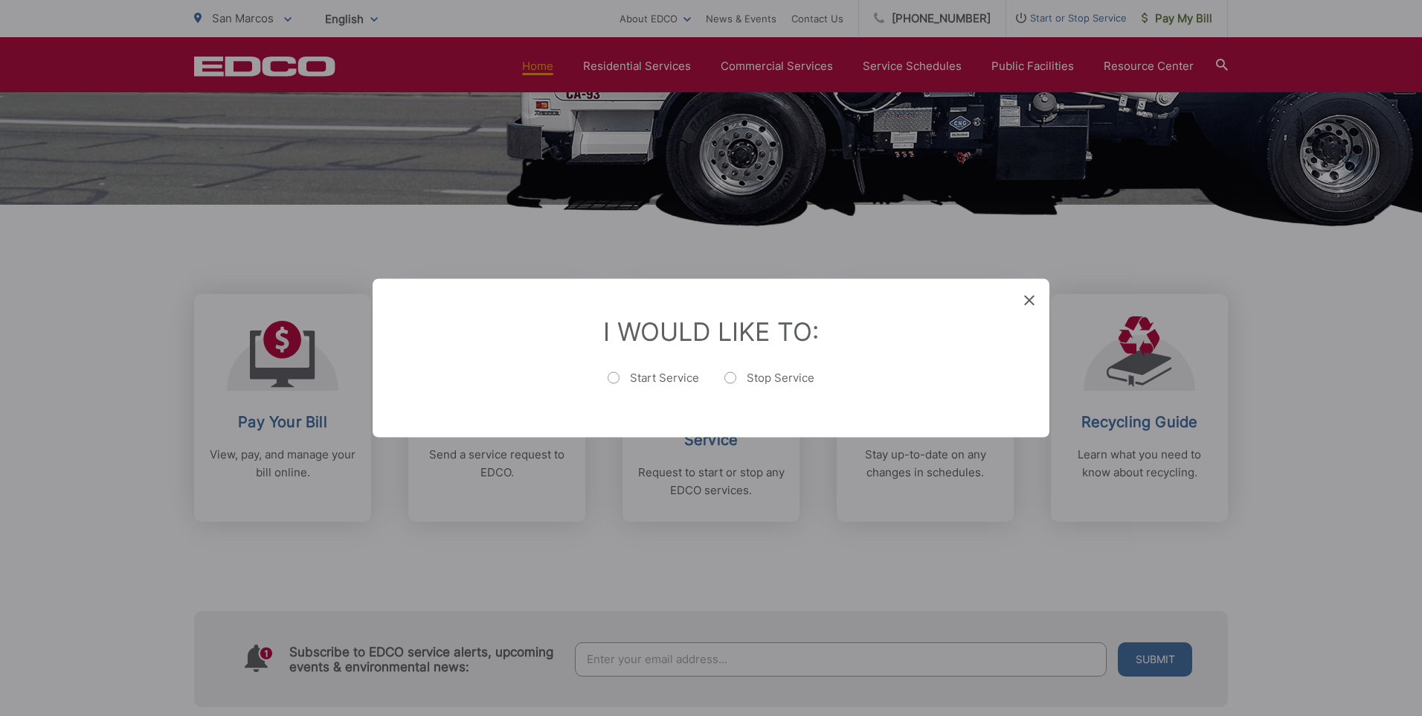
click at [628, 378] on label "Start Service" at bounding box center [654, 385] width 92 height 30
radio input "true"
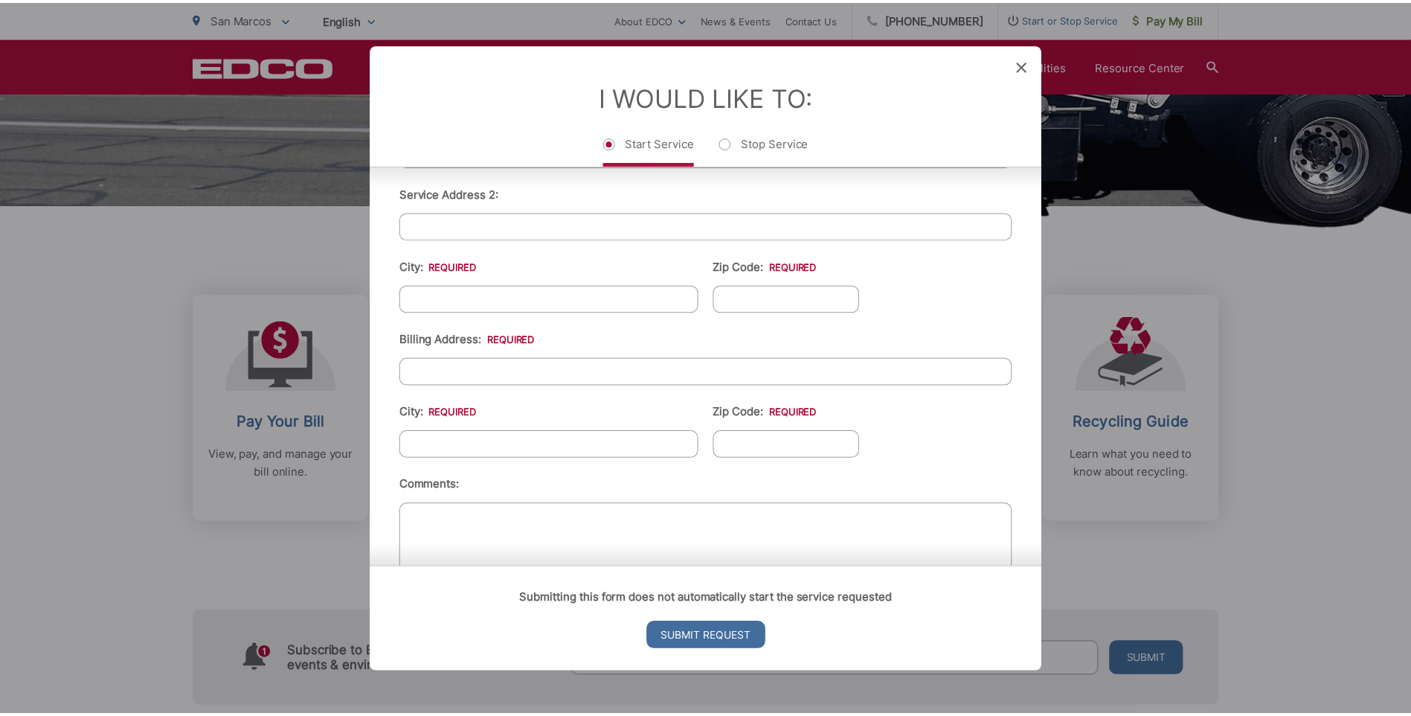
scroll to position [500, 0]
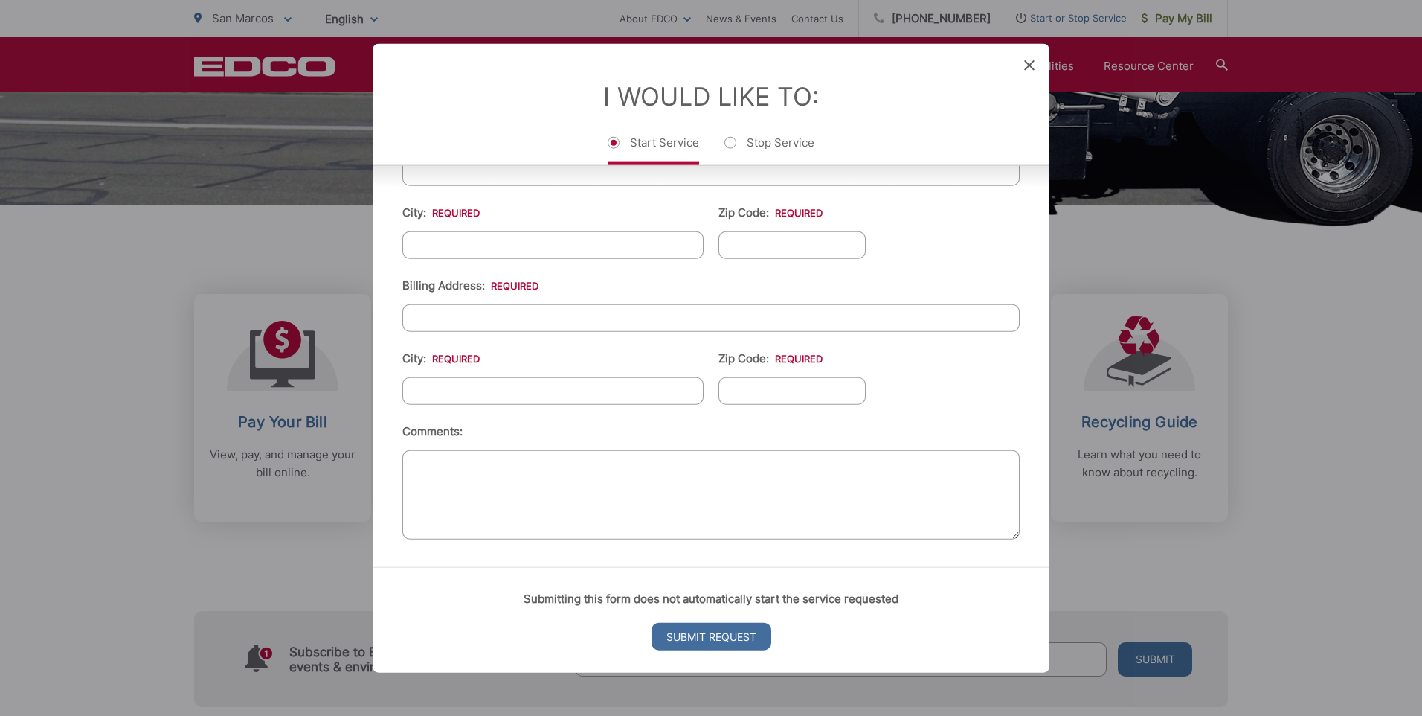
click at [1034, 62] on icon at bounding box center [1029, 65] width 10 height 10
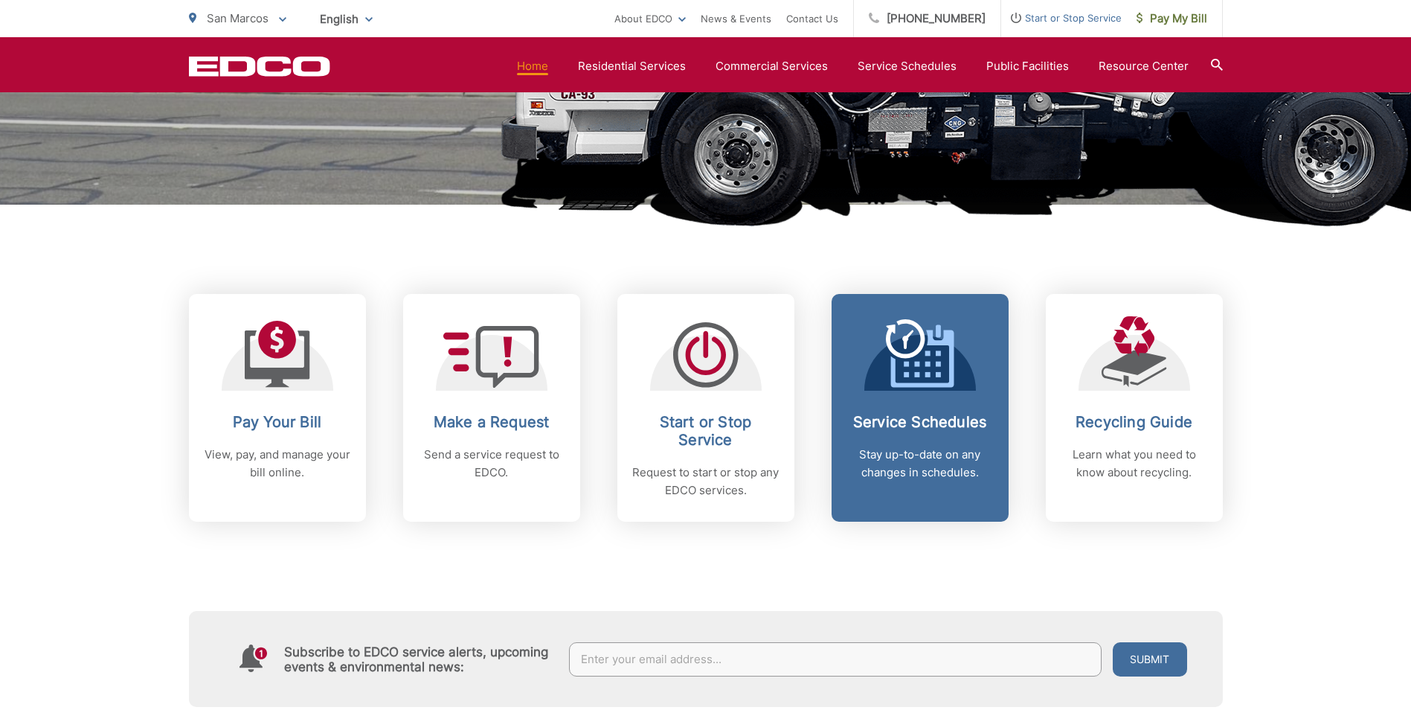
click at [873, 423] on h2 "Service Schedules" at bounding box center [920, 422] width 147 height 18
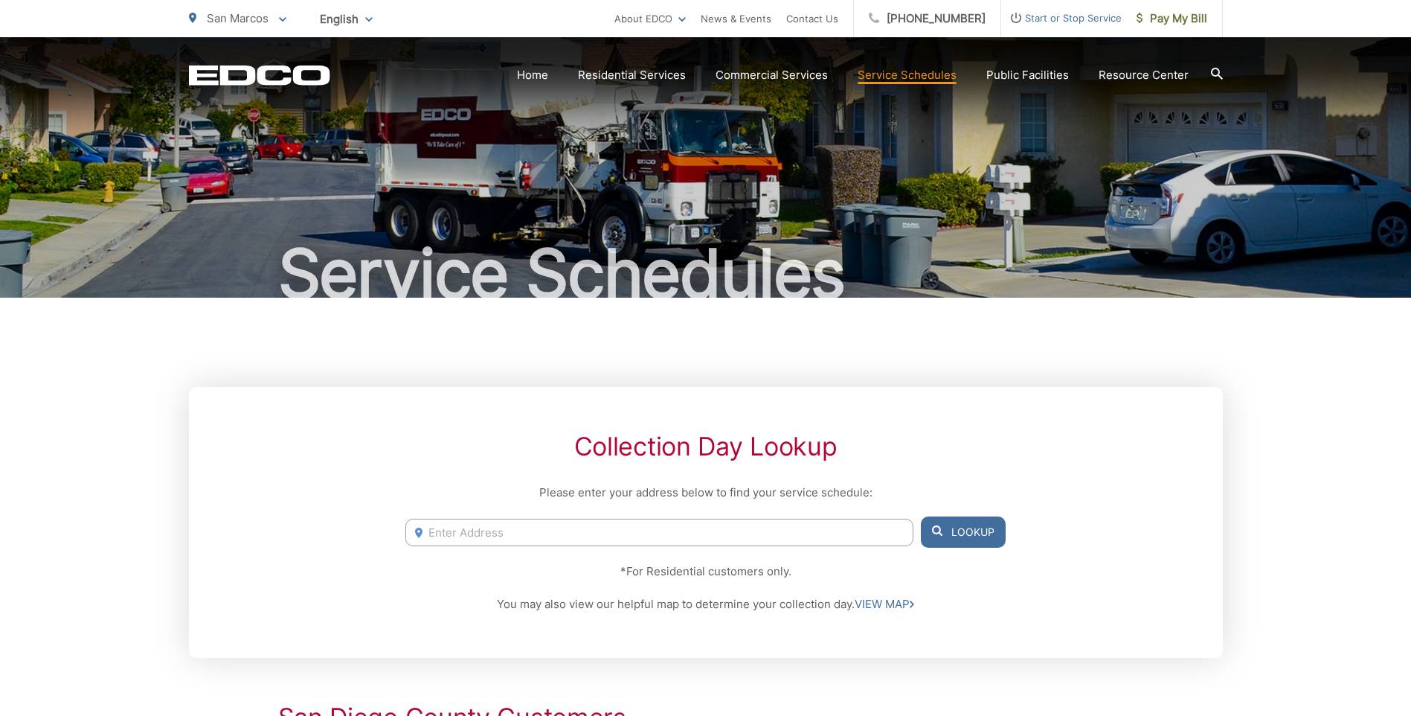
click at [1065, 16] on span "Start or Stop Service" at bounding box center [1061, 18] width 121 height 18
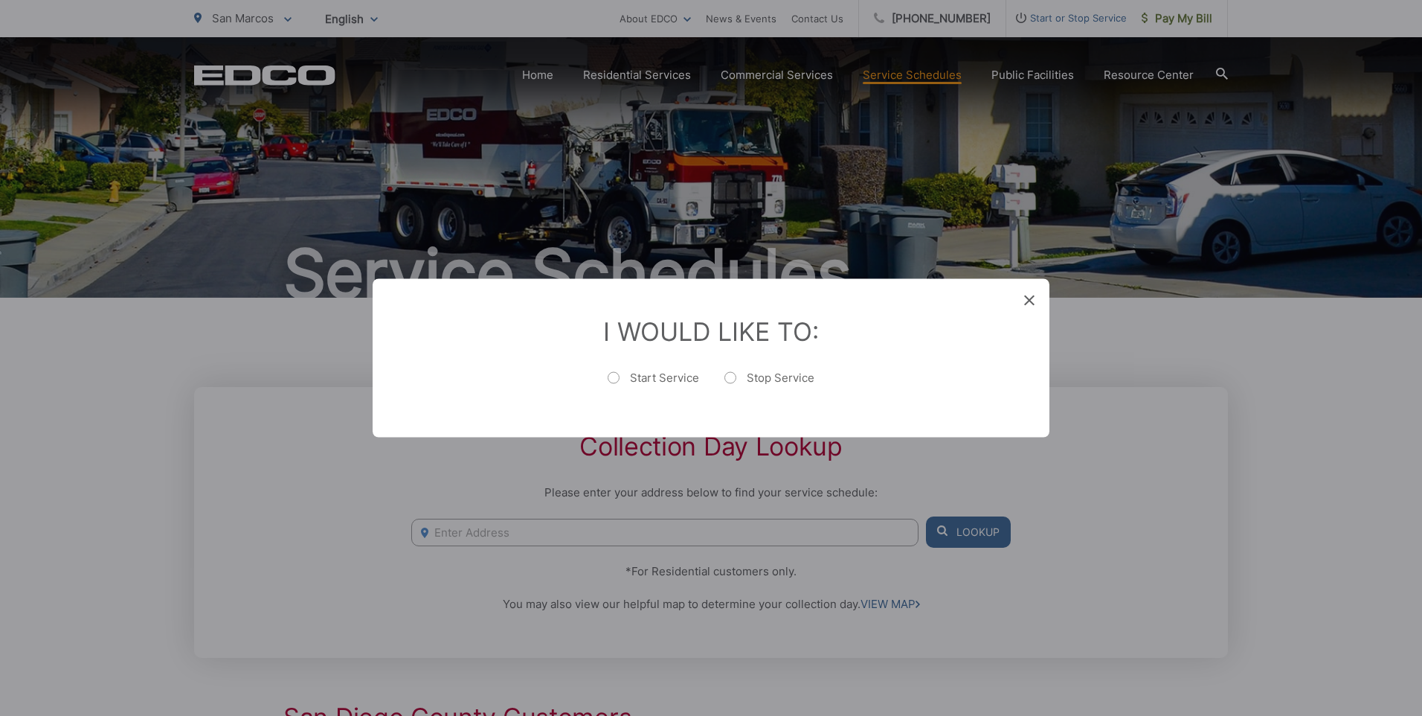
click at [1021, 286] on div "I Would Like To: Start Service Stop Service" at bounding box center [711, 358] width 677 height 158
click at [1023, 298] on div "I Would Like To: Start Service Stop Service" at bounding box center [711, 358] width 677 height 158
click at [1033, 286] on div "I Would Like To: Start Service Stop Service" at bounding box center [711, 358] width 677 height 158
click at [1032, 298] on icon at bounding box center [1029, 300] width 10 height 10
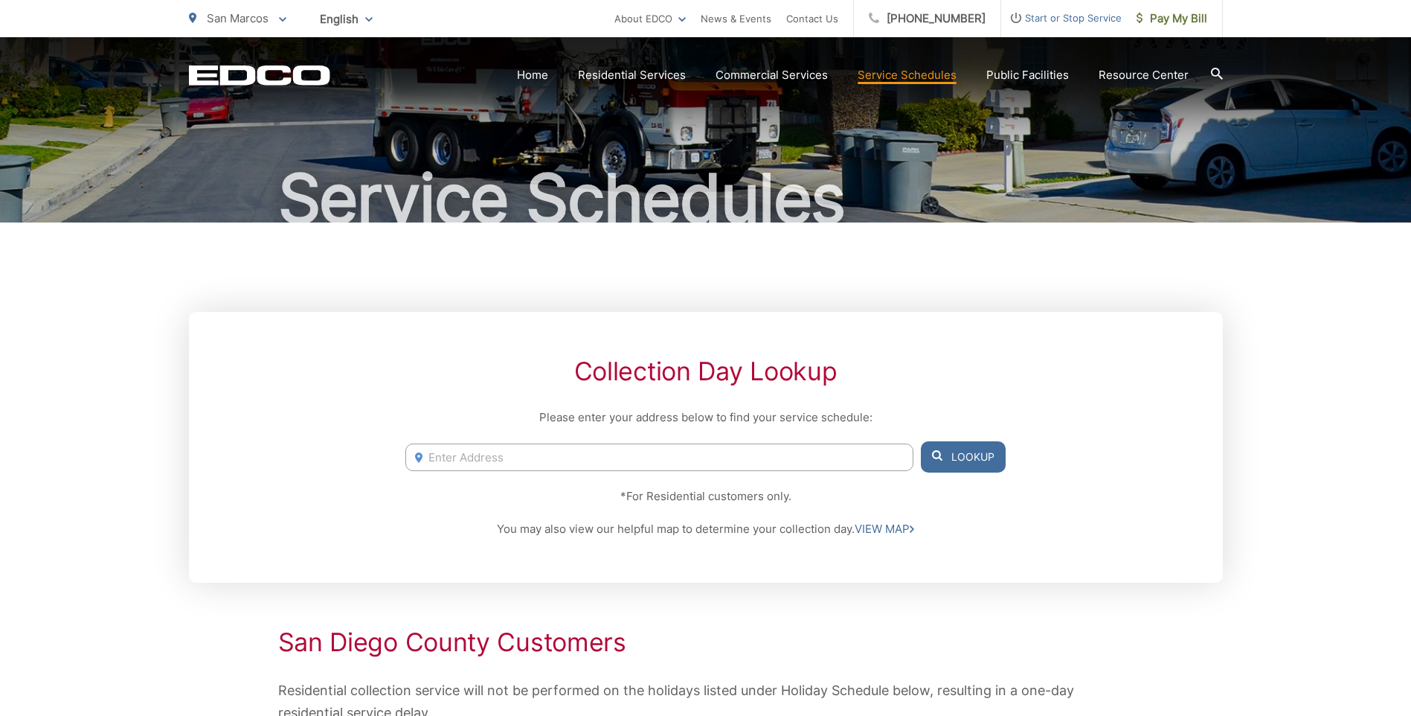
scroll to position [223, 0]
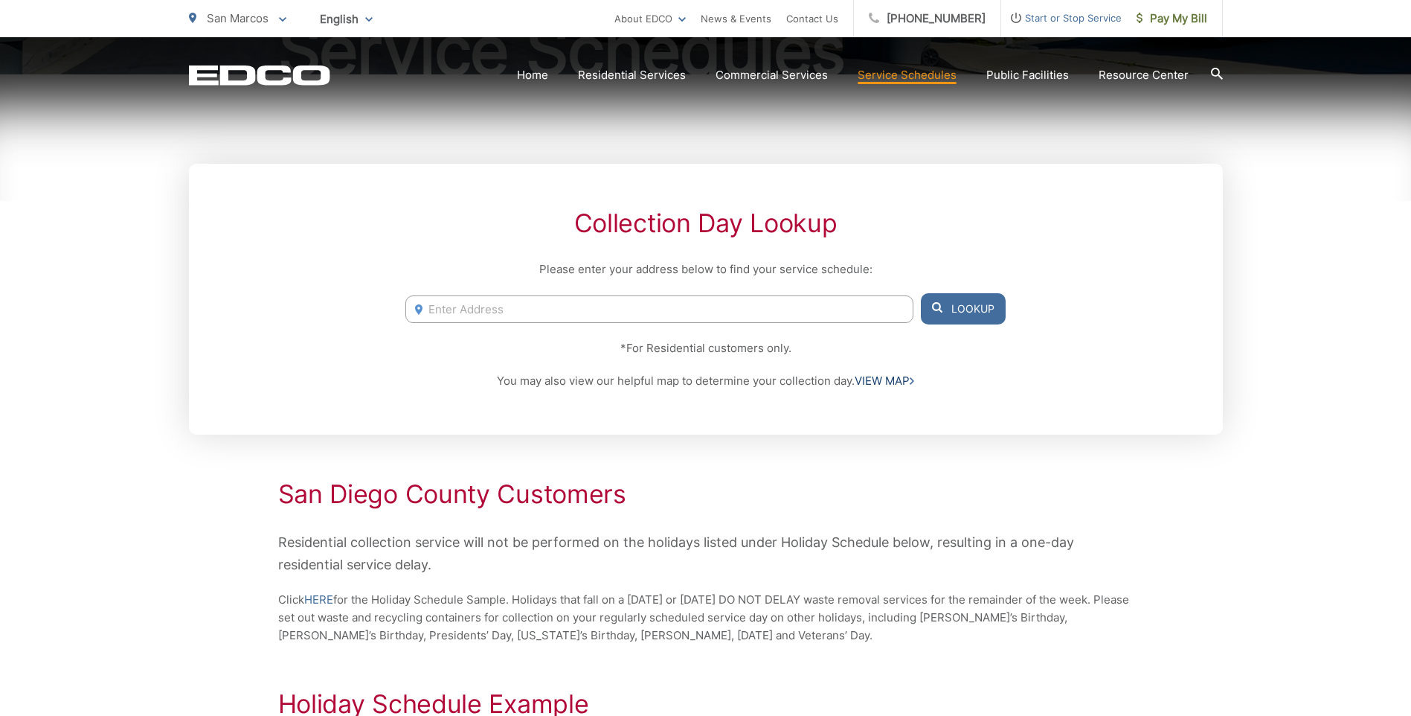
click at [888, 381] on link "VIEW MAP" at bounding box center [885, 381] width 60 height 18
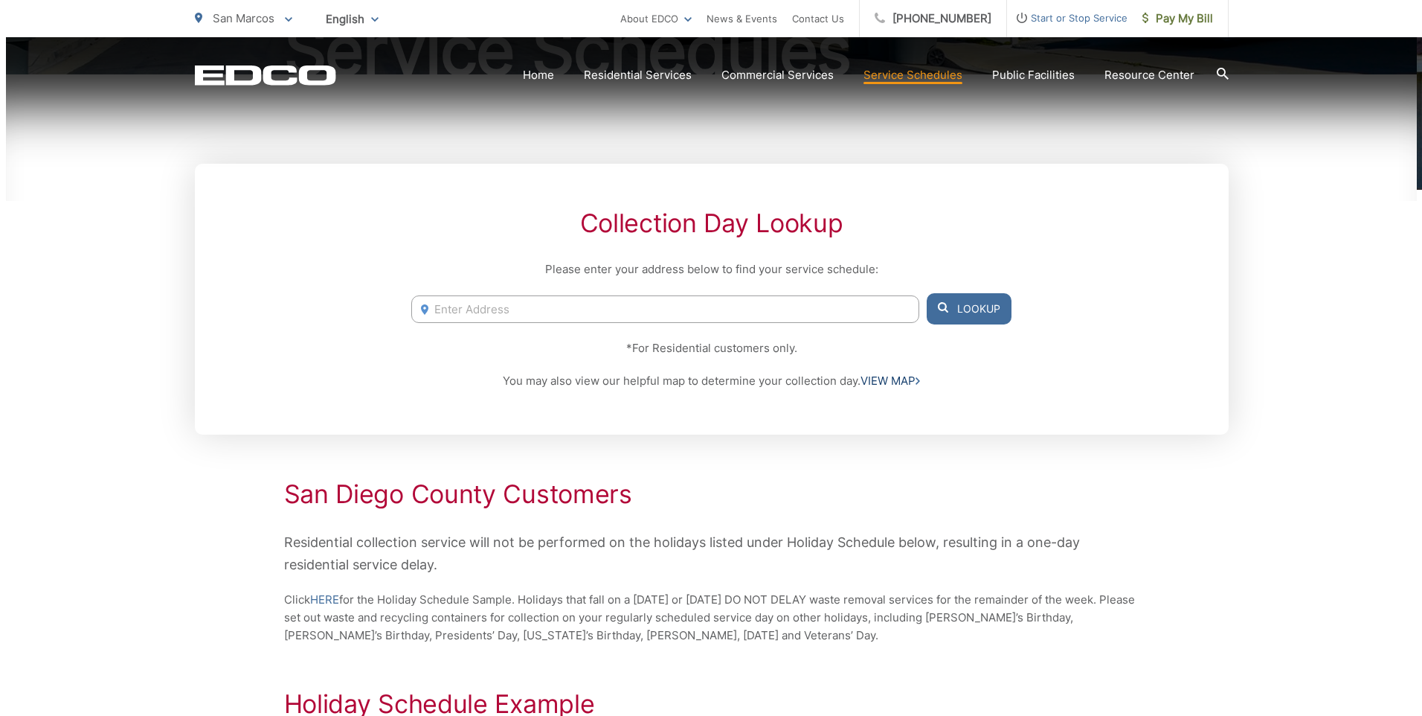
scroll to position [0, 0]
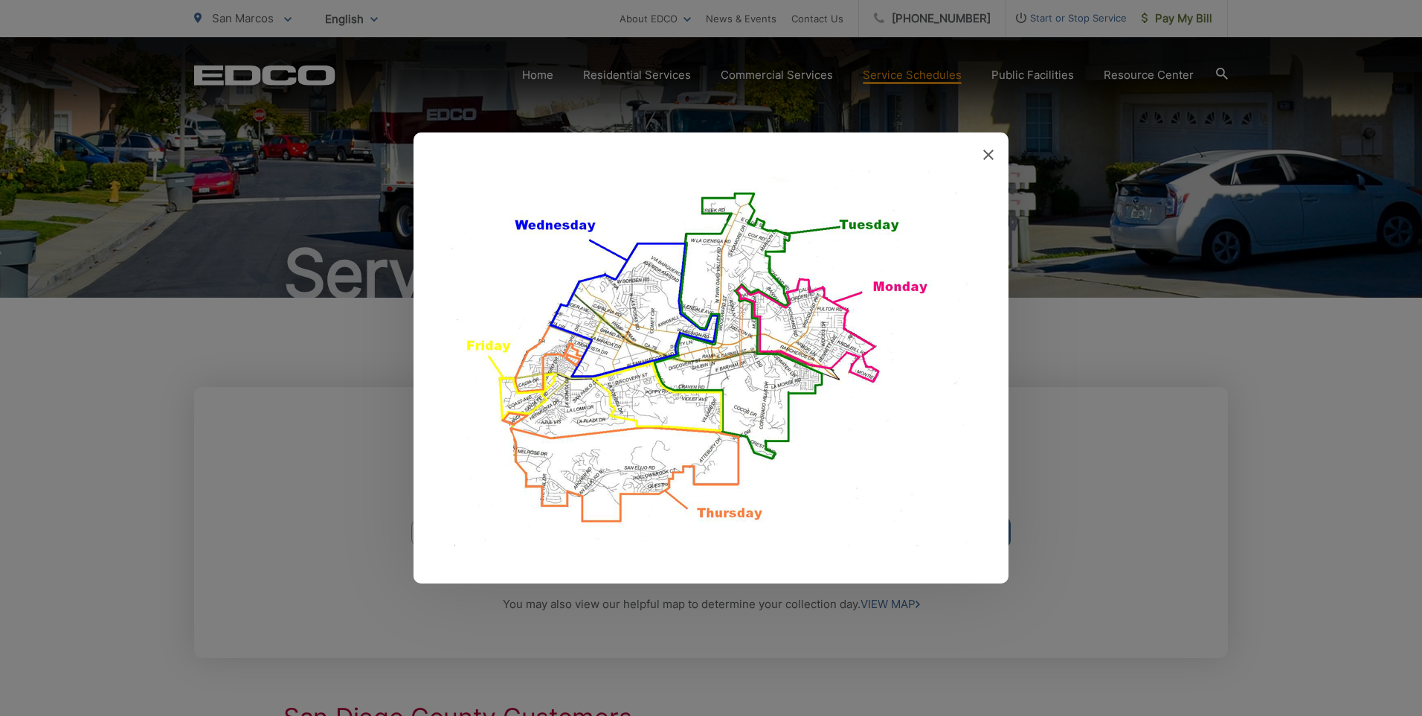
click at [1160, 429] on div at bounding box center [711, 358] width 1422 height 716
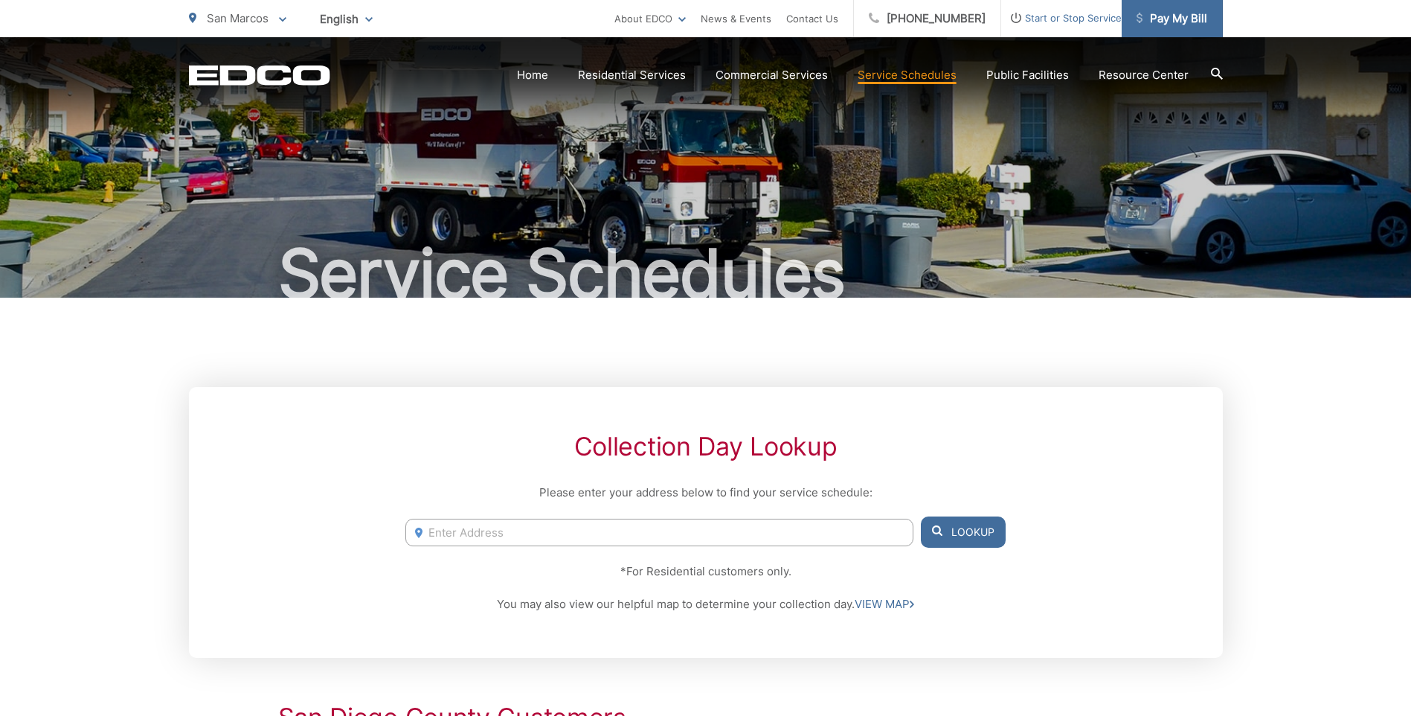
click at [1158, 21] on span "Pay My Bill" at bounding box center [1172, 19] width 71 height 18
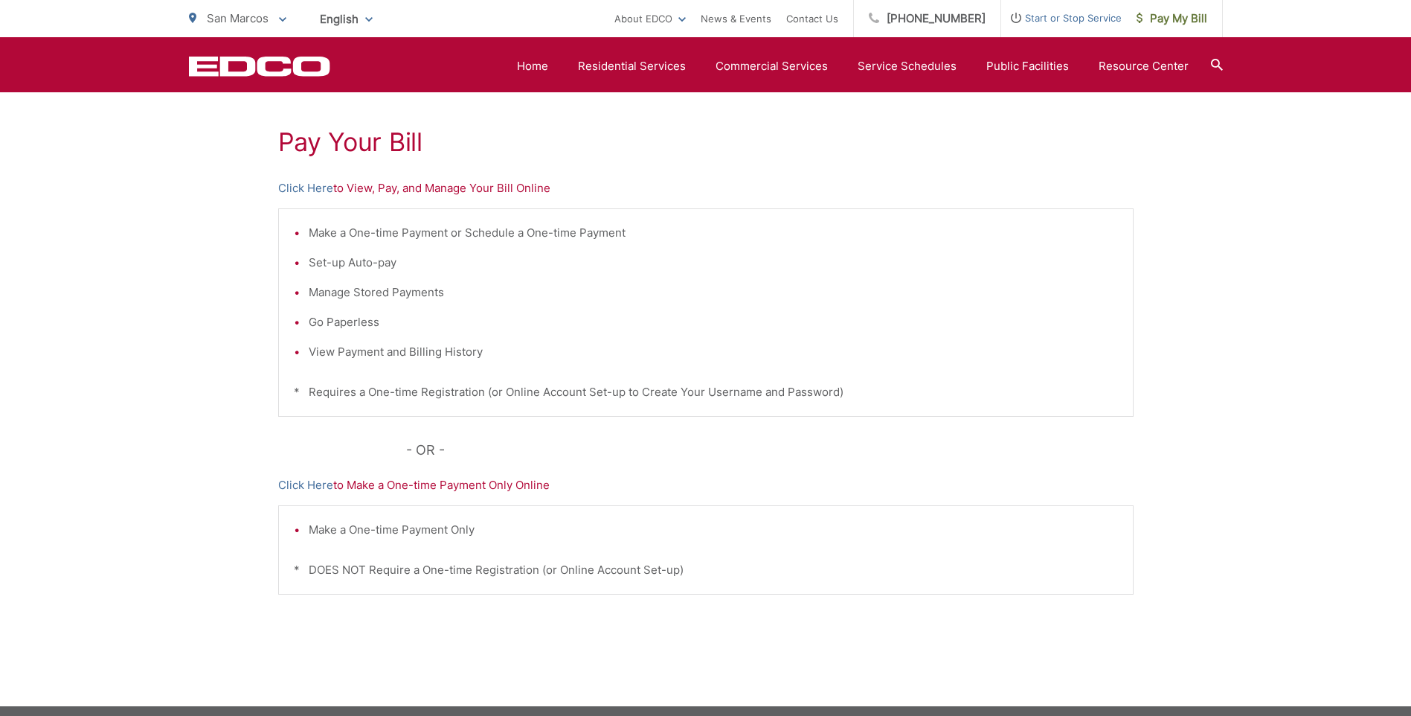
scroll to position [119, 0]
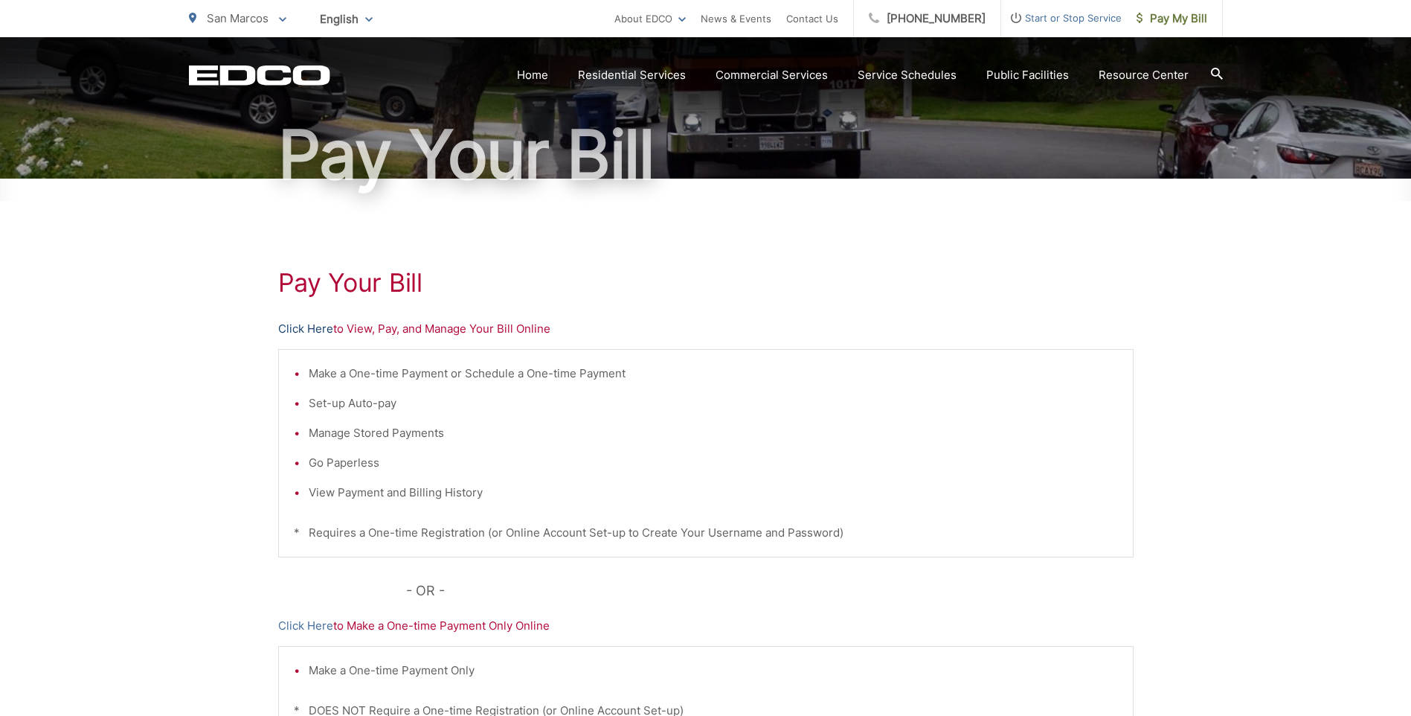
click at [310, 330] on link "Click Here" at bounding box center [305, 329] width 55 height 18
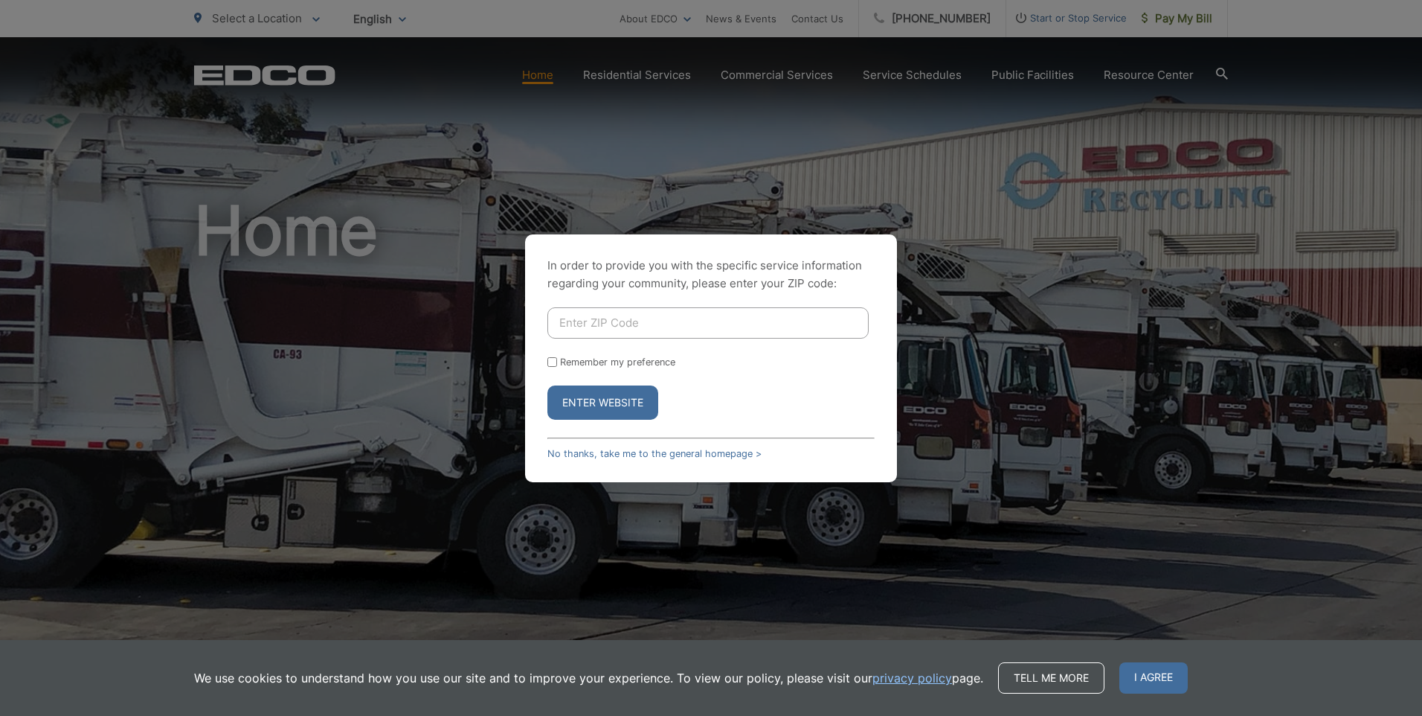
drag, startPoint x: 1116, startPoint y: 112, endPoint x: 1138, endPoint y: 94, distance: 28.5
click at [1116, 112] on div "In order to provide you with the specific service information regarding your co…" at bounding box center [711, 358] width 1422 height 716
click at [610, 449] on link "No thanks, take me to the general homepage >" at bounding box center [655, 453] width 214 height 11
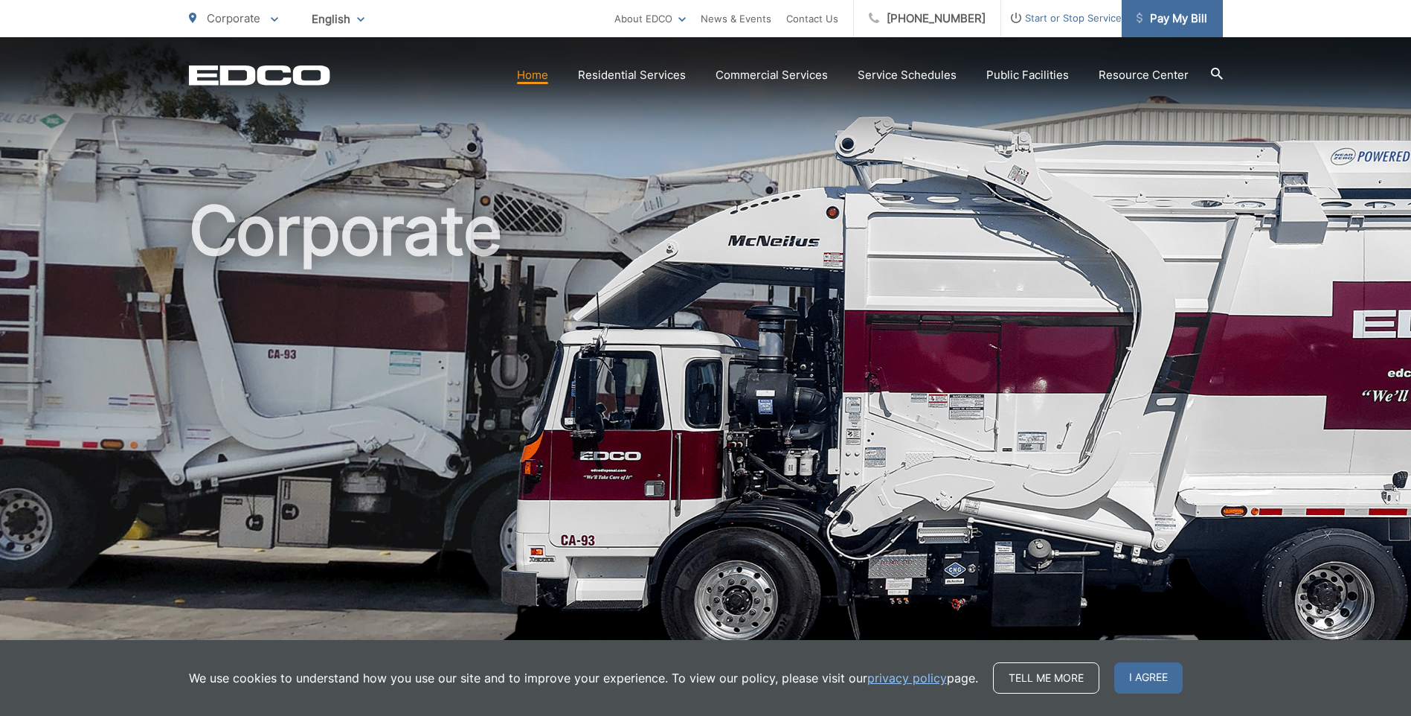
click at [1170, 20] on span "Pay My Bill" at bounding box center [1172, 19] width 71 height 18
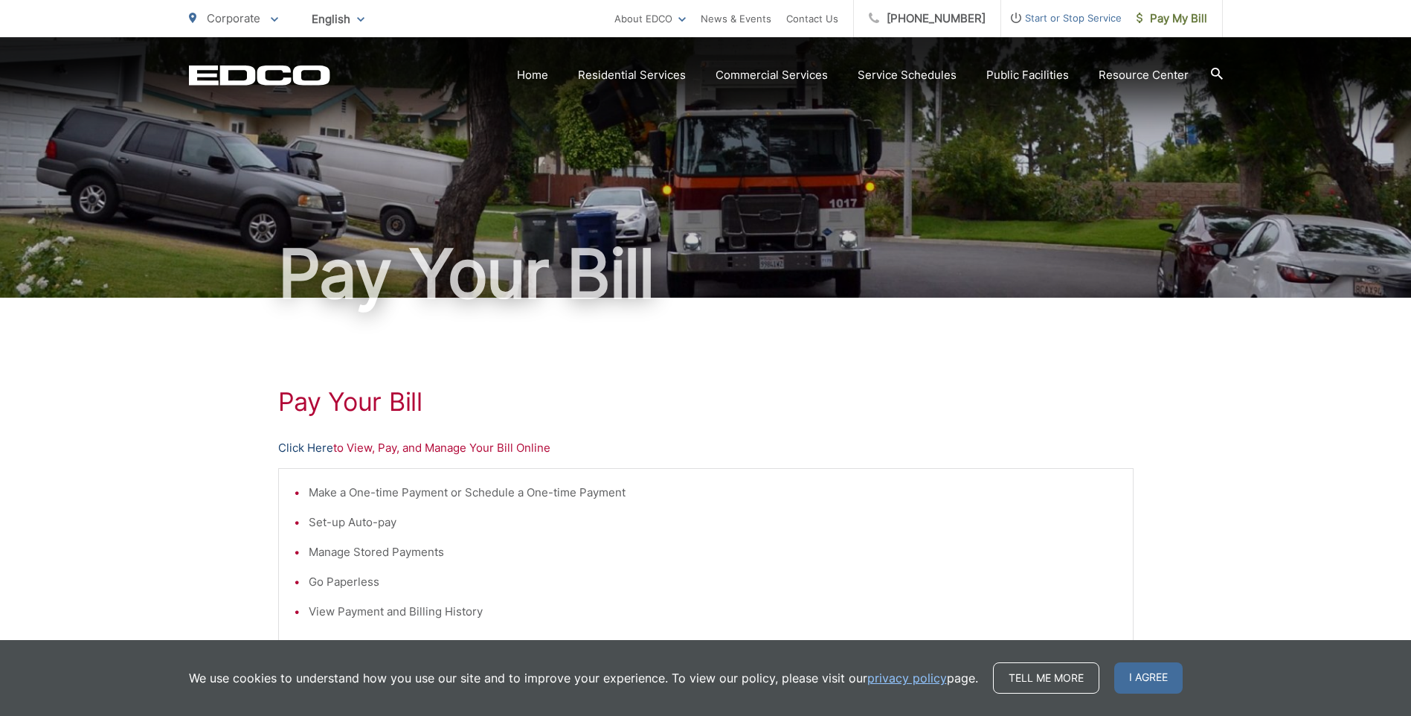
click at [317, 443] on link "Click Here" at bounding box center [305, 448] width 55 height 18
